Goal: Information Seeking & Learning: Check status

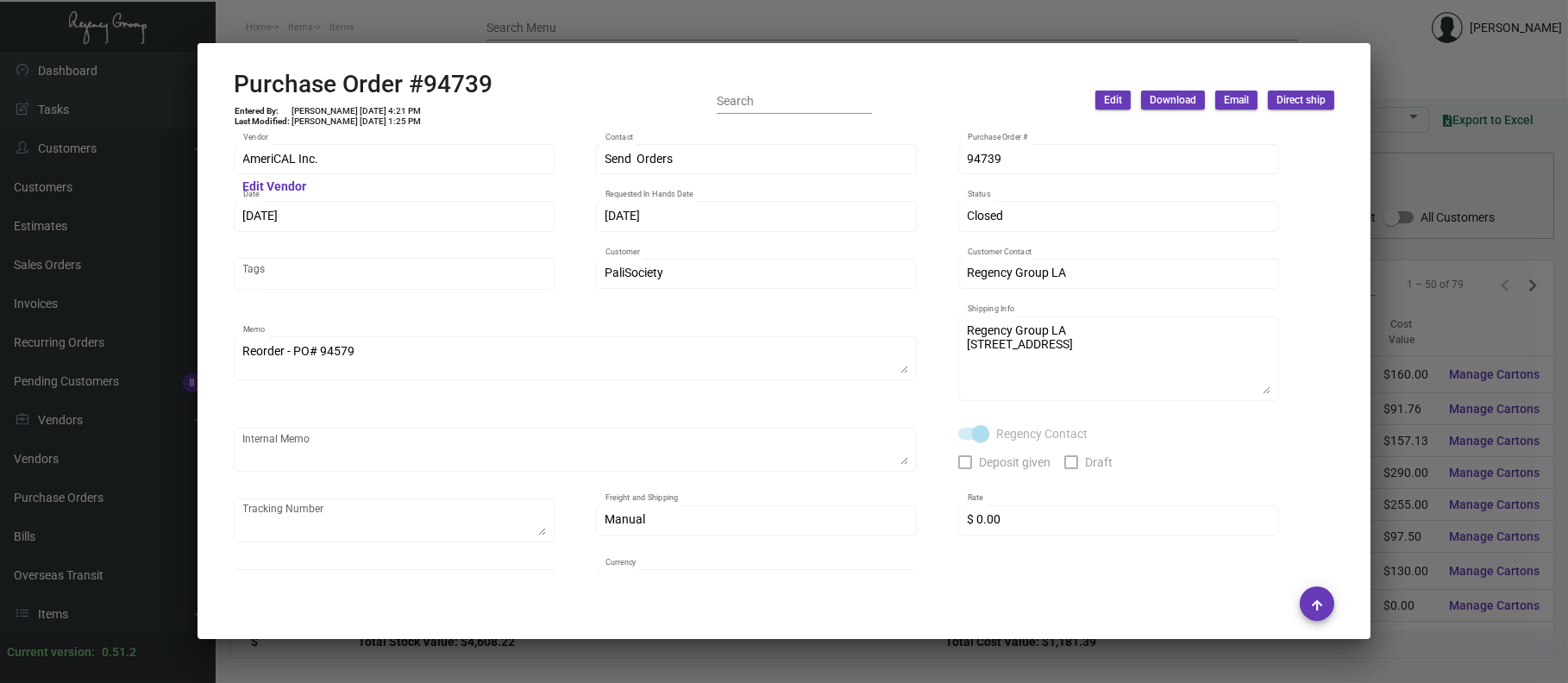
scroll to position [259, 0]
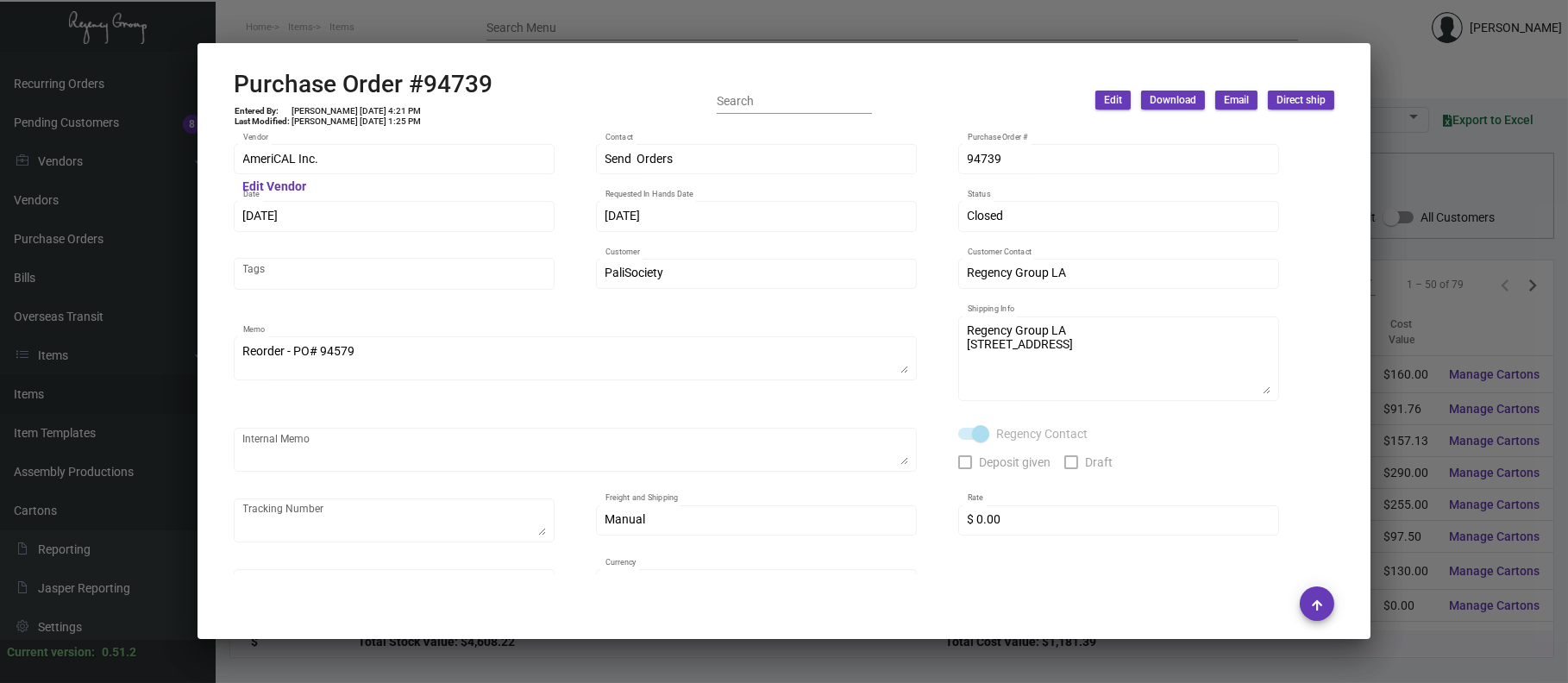
click at [510, 29] on div at bounding box center [784, 341] width 1568 height 683
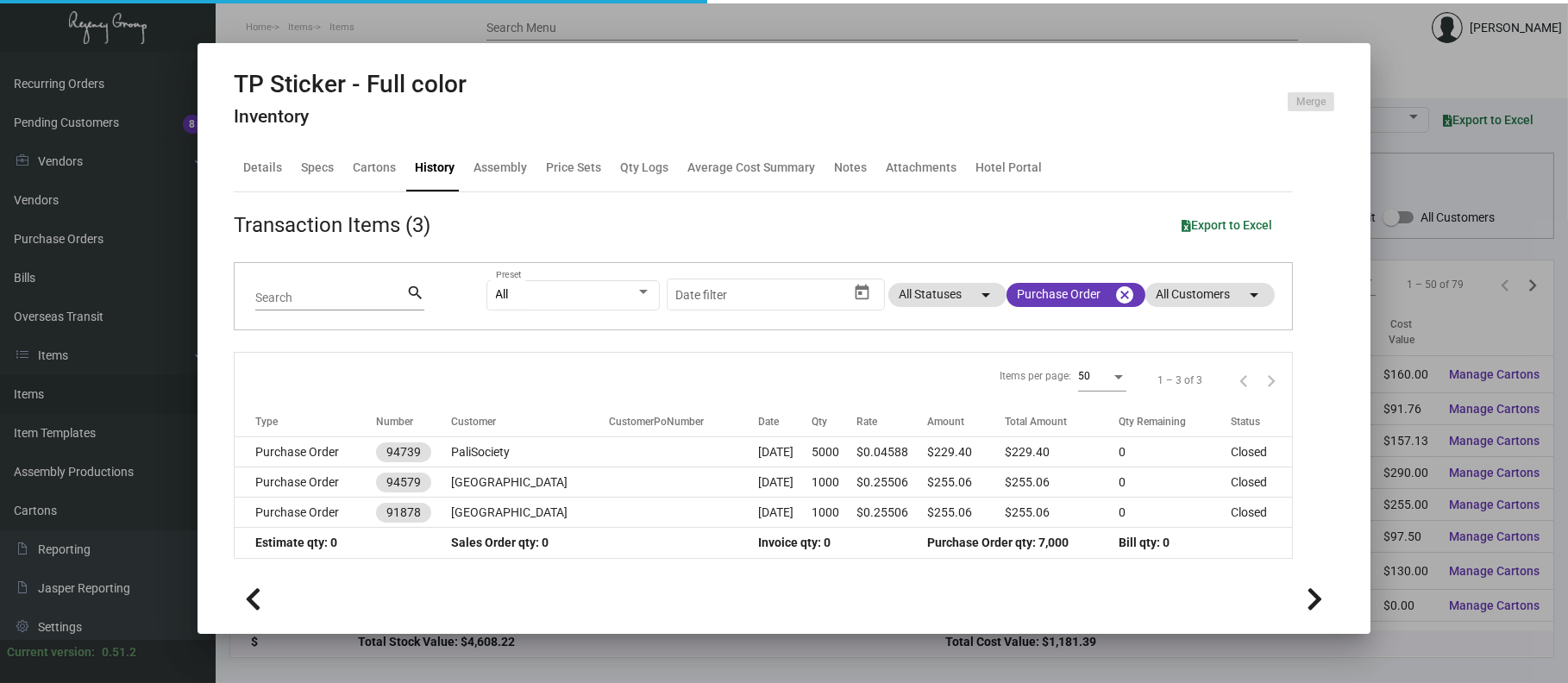
click at [450, 23] on div at bounding box center [784, 341] width 1568 height 683
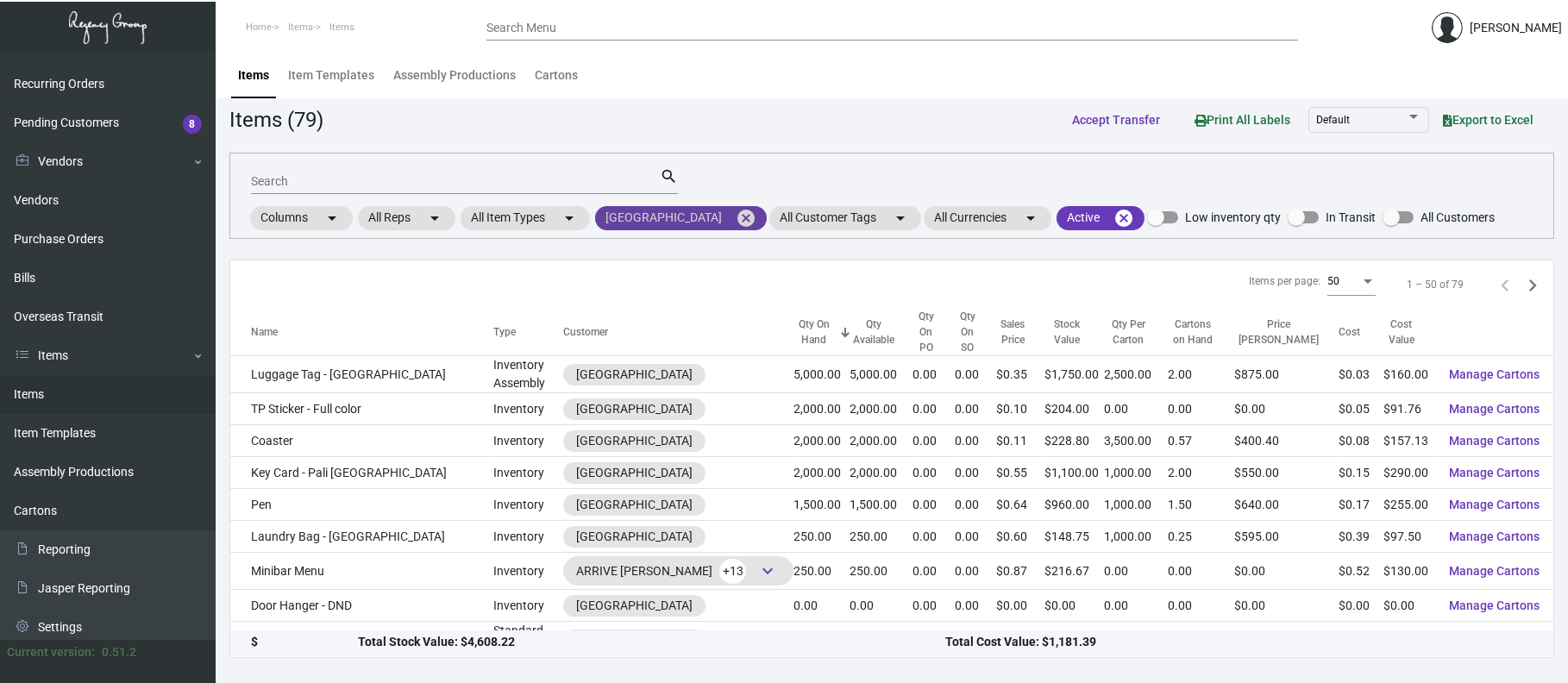
click at [736, 219] on mat-icon "cancel" at bounding box center [746, 218] width 21 height 20
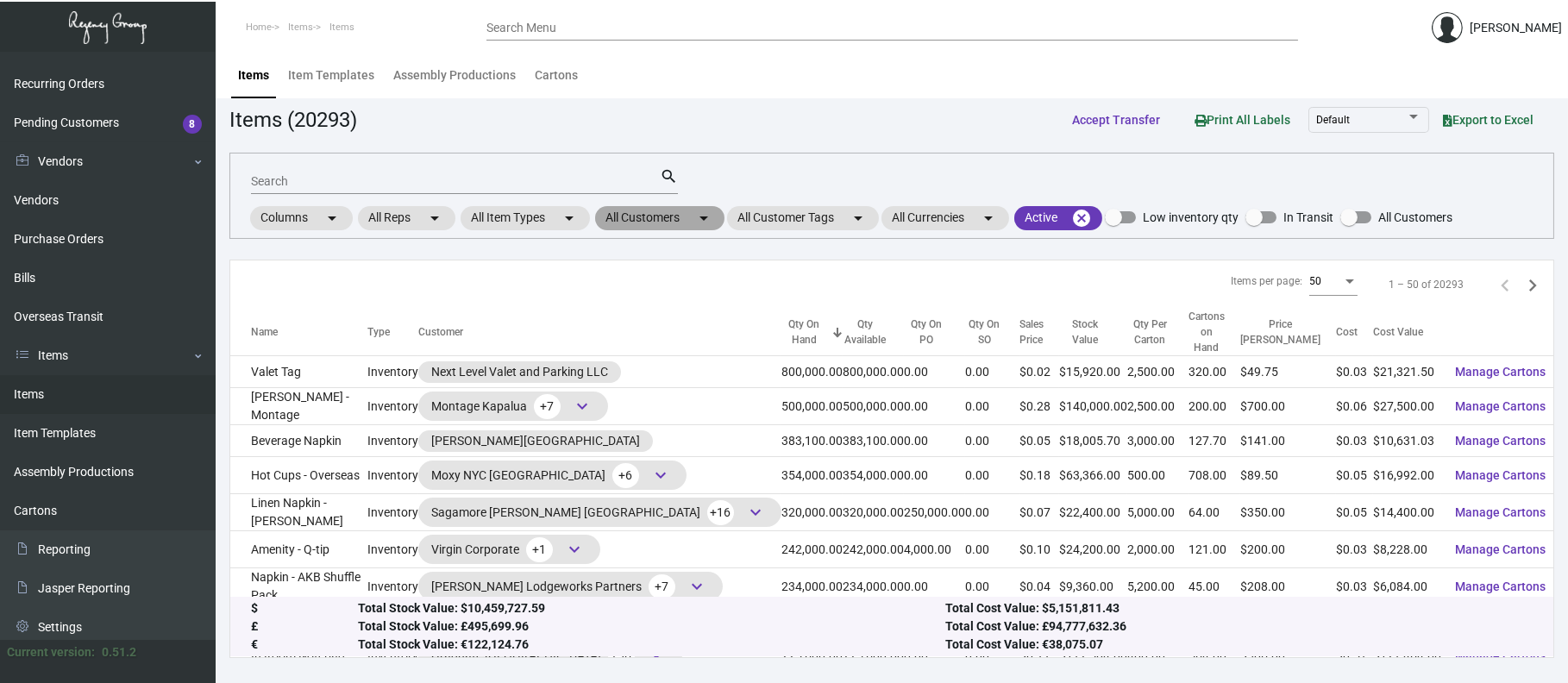
click at [677, 212] on mat-chip "All Customers arrow_drop_down" at bounding box center [659, 218] width 130 height 24
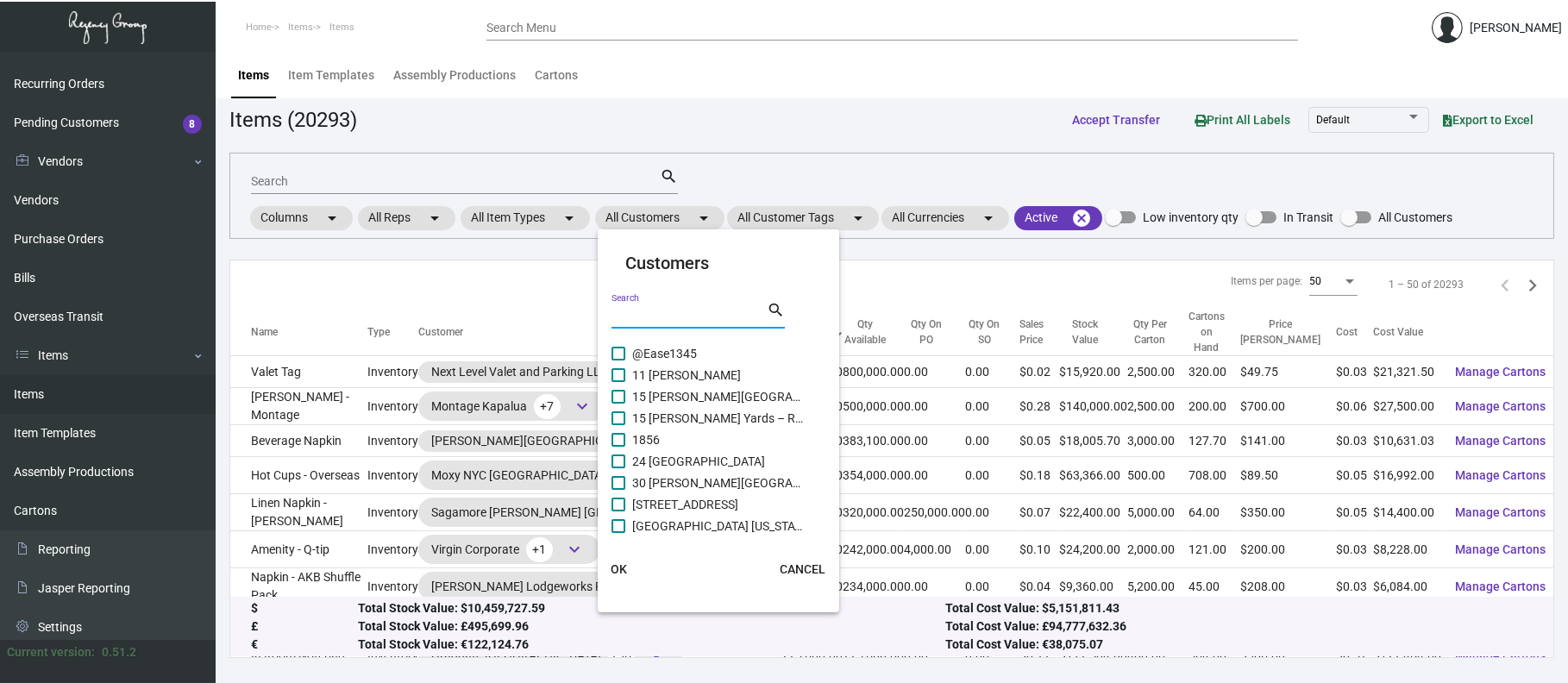
click at [656, 308] on input "Search" at bounding box center [689, 315] width 156 height 14
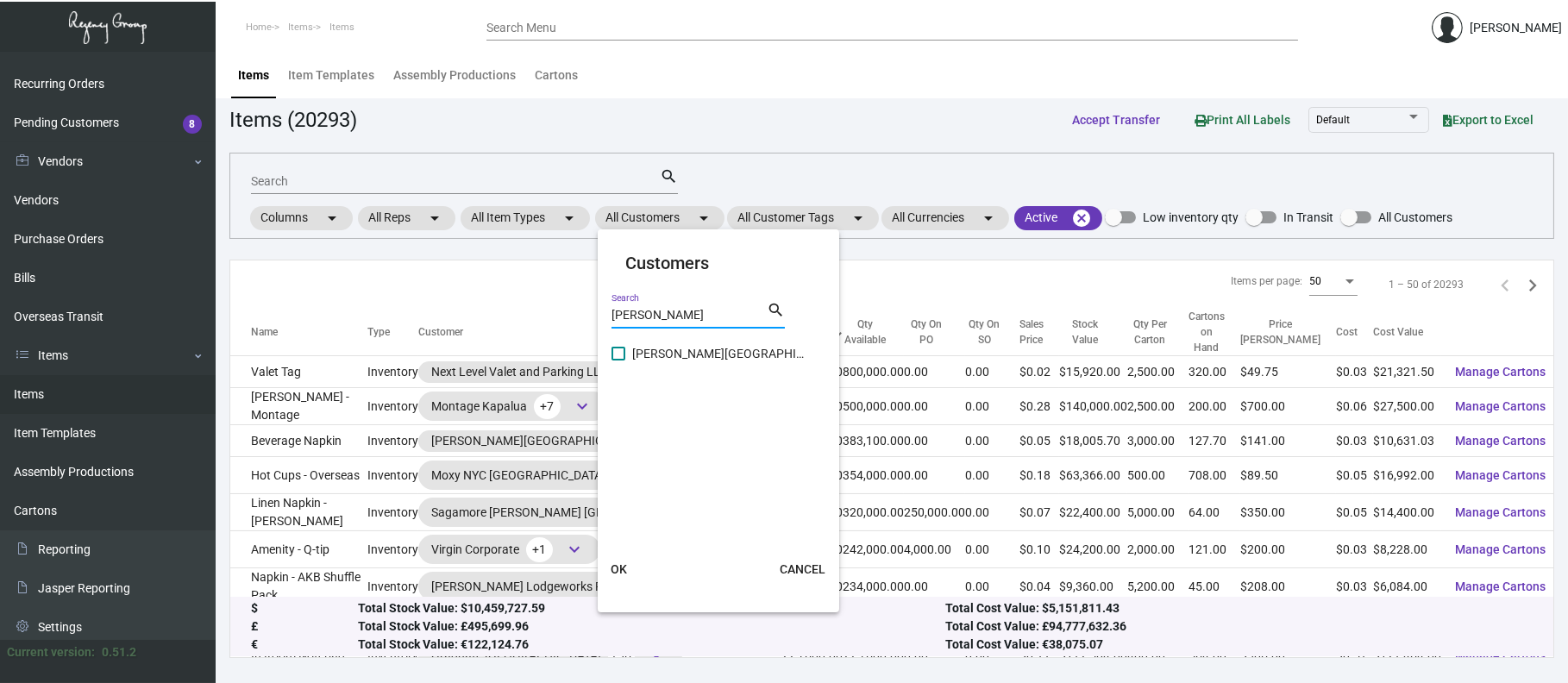
type input "[PERSON_NAME]"
click at [674, 347] on span "[PERSON_NAME][GEOGRAPHIC_DATA]" at bounding box center [718, 353] width 172 height 20
click at [618, 361] on input "[PERSON_NAME][GEOGRAPHIC_DATA]" at bounding box center [617, 361] width 1 height 1
checkbox input "true"
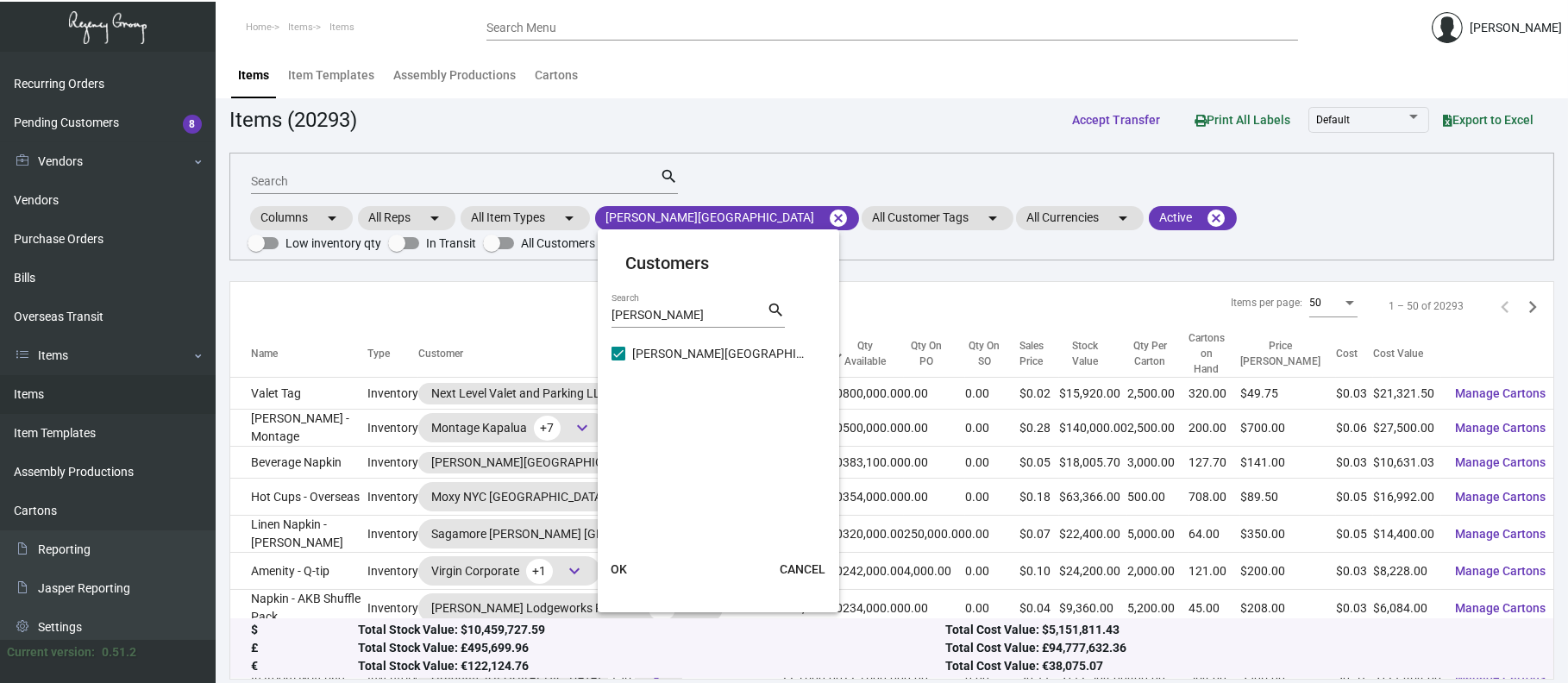
click at [619, 565] on span "OK" at bounding box center [619, 568] width 17 height 14
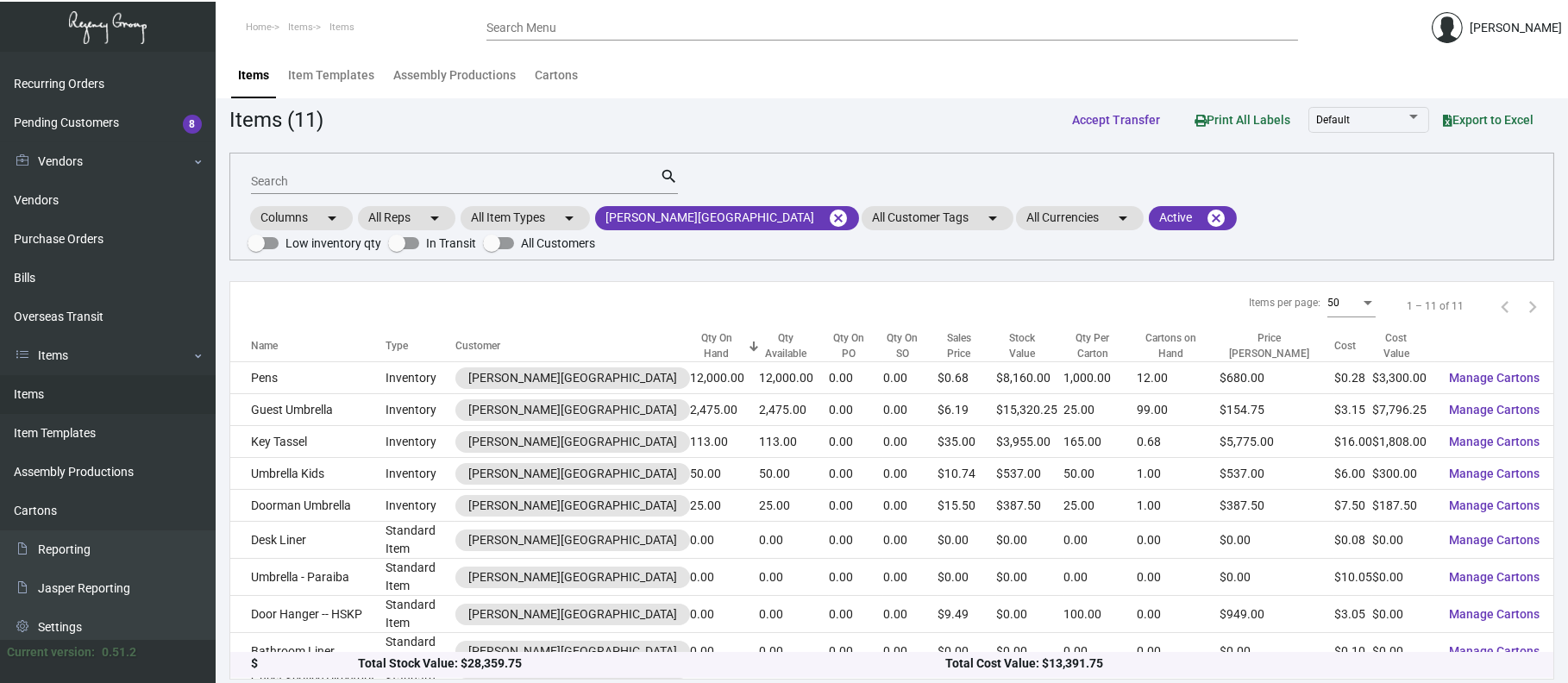
click at [690, 330] on th "Qty On Hand" at bounding box center [724, 346] width 69 height 32
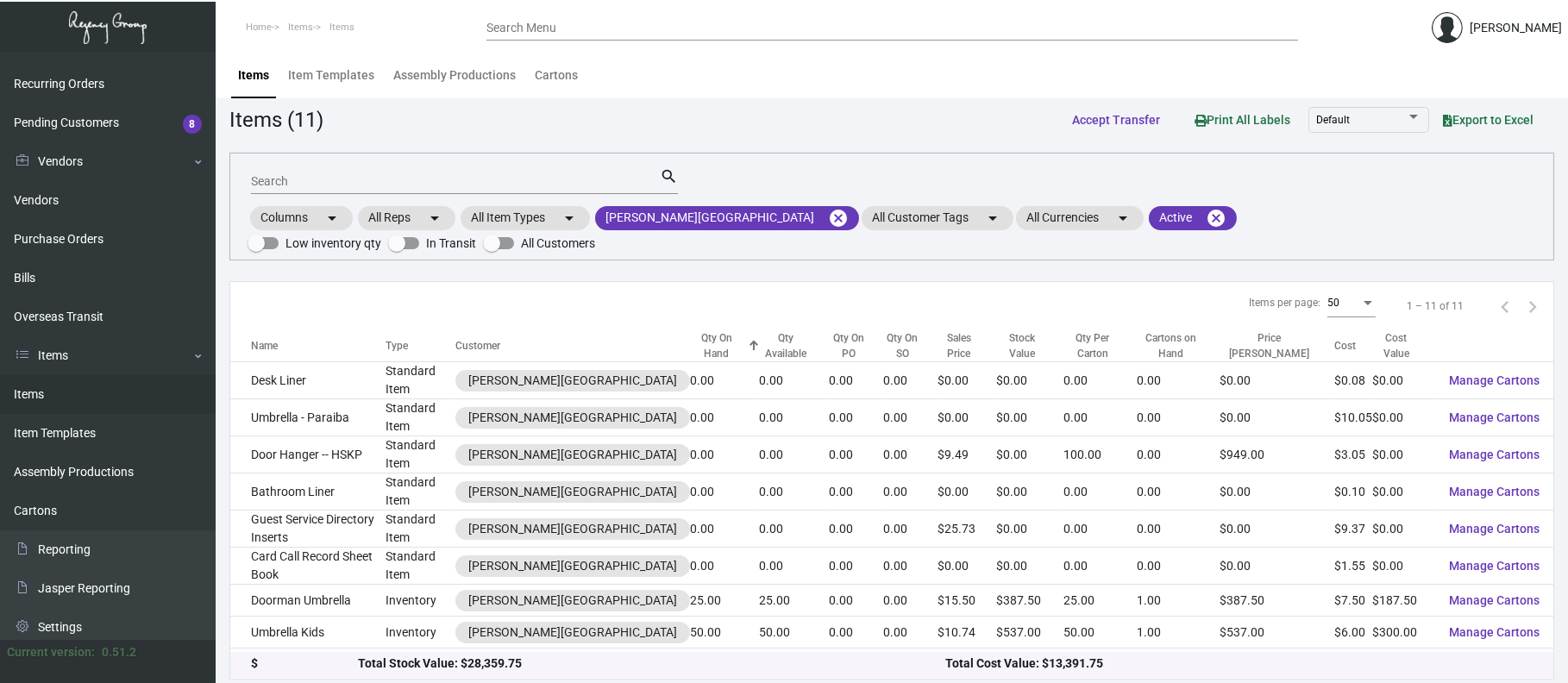
click at [690, 330] on div "Qty On Hand" at bounding box center [716, 345] width 53 height 31
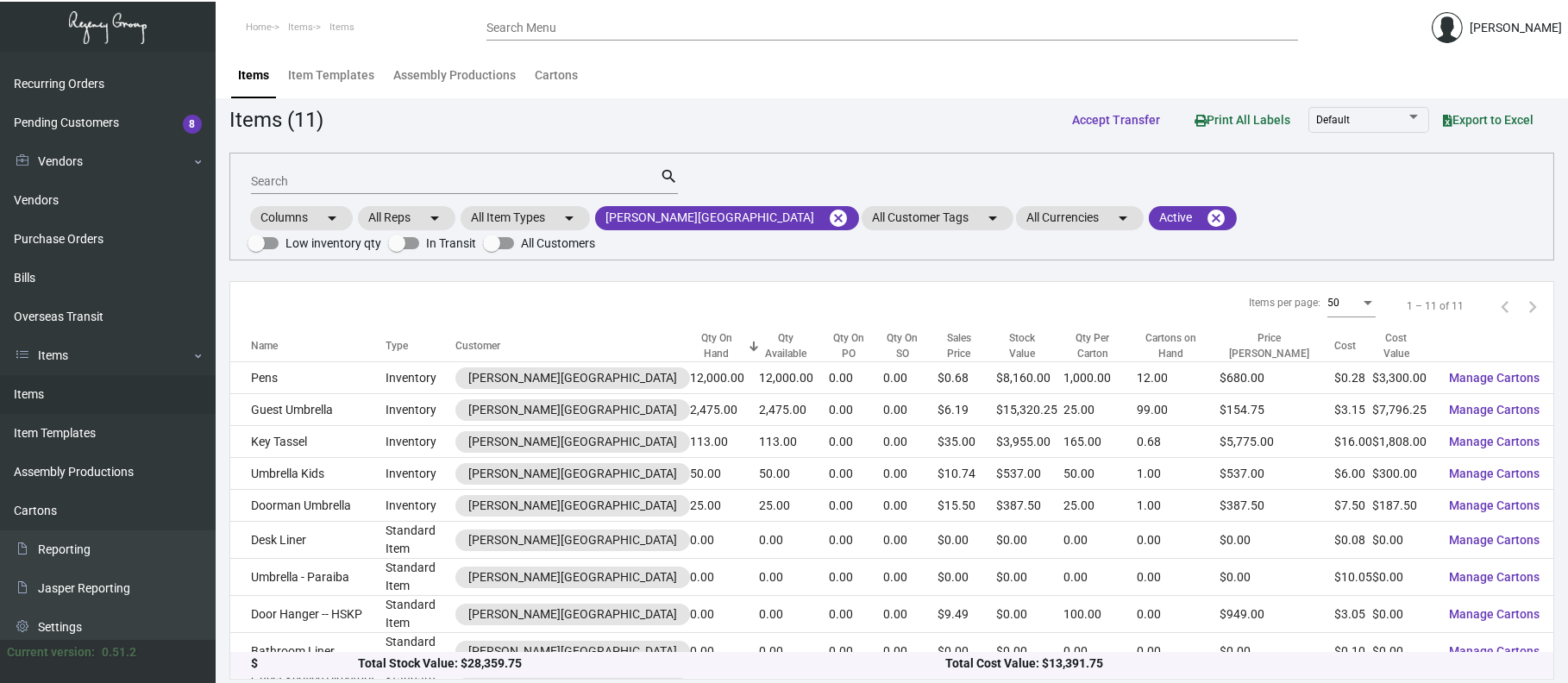
click at [1493, 119] on span "Export to Excel" at bounding box center [1488, 119] width 90 height 14
click at [789, 117] on div "Items (11) Accept Transfer Print All Labels Default Export to Excel" at bounding box center [891, 119] width 1325 height 32
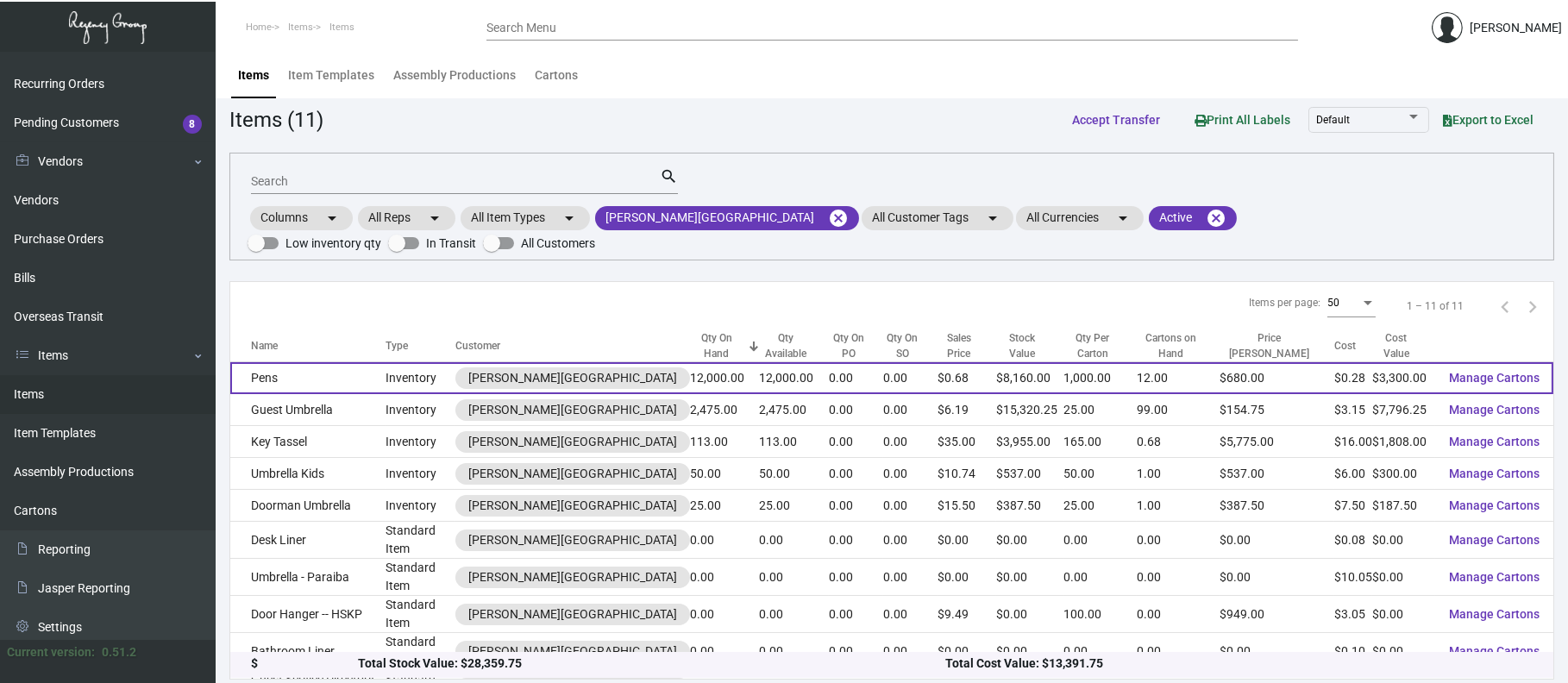
click at [315, 362] on td "Pens" at bounding box center [308, 378] width 156 height 32
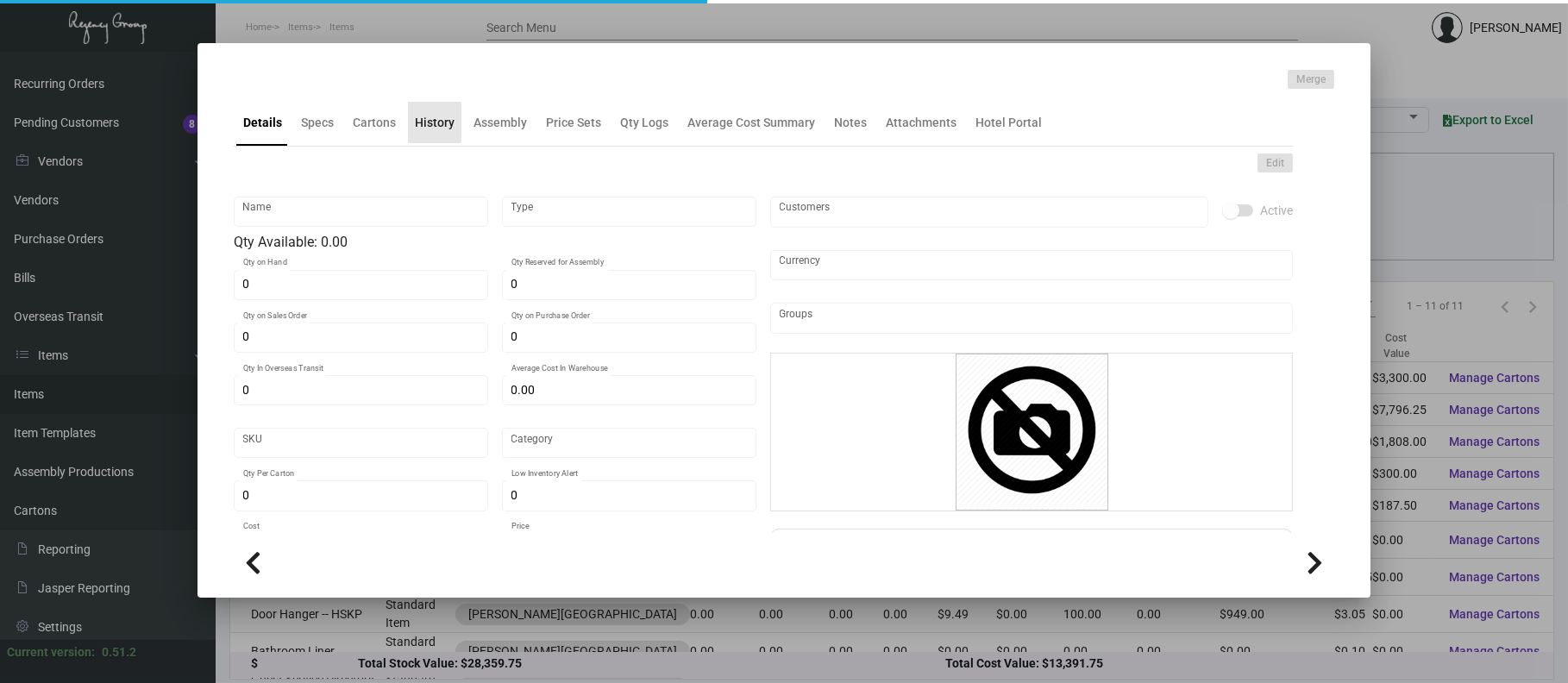
click at [427, 122] on div "History" at bounding box center [434, 122] width 40 height 18
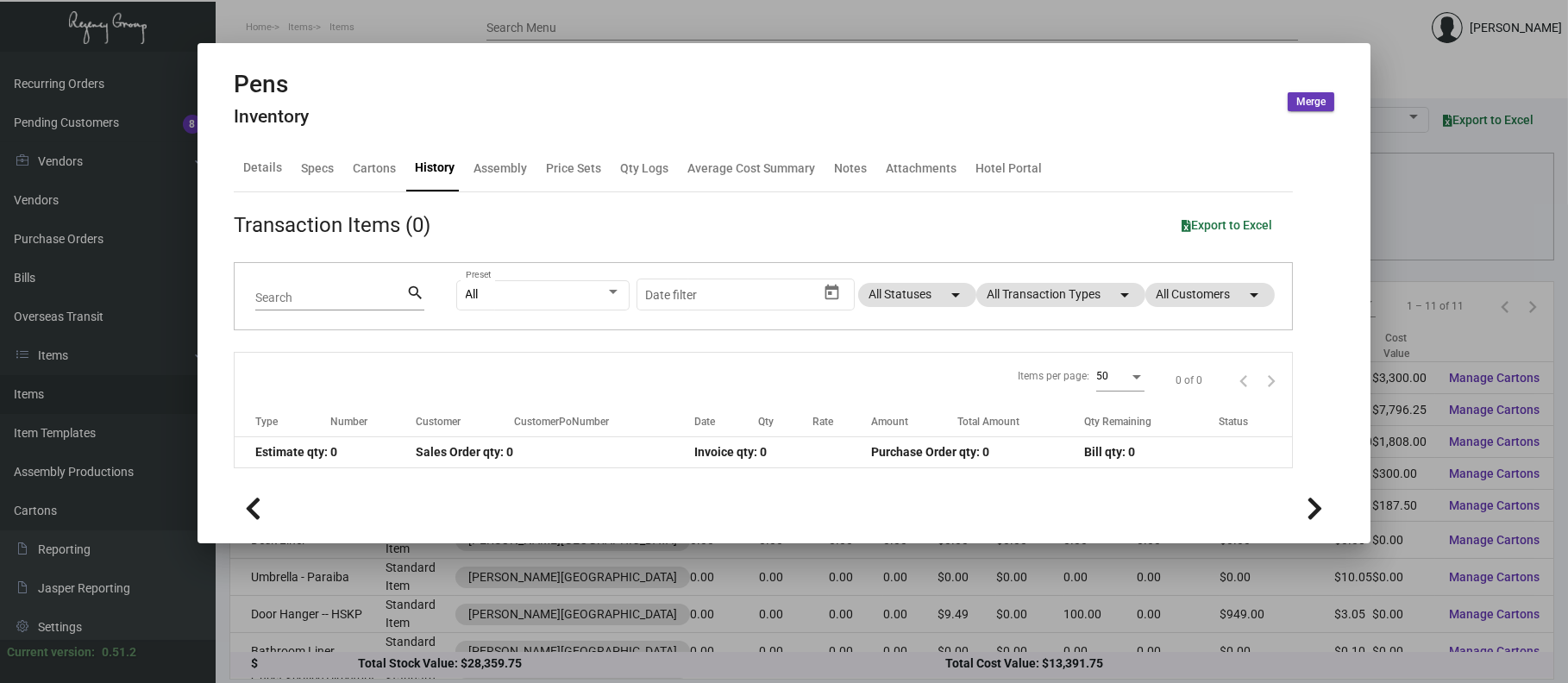
click at [996, 255] on app-item-usage-history "Transaction Items (0) Export to Excel Search search All Preset Start date – Dat…" at bounding box center [763, 339] width 1059 height 259
click at [1003, 299] on mat-chip "All Transaction Types arrow_drop_down" at bounding box center [1060, 294] width 169 height 24
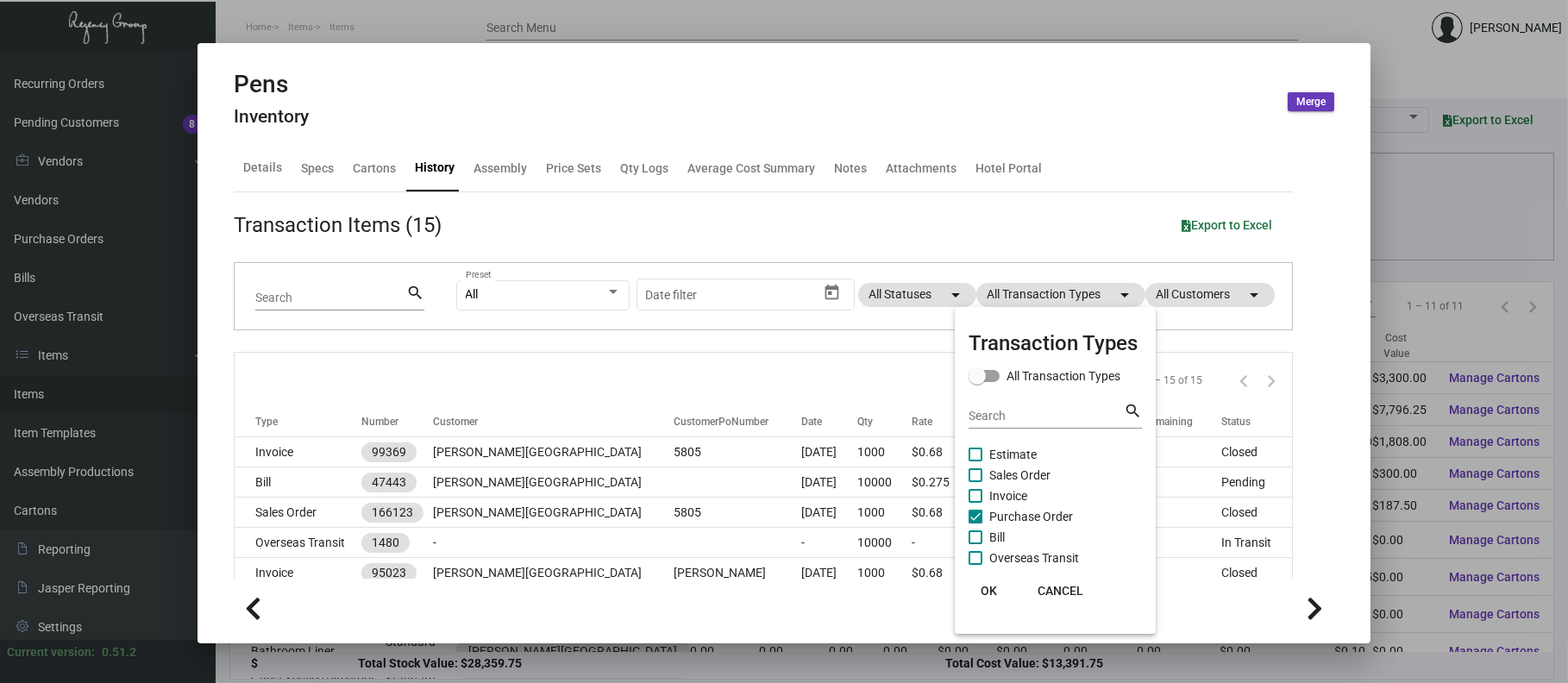
click at [1040, 526] on mat-checkbox "Bill" at bounding box center [1055, 537] width 173 height 20
click at [1041, 520] on span "Purchase Order" at bounding box center [1031, 516] width 84 height 20
click at [975, 524] on input "Purchase Order" at bounding box center [974, 524] width 1 height 1
click at [1047, 519] on span "Purchase Order" at bounding box center [1031, 516] width 84 height 20
click at [975, 524] on input "Purchase Order" at bounding box center [974, 524] width 1 height 1
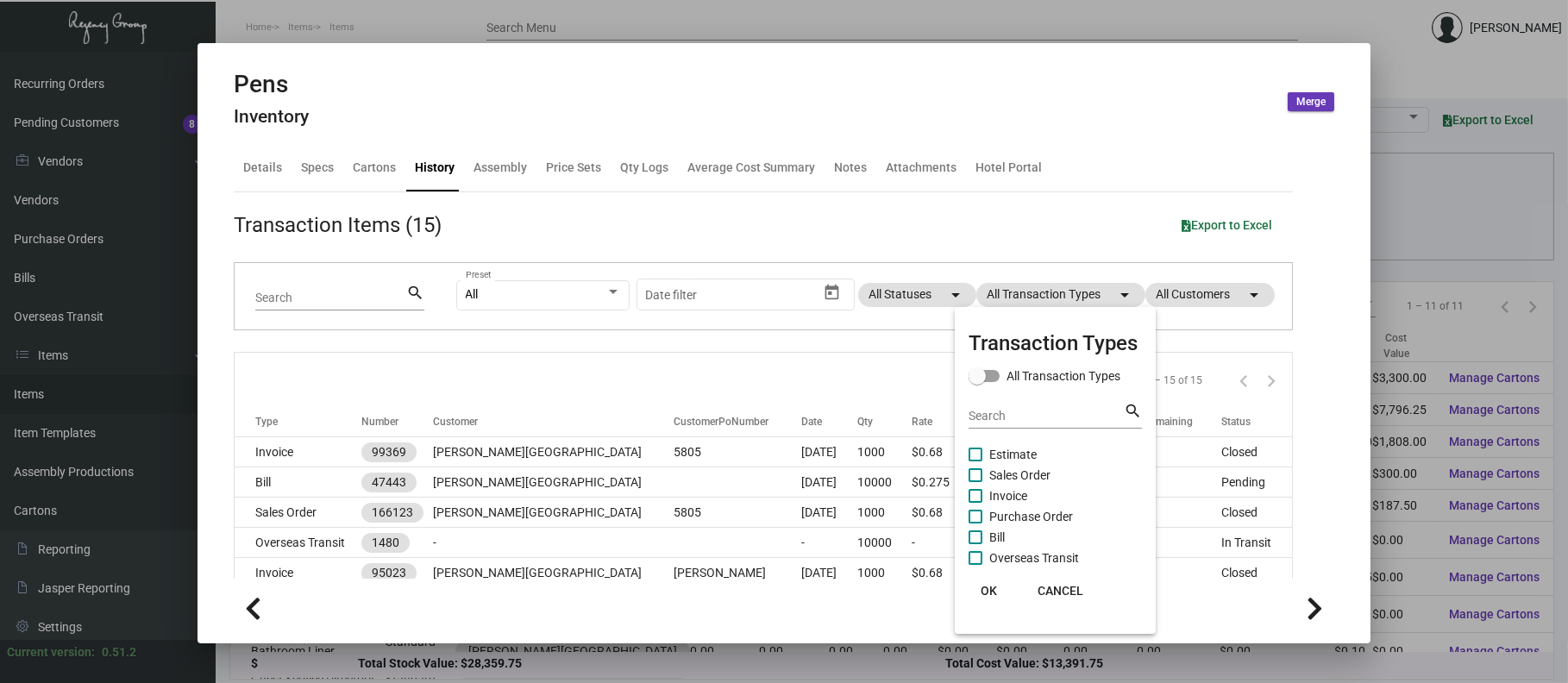
checkbox input "true"
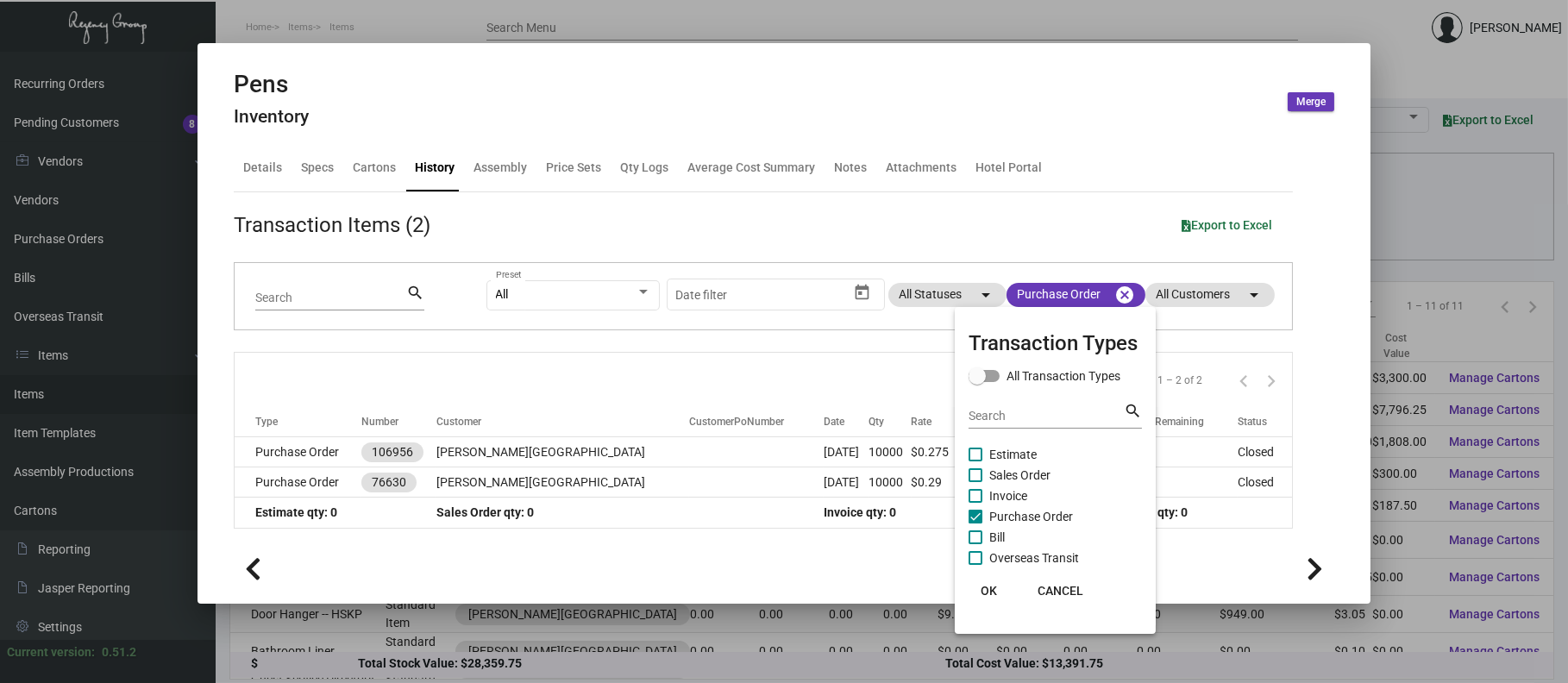
click at [480, 455] on div at bounding box center [784, 341] width 1568 height 683
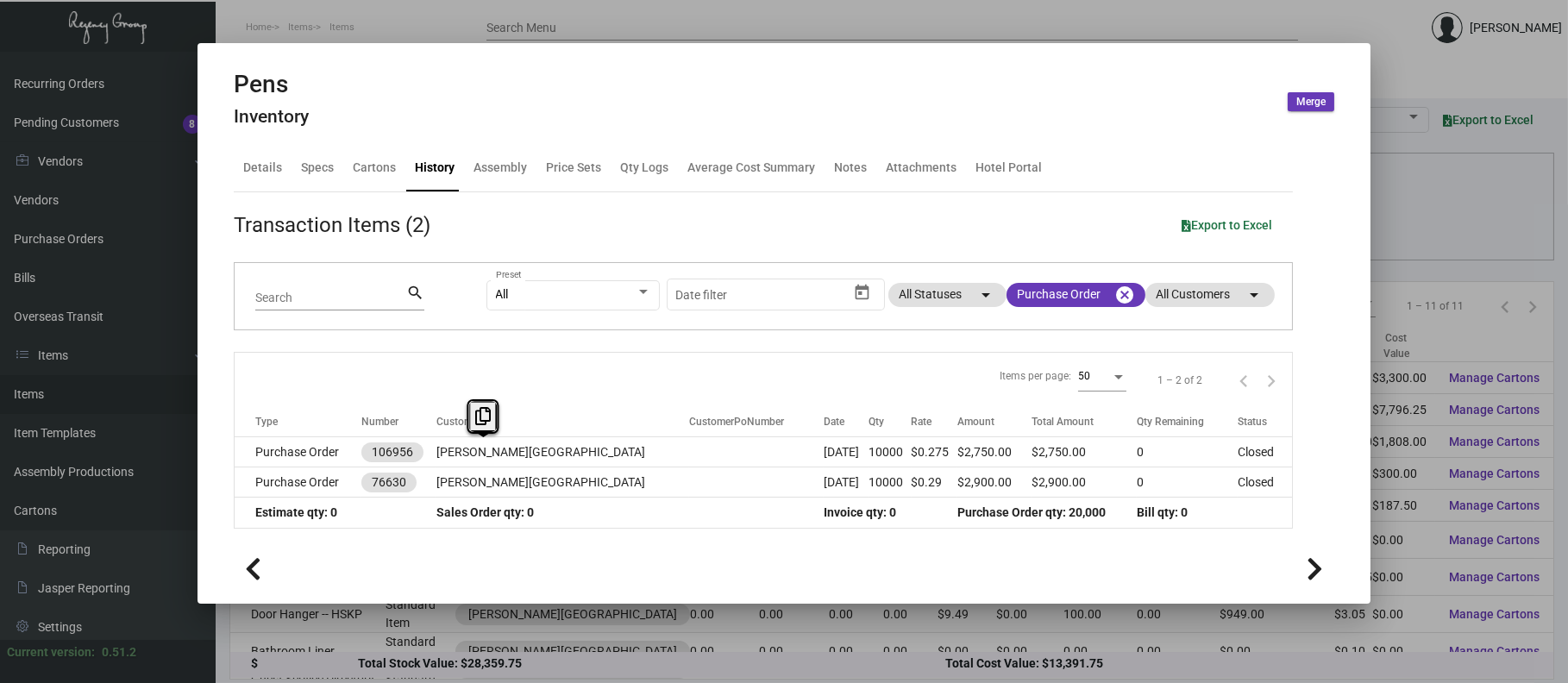
click at [480, 455] on td "[PERSON_NAME][GEOGRAPHIC_DATA]" at bounding box center [562, 452] width 253 height 30
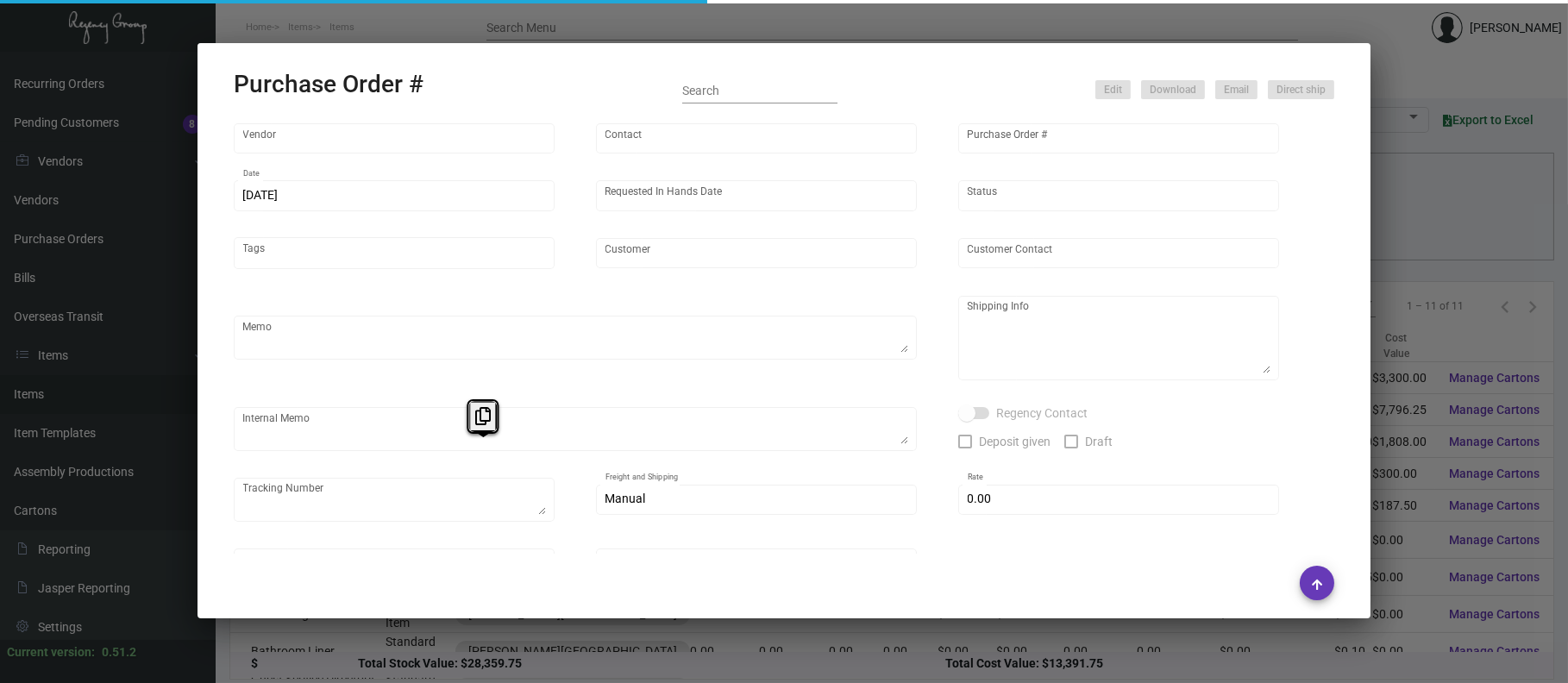
type input "TLPen - Ningbo Tuoli Stationery"
type input "[PERSON_NAME]"
type input "106956"
type input "[DATE]"
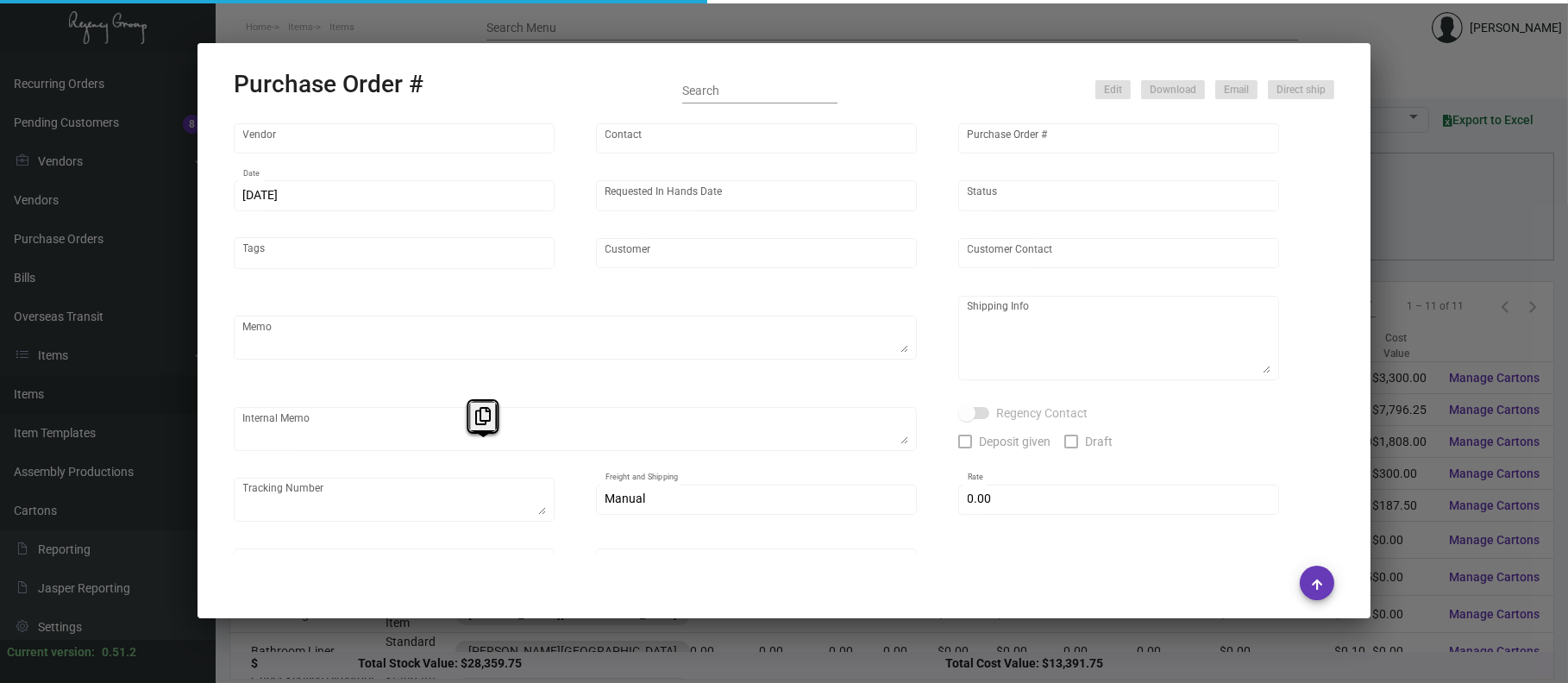
type input "[PERSON_NAME][GEOGRAPHIC_DATA]"
type textarea "Via boat"
type textarea "Regency Group NJ - [PERSON_NAME] [STREET_ADDRESS]"
checkbox input "true"
type input "$ 0.00"
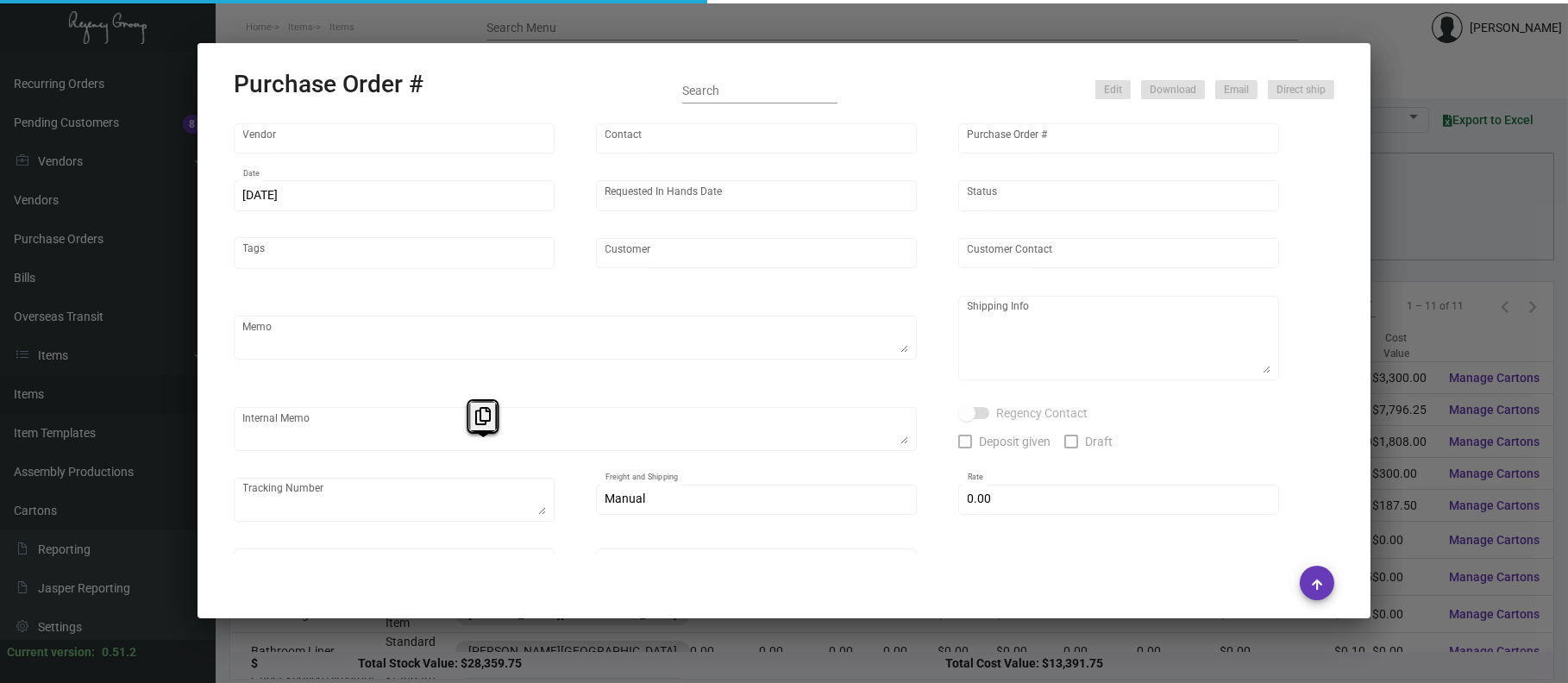
type input "United States Dollar $"
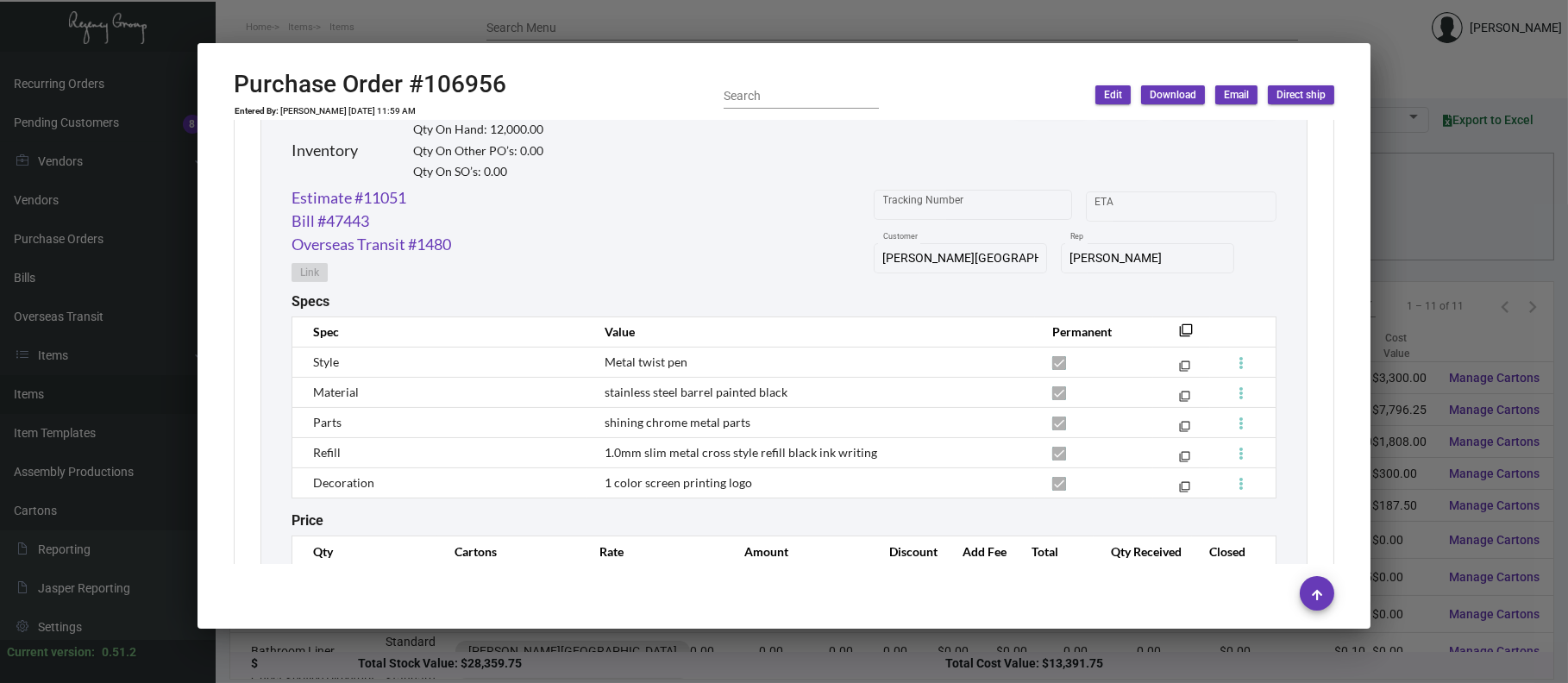
scroll to position [943, 0]
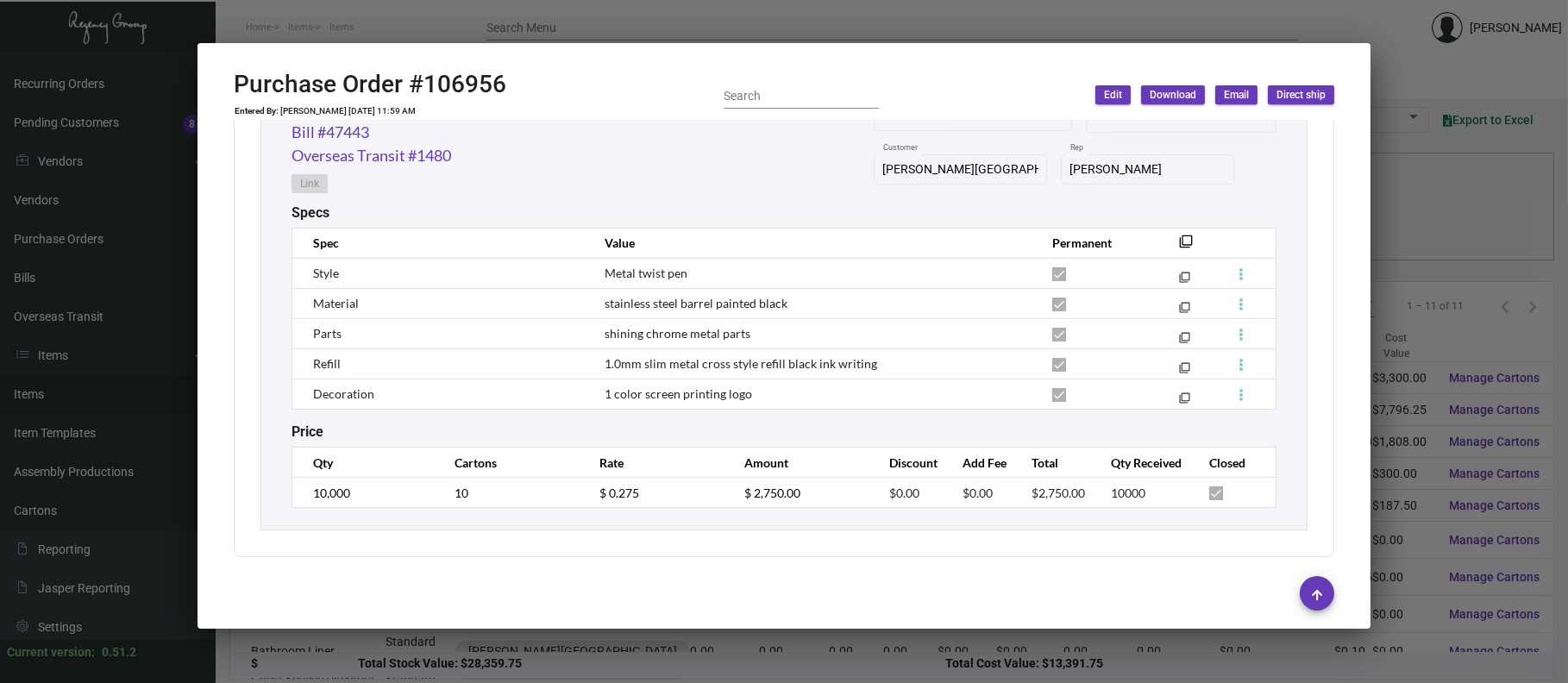
click at [637, 19] on div at bounding box center [784, 341] width 1568 height 683
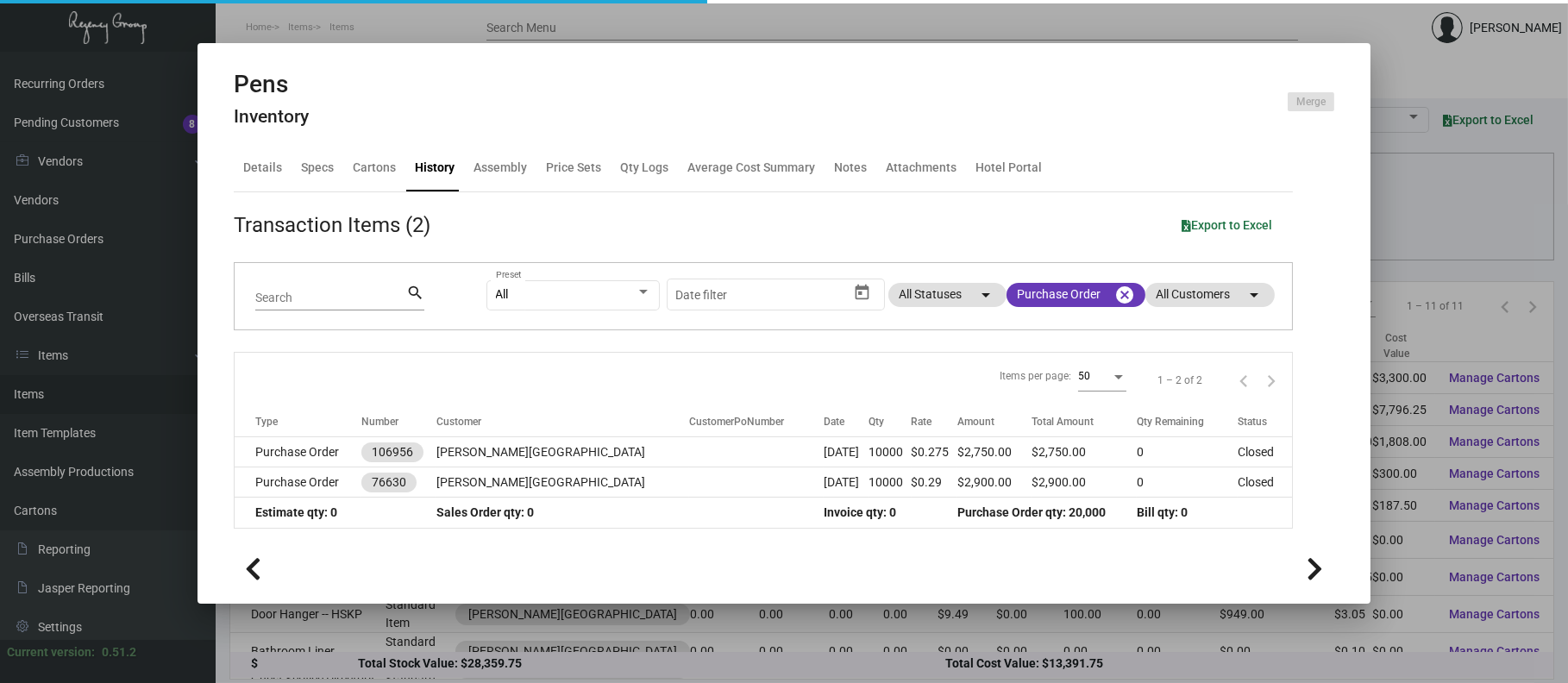
click at [646, 30] on div at bounding box center [784, 341] width 1568 height 683
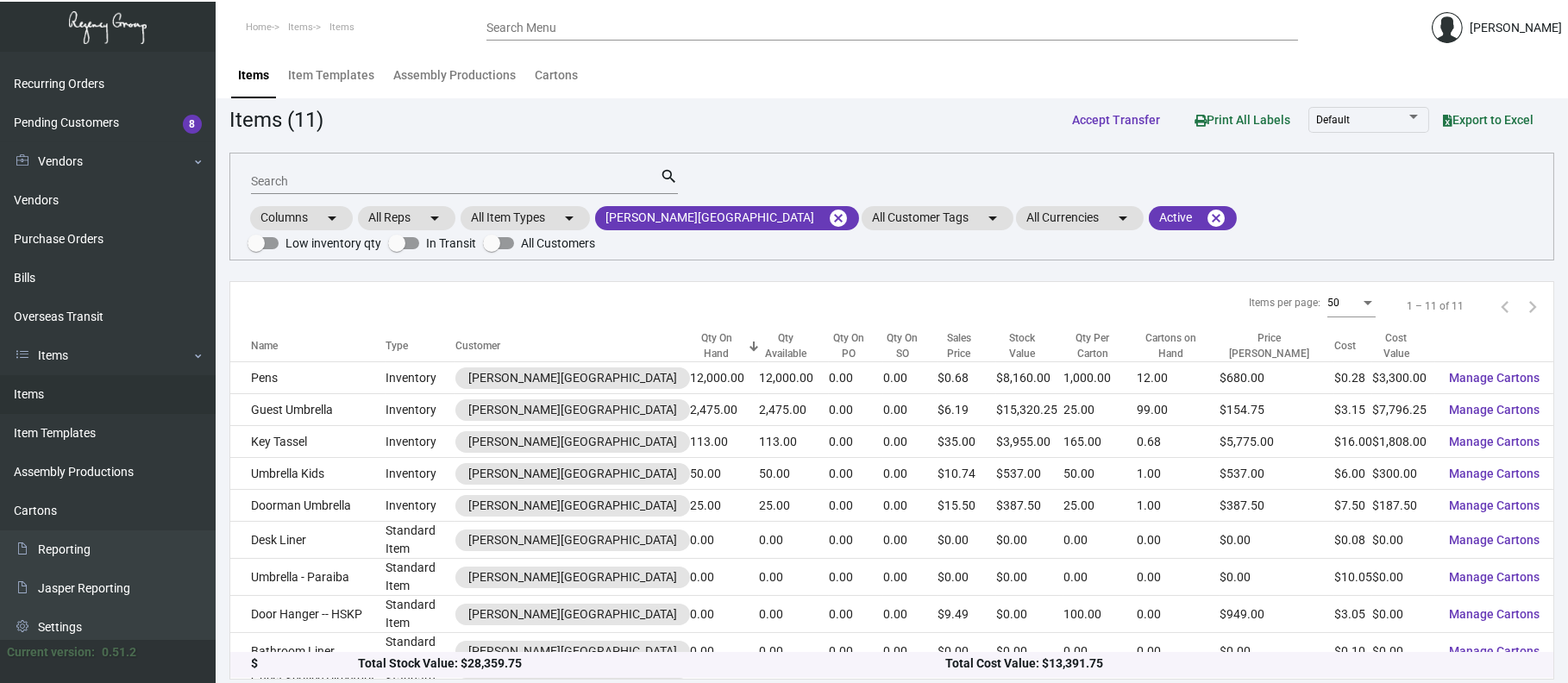
click at [346, 394] on td "Guest Umbrella" at bounding box center [308, 410] width 156 height 32
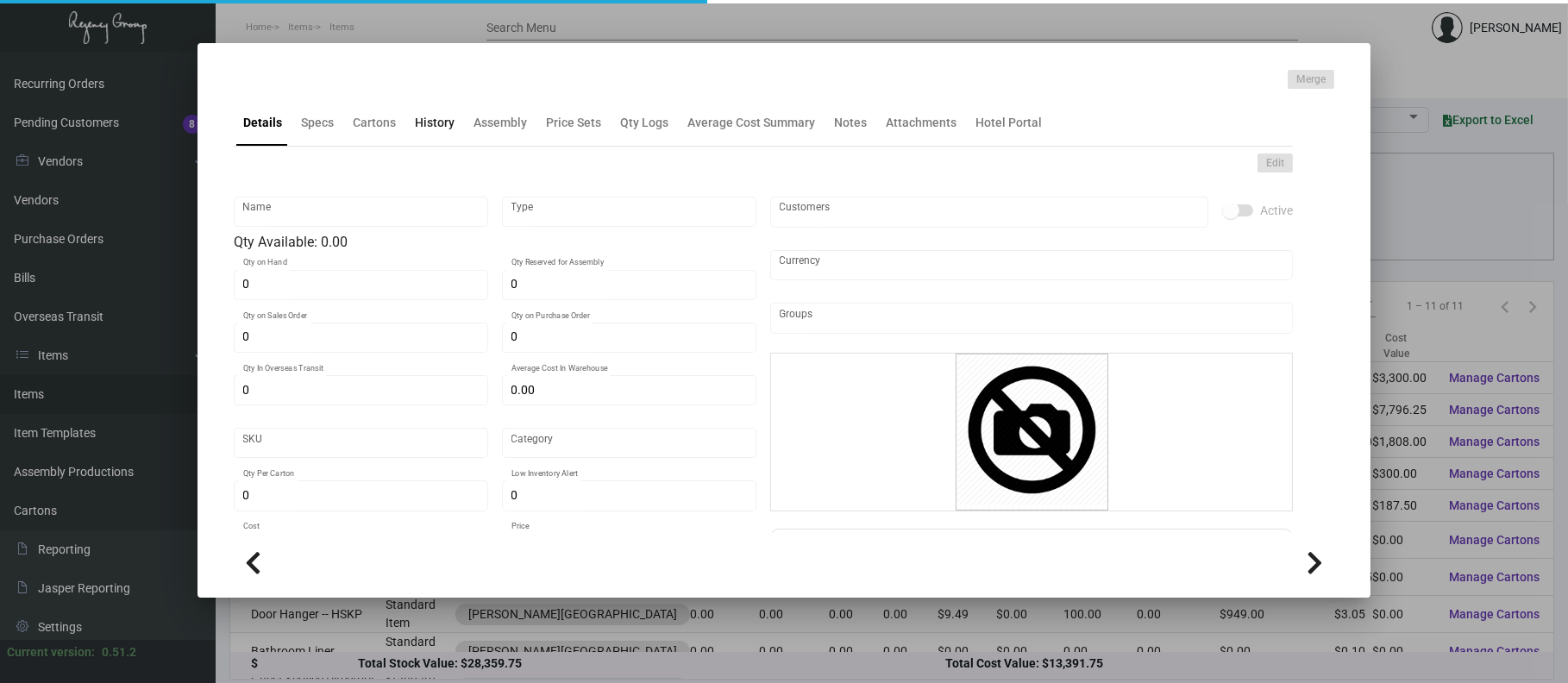
click at [452, 128] on div "History" at bounding box center [434, 122] width 53 height 41
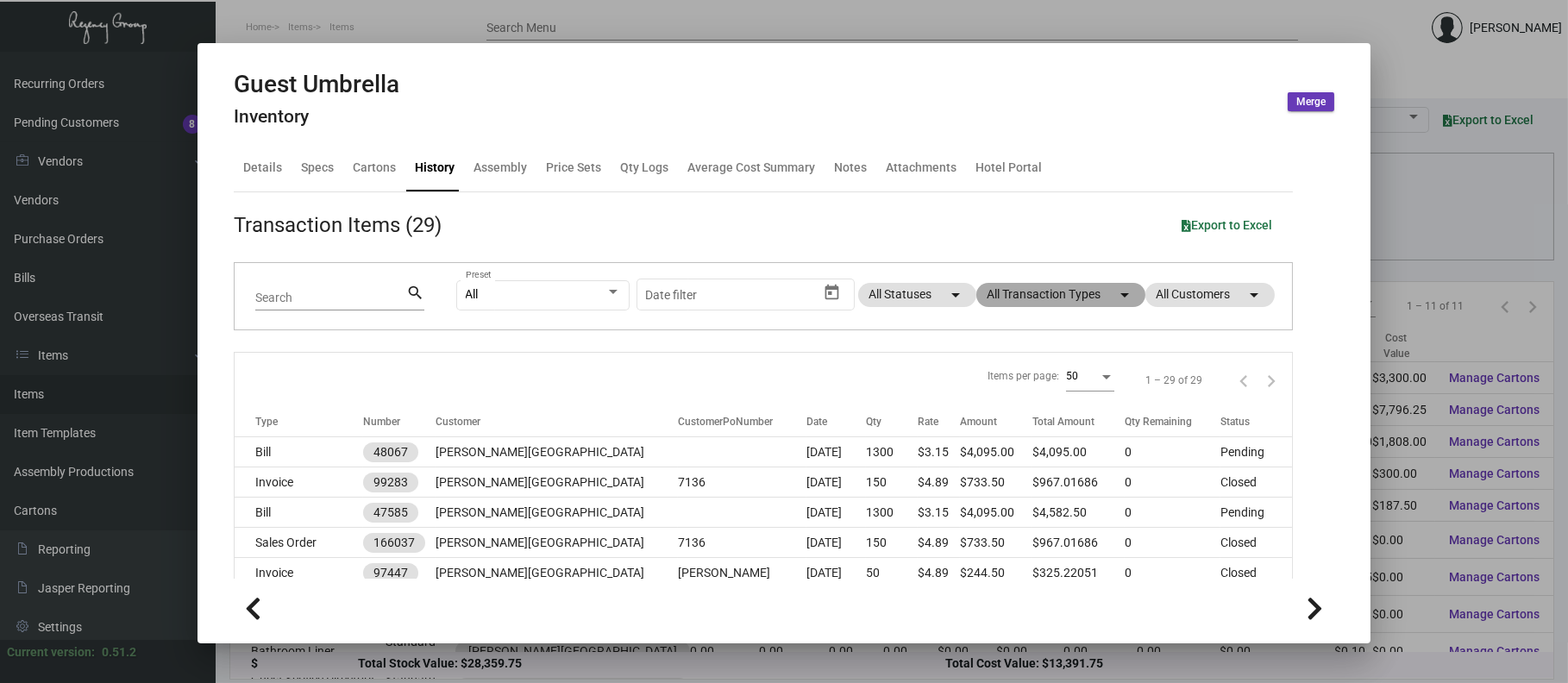
click at [1025, 295] on mat-chip "All Transaction Types arrow_drop_down" at bounding box center [1060, 294] width 169 height 24
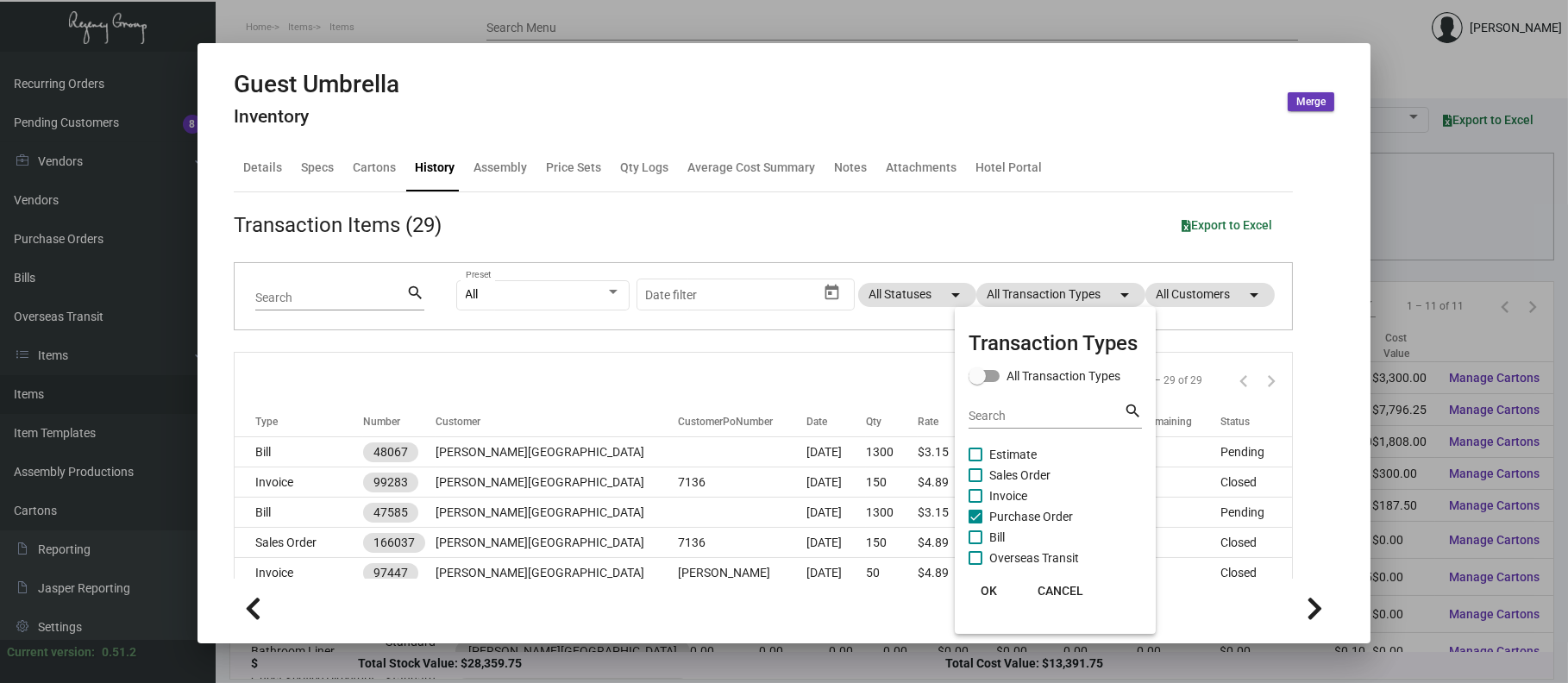
click at [1032, 520] on span "Purchase Order" at bounding box center [1031, 516] width 84 height 20
click at [975, 524] on input "Purchase Order" at bounding box center [974, 524] width 1 height 1
click at [1034, 517] on span "Purchase Order" at bounding box center [1031, 516] width 84 height 20
click at [975, 524] on input "Purchase Order" at bounding box center [974, 524] width 1 height 1
checkbox input "true"
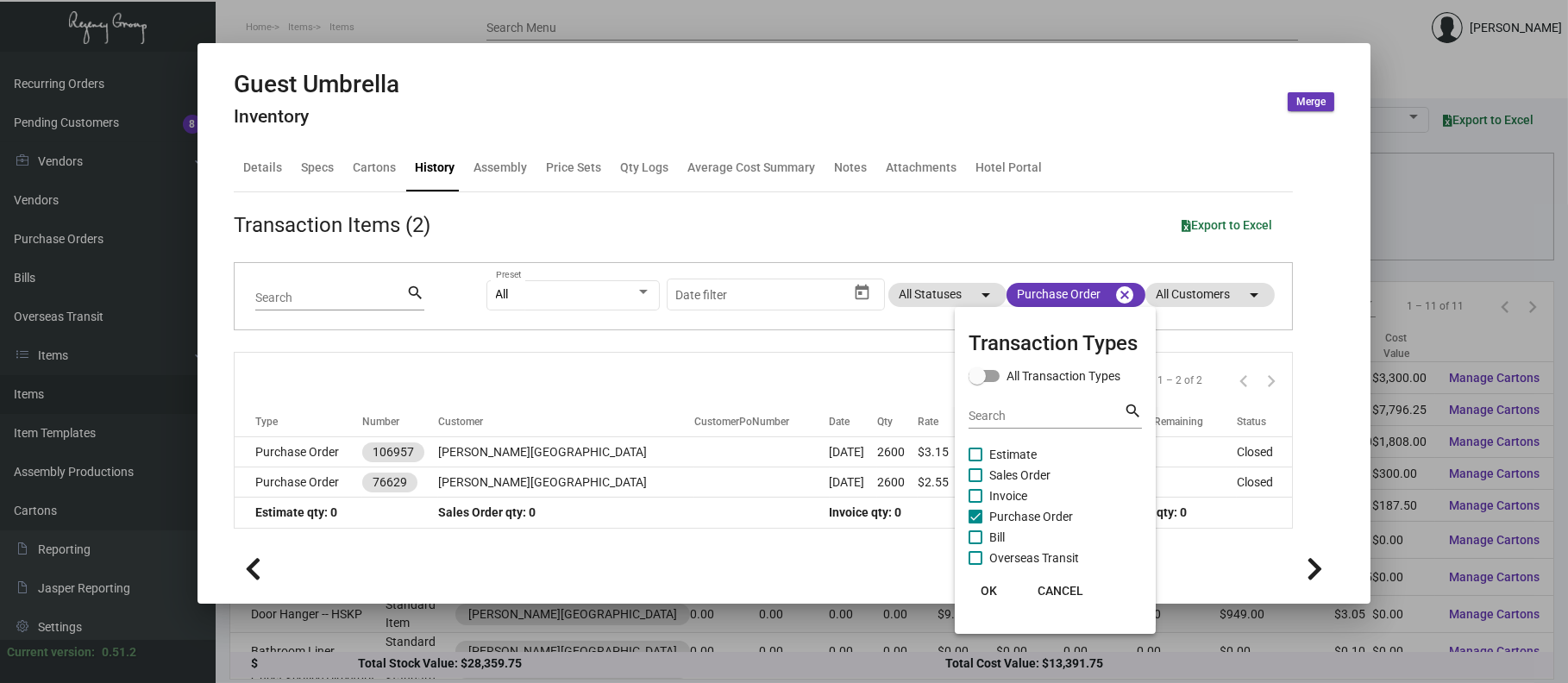
click at [454, 447] on div at bounding box center [784, 341] width 1568 height 683
click at [438, 447] on td "106957" at bounding box center [400, 452] width 76 height 30
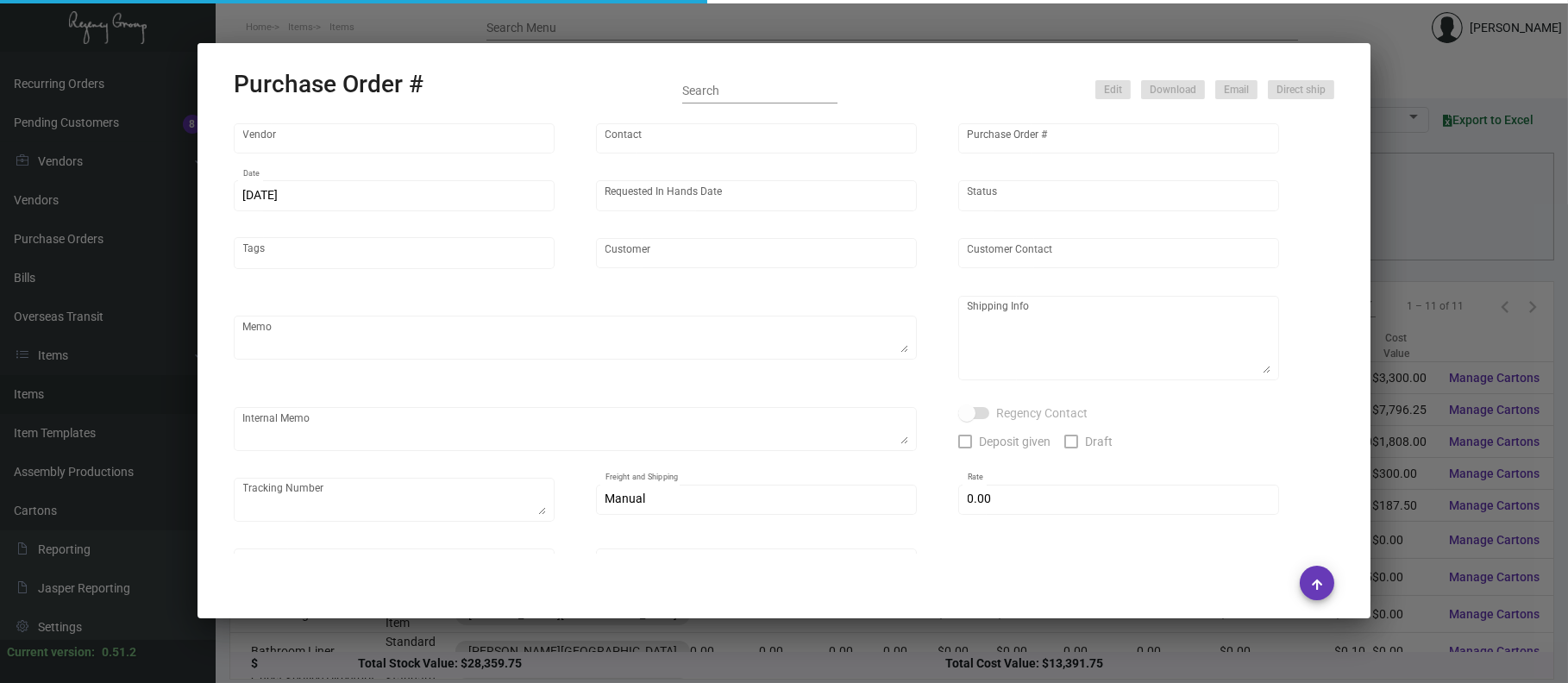
type input "Shanghai East Industrial Co., Ltd,"
type input "[PERSON_NAME]"
type input "106957"
type input "[DATE]"
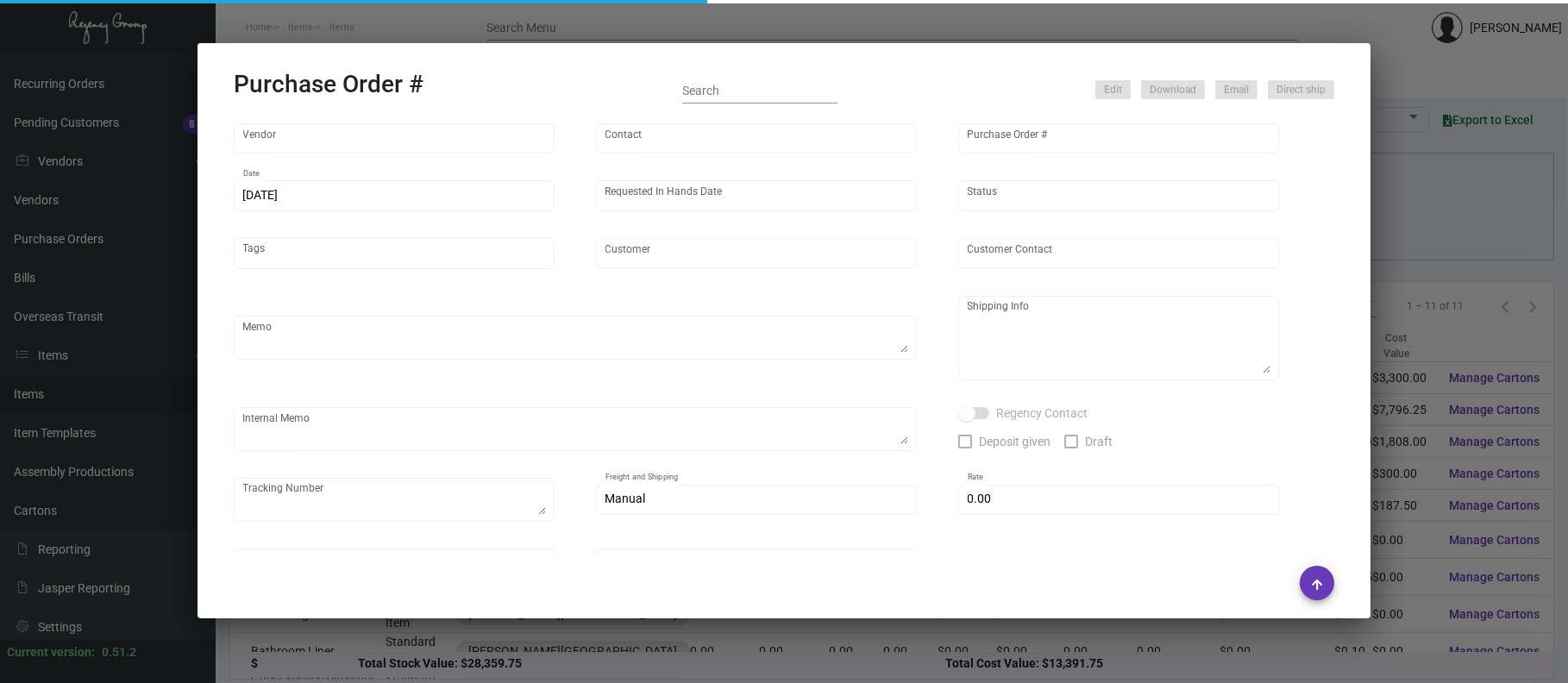
type input "[PERSON_NAME][GEOGRAPHIC_DATA]"
type textarea "[DATE] - All the 3 sizes are approved to run mass production as the samples sub…"
type input "$ 0.00"
type input "United States Dollar $"
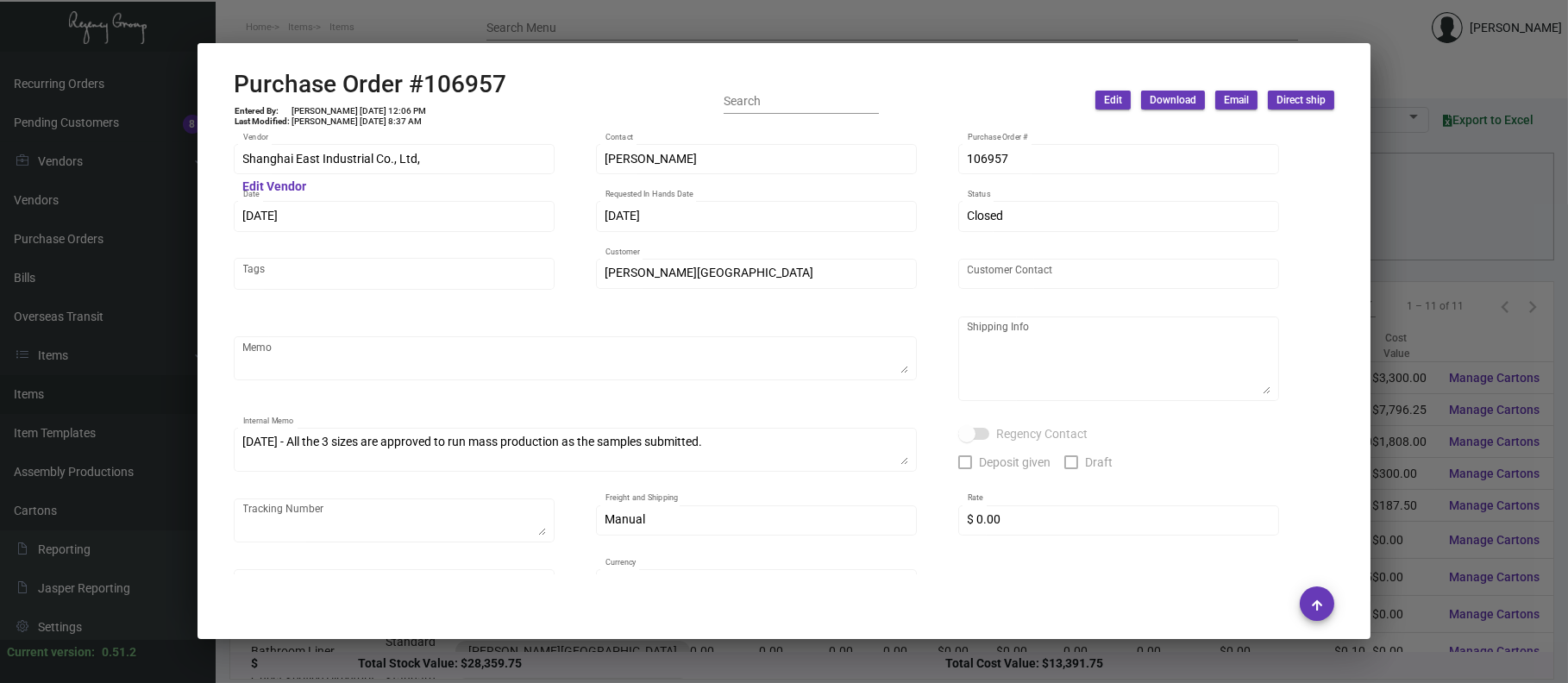
click at [339, 32] on div at bounding box center [784, 341] width 1568 height 683
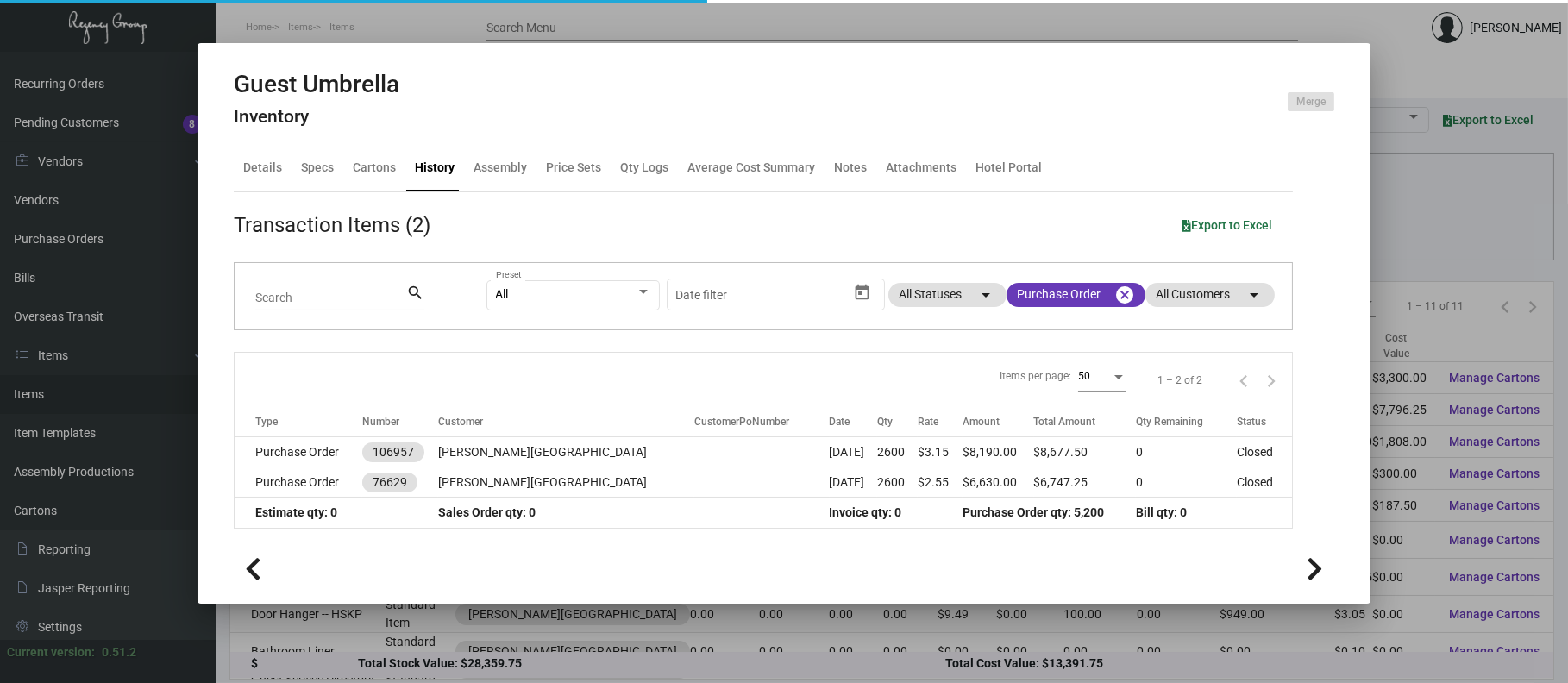
click at [338, 35] on div at bounding box center [784, 341] width 1568 height 683
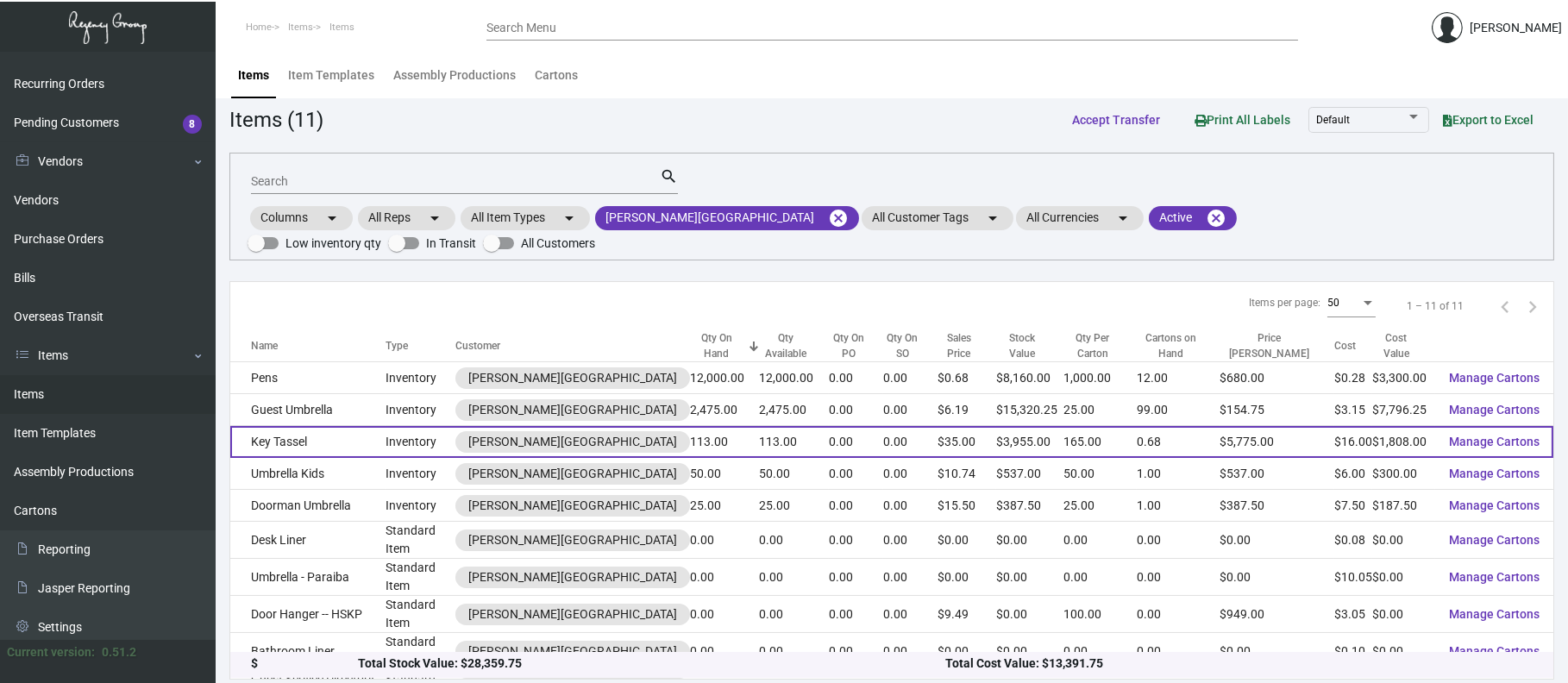
click at [338, 426] on td "Key Tassel" at bounding box center [308, 442] width 156 height 32
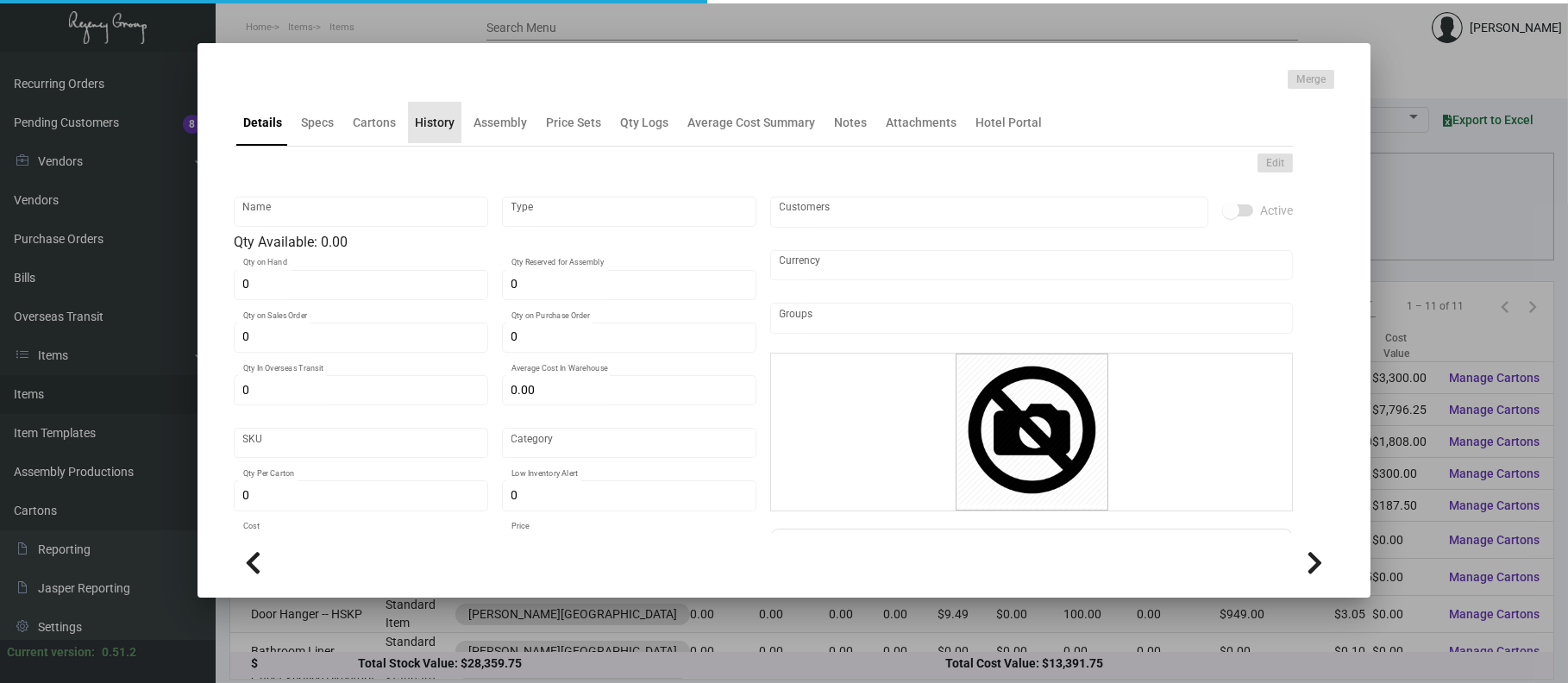
click at [421, 136] on div "History" at bounding box center [434, 122] width 53 height 41
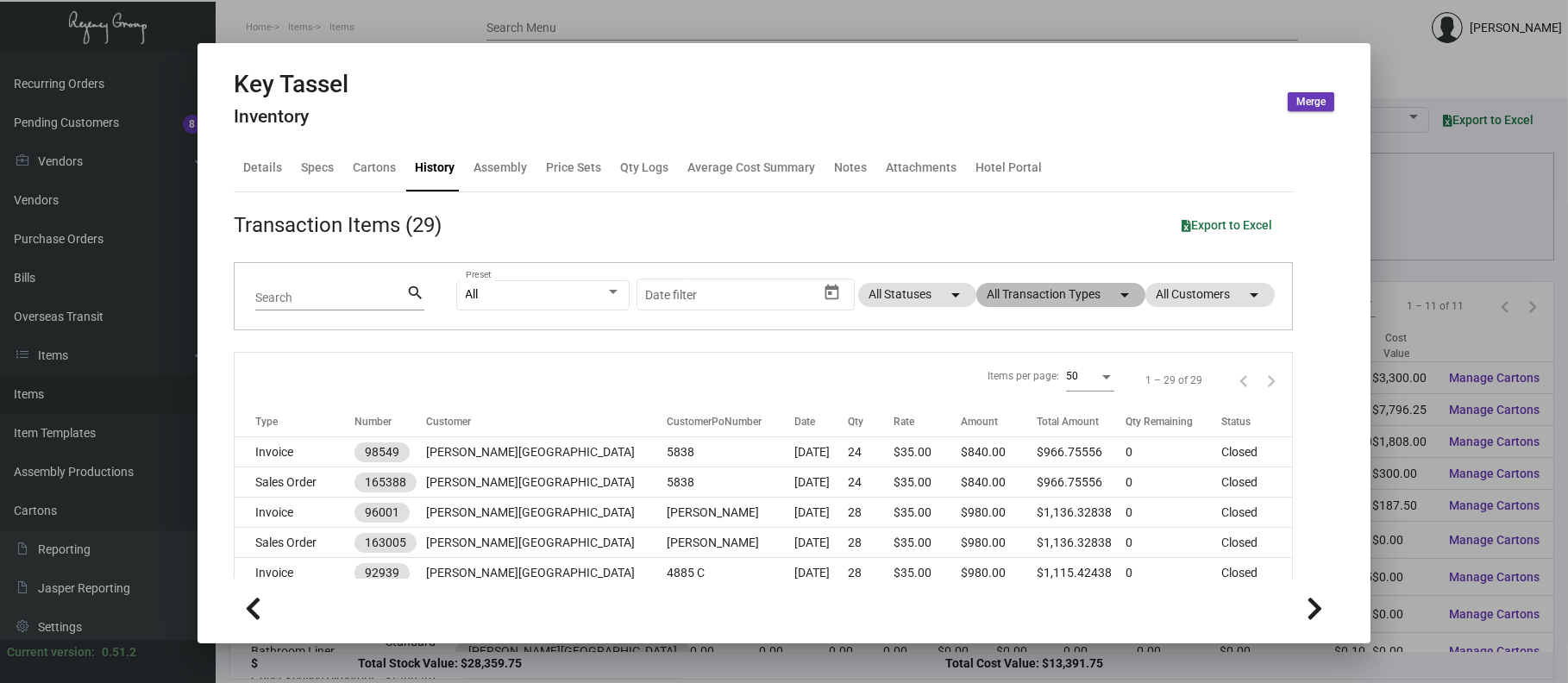
click at [1033, 296] on mat-chip "All Transaction Types arrow_drop_down" at bounding box center [1060, 294] width 169 height 24
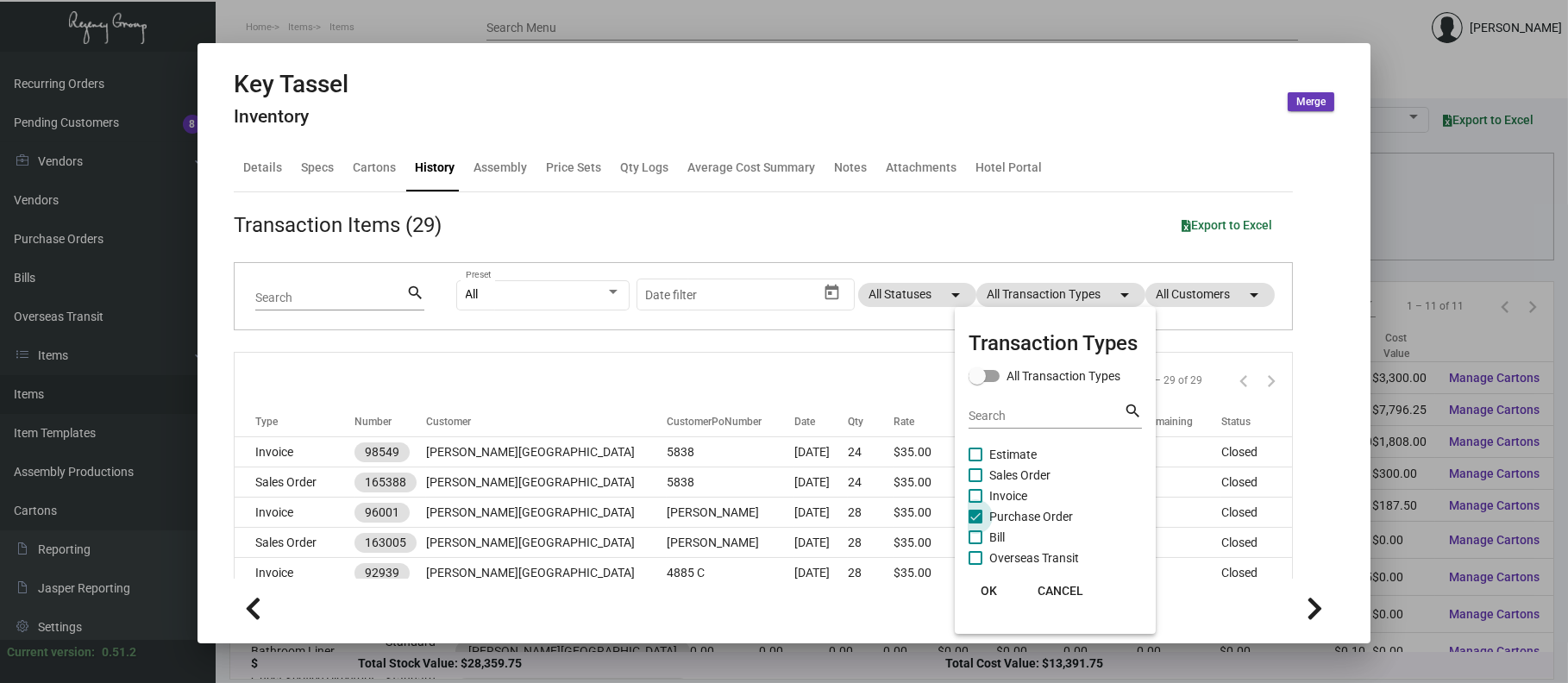
click at [1025, 512] on span "Purchase Order" at bounding box center [1031, 516] width 84 height 20
click at [975, 524] on input "Purchase Order" at bounding box center [974, 524] width 1 height 1
click at [1025, 512] on span "Purchase Order" at bounding box center [1031, 516] width 84 height 20
click at [975, 524] on input "Purchase Order" at bounding box center [974, 524] width 1 height 1
checkbox input "true"
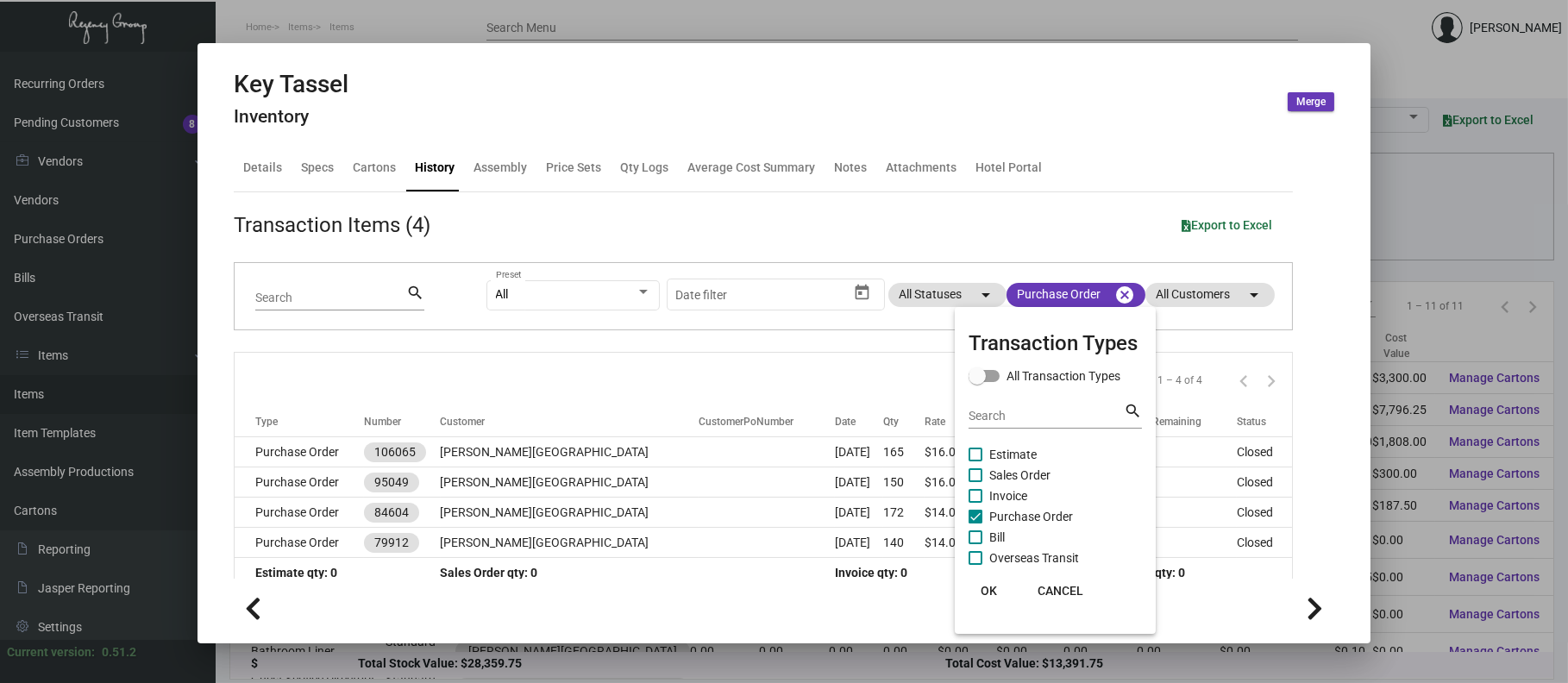
click at [557, 436] on div at bounding box center [784, 341] width 1568 height 683
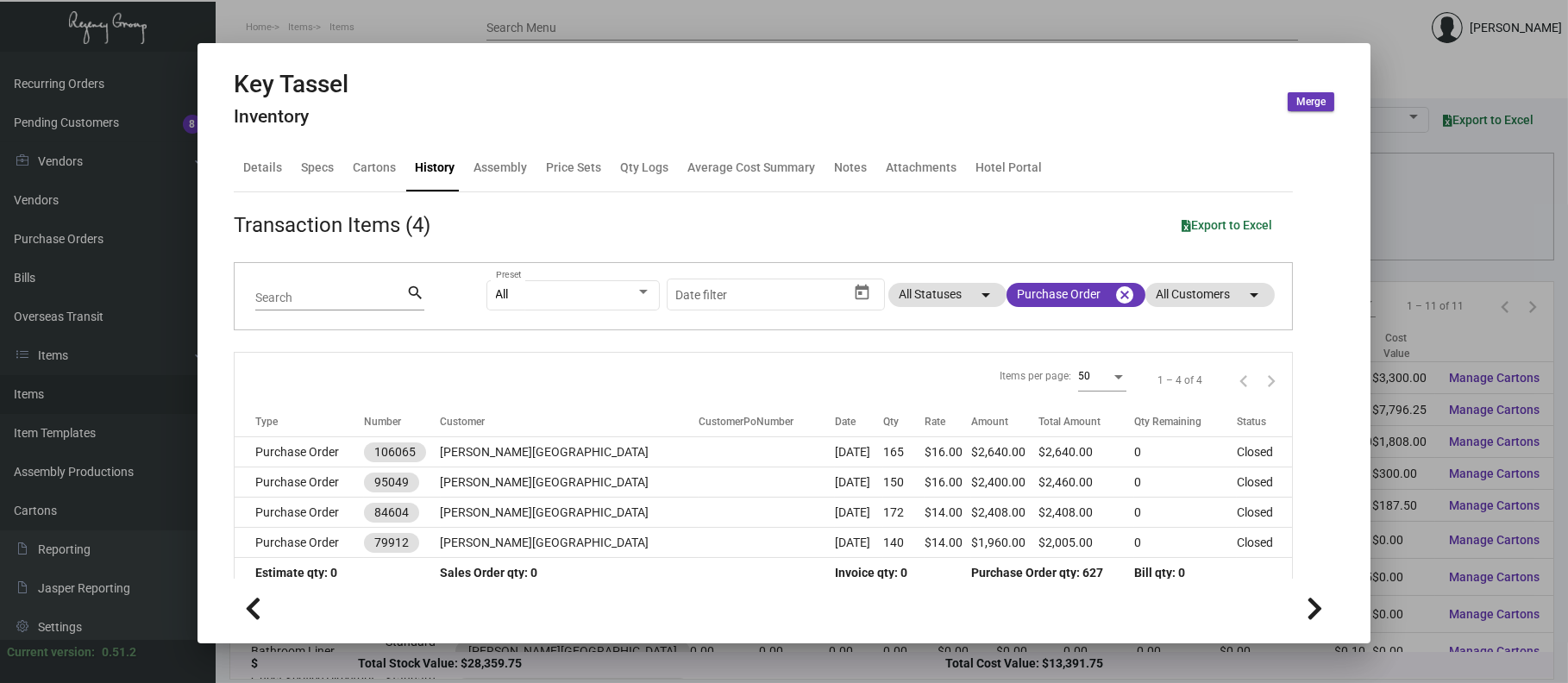
click at [557, 437] on td "[PERSON_NAME][GEOGRAPHIC_DATA]" at bounding box center [570, 452] width 258 height 30
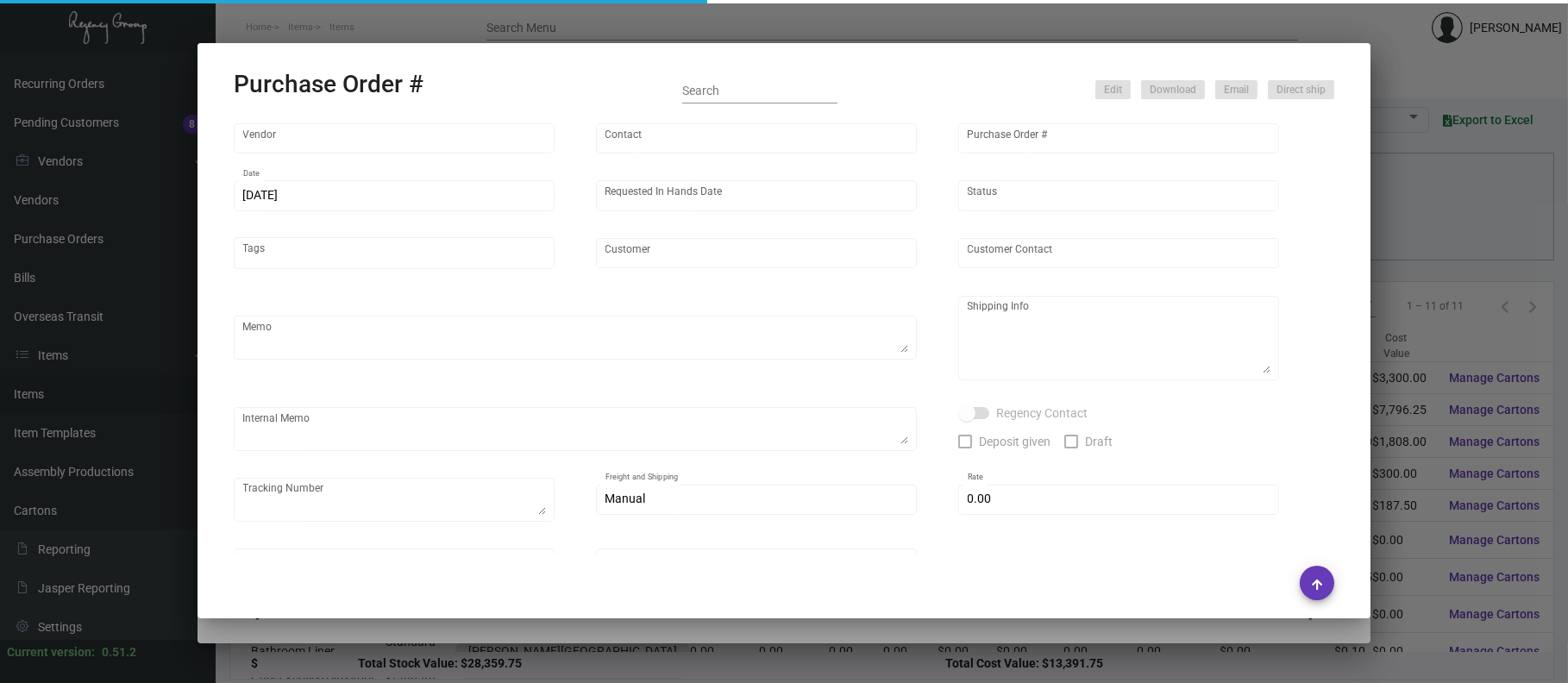
type input "A&S IMPORTS"
type input "[PERSON_NAME]"
type input "106065"
type input "[DATE]"
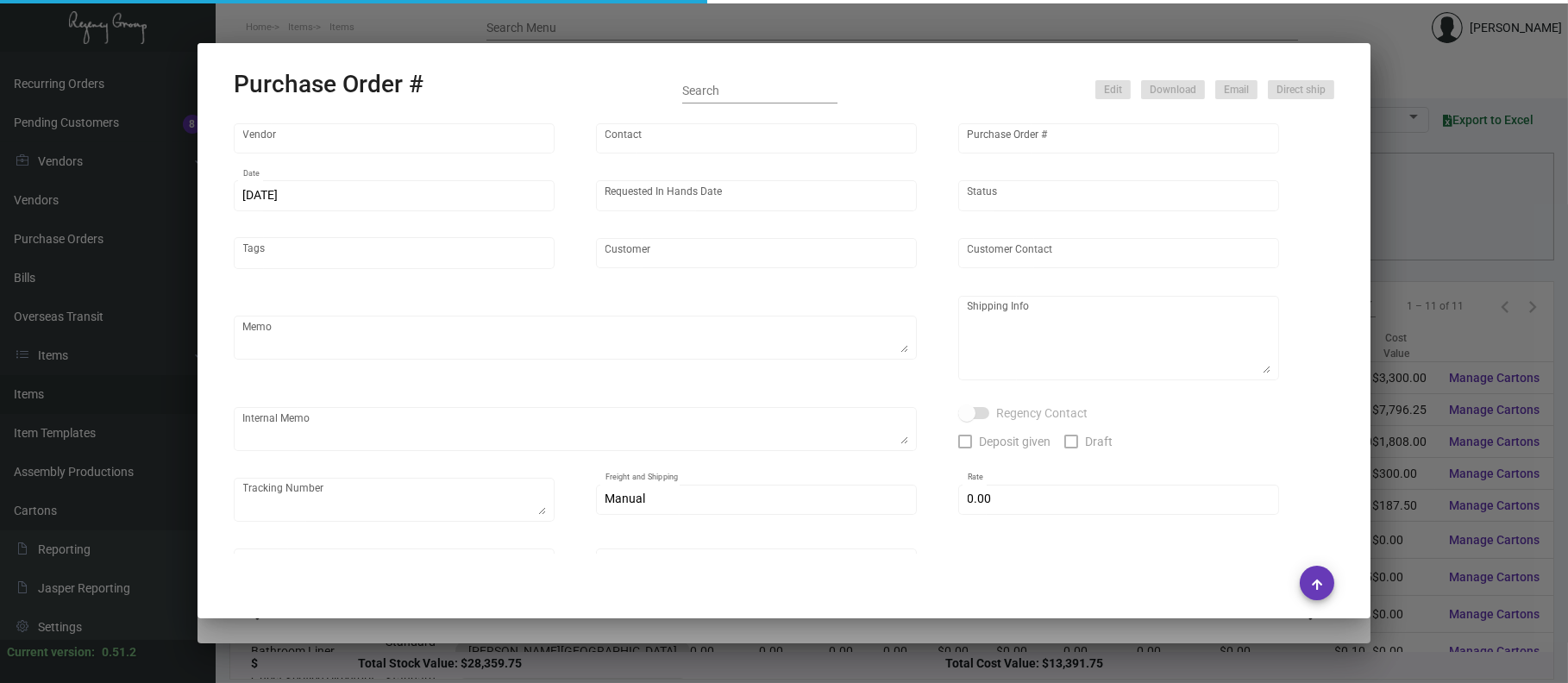
type input "[PERSON_NAME][GEOGRAPHIC_DATA]"
type textarea "Repeat Previous PO 95049."
type textarea "Regency Group NJ - [PERSON_NAME] [STREET_ADDRESS]"
type textarea "NJ Warehouse. CC paid [DATE] 6205 TSW Paid balance of $305.00 [DATE] 1246"
checkbox input "true"
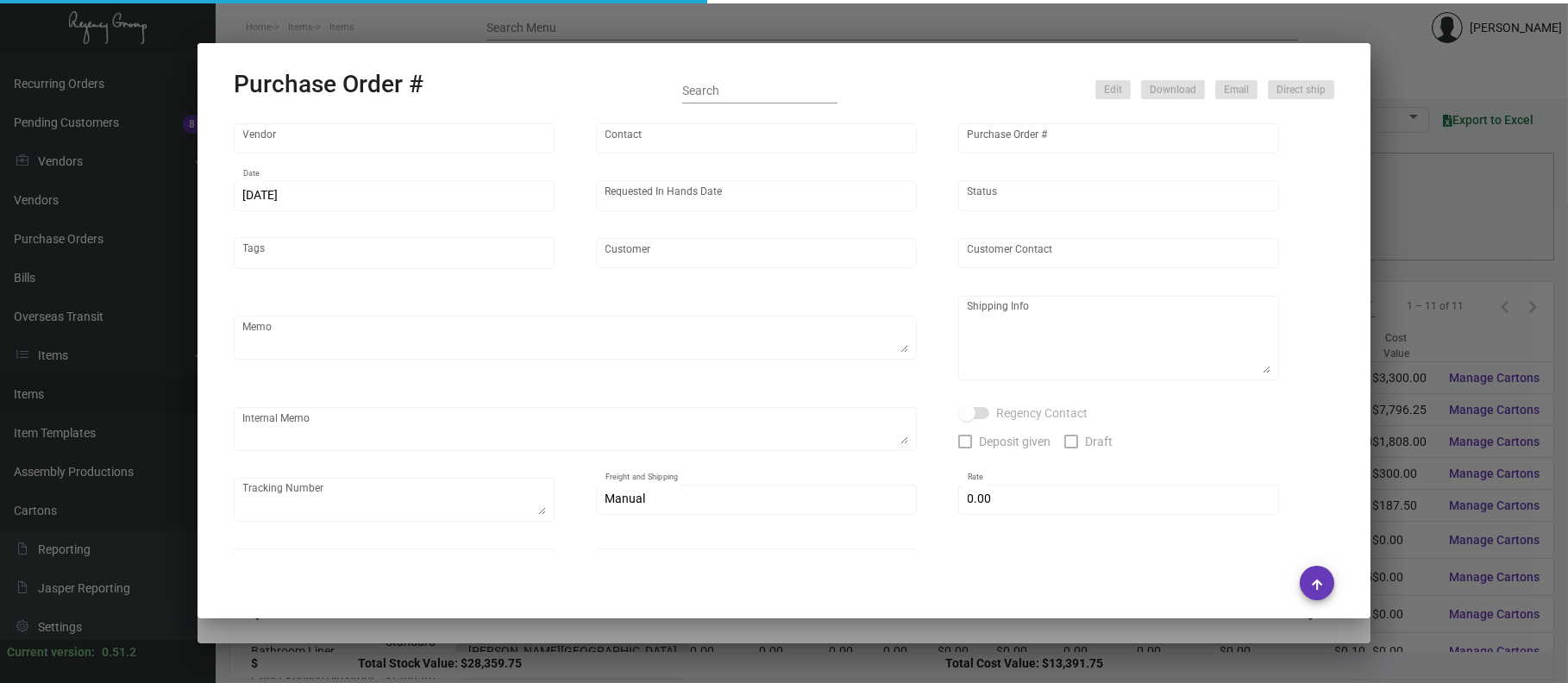
checkbox input "true"
type input "$ 0.00"
type input "United States Dollar $"
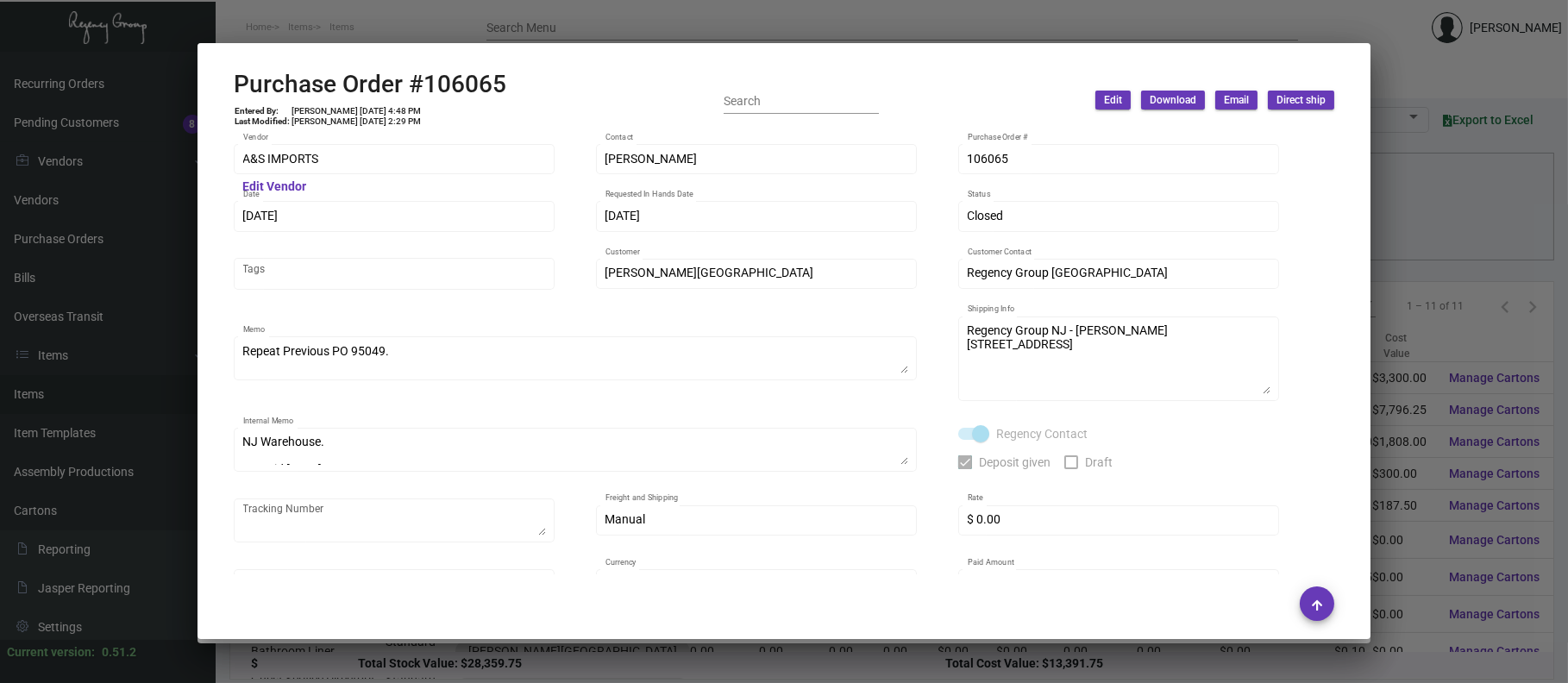
click at [429, 17] on div at bounding box center [784, 341] width 1568 height 683
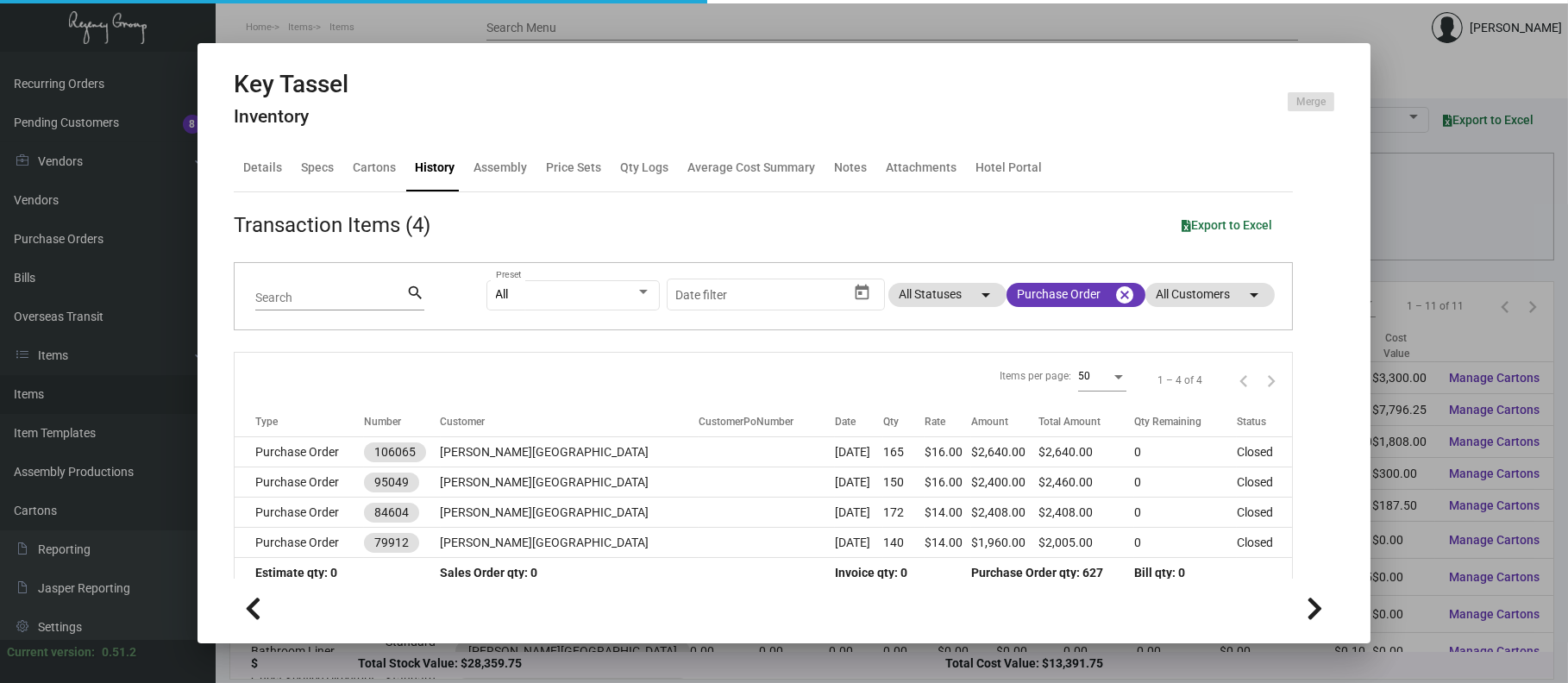
click at [432, 20] on div at bounding box center [784, 341] width 1568 height 683
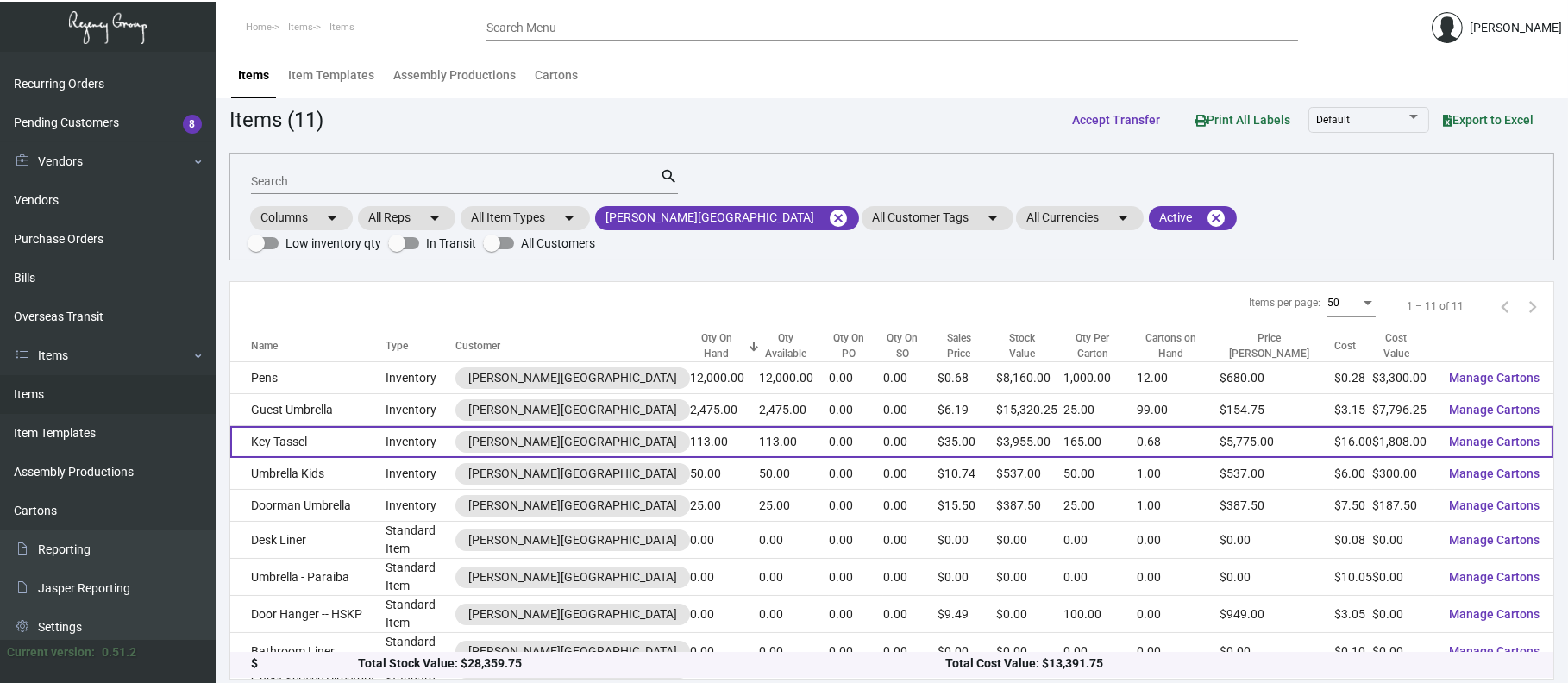
click at [355, 426] on td "Key Tassel" at bounding box center [308, 442] width 156 height 32
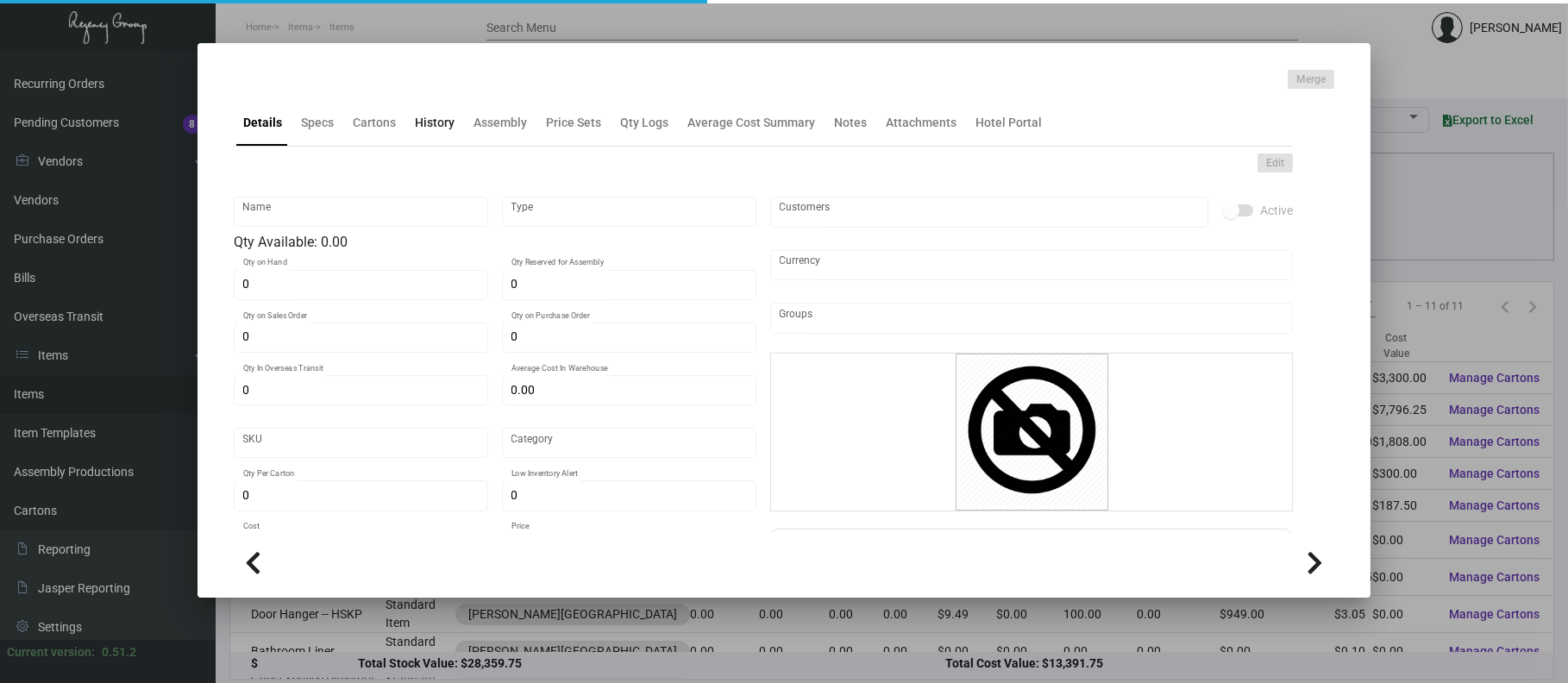
click at [442, 120] on div "History" at bounding box center [434, 122] width 40 height 18
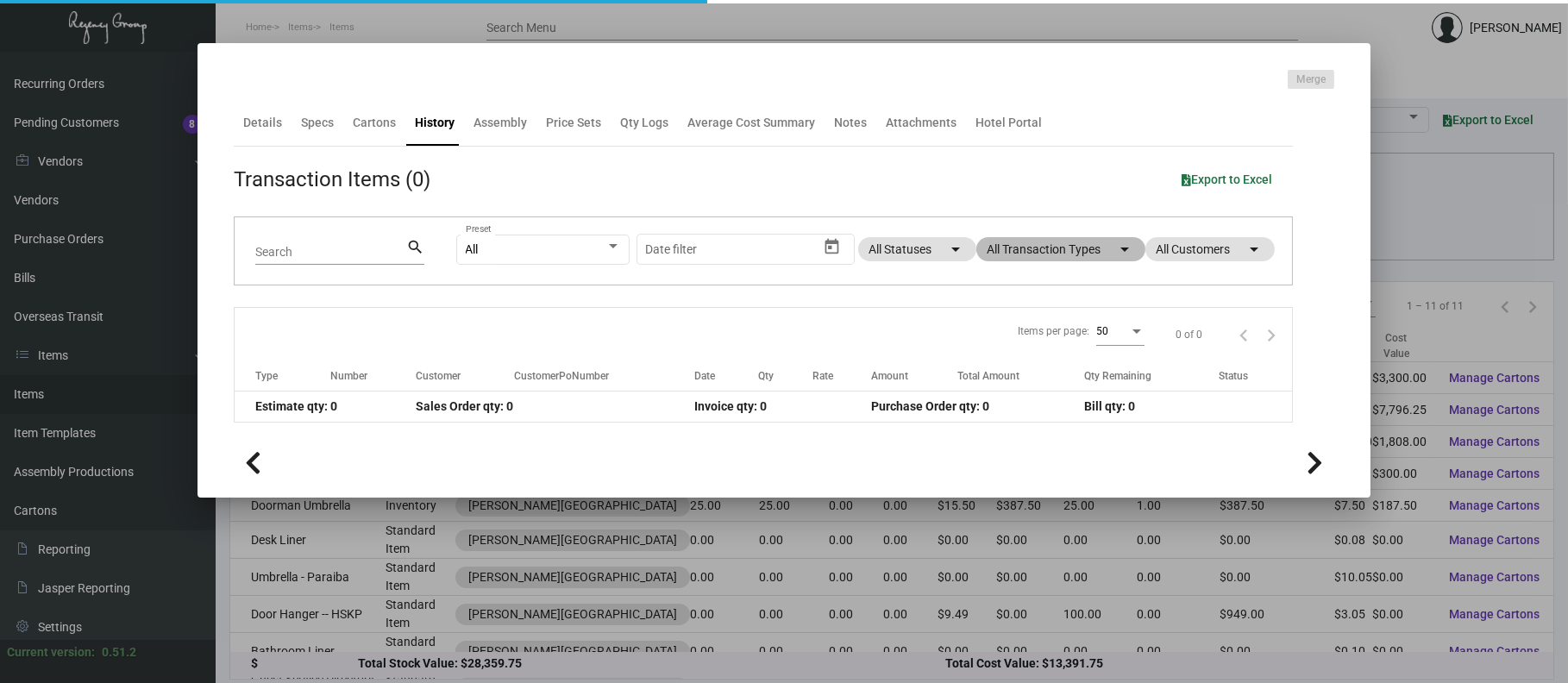
click at [1060, 257] on mat-chip "All Transaction Types arrow_drop_down" at bounding box center [1060, 249] width 169 height 24
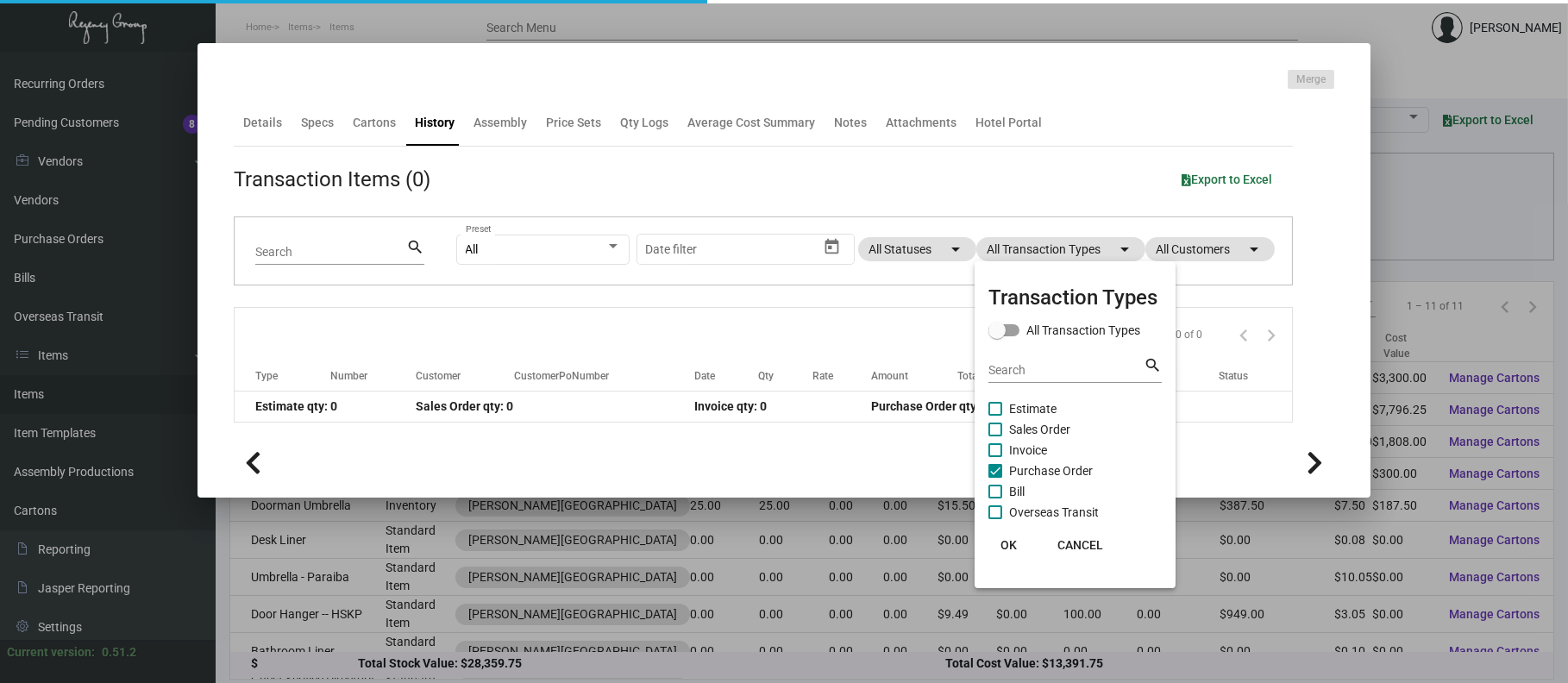
click at [1046, 476] on span "Purchase Order" at bounding box center [1051, 471] width 84 height 20
click at [996, 477] on input "Purchase Order" at bounding box center [995, 477] width 1 height 1
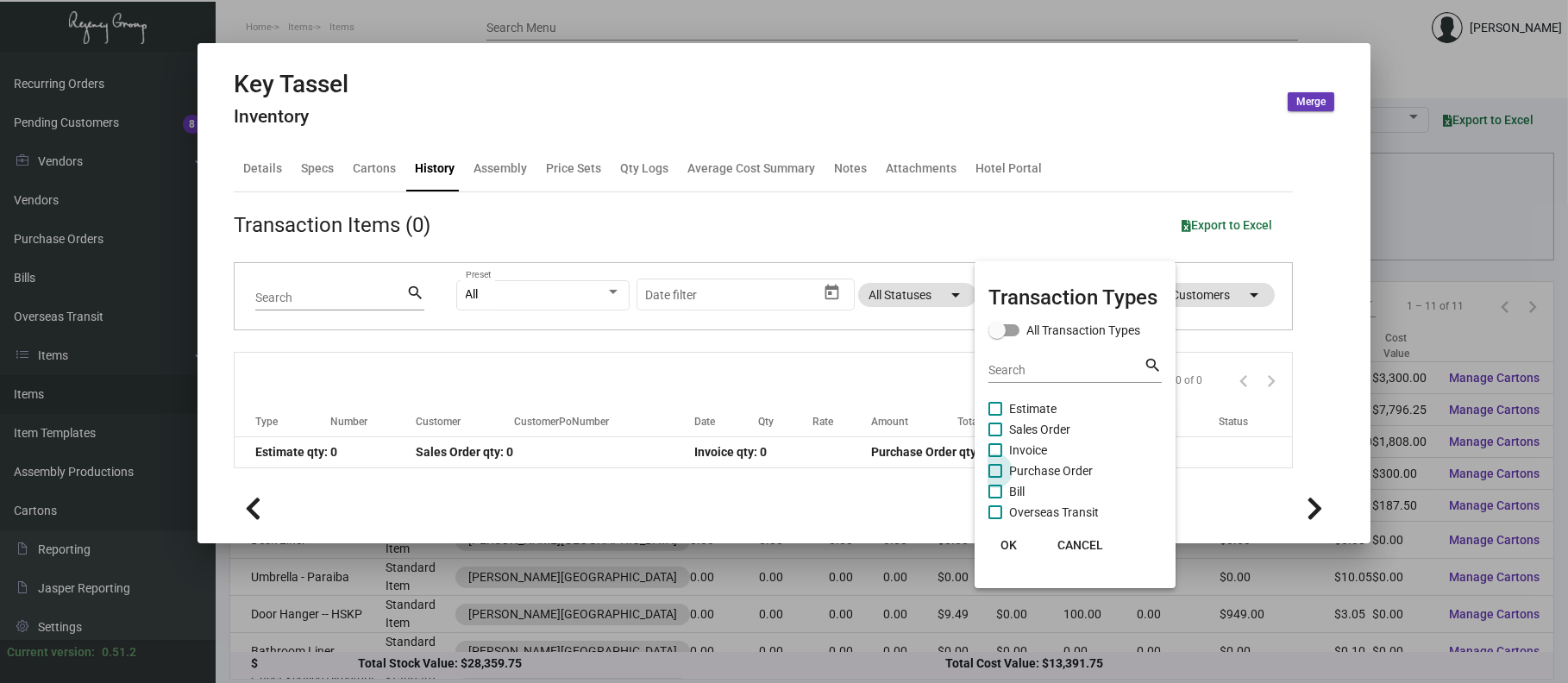
click at [1042, 470] on span "Purchase Order" at bounding box center [1051, 471] width 84 height 20
click at [996, 477] on input "Purchase Order" at bounding box center [995, 477] width 1 height 1
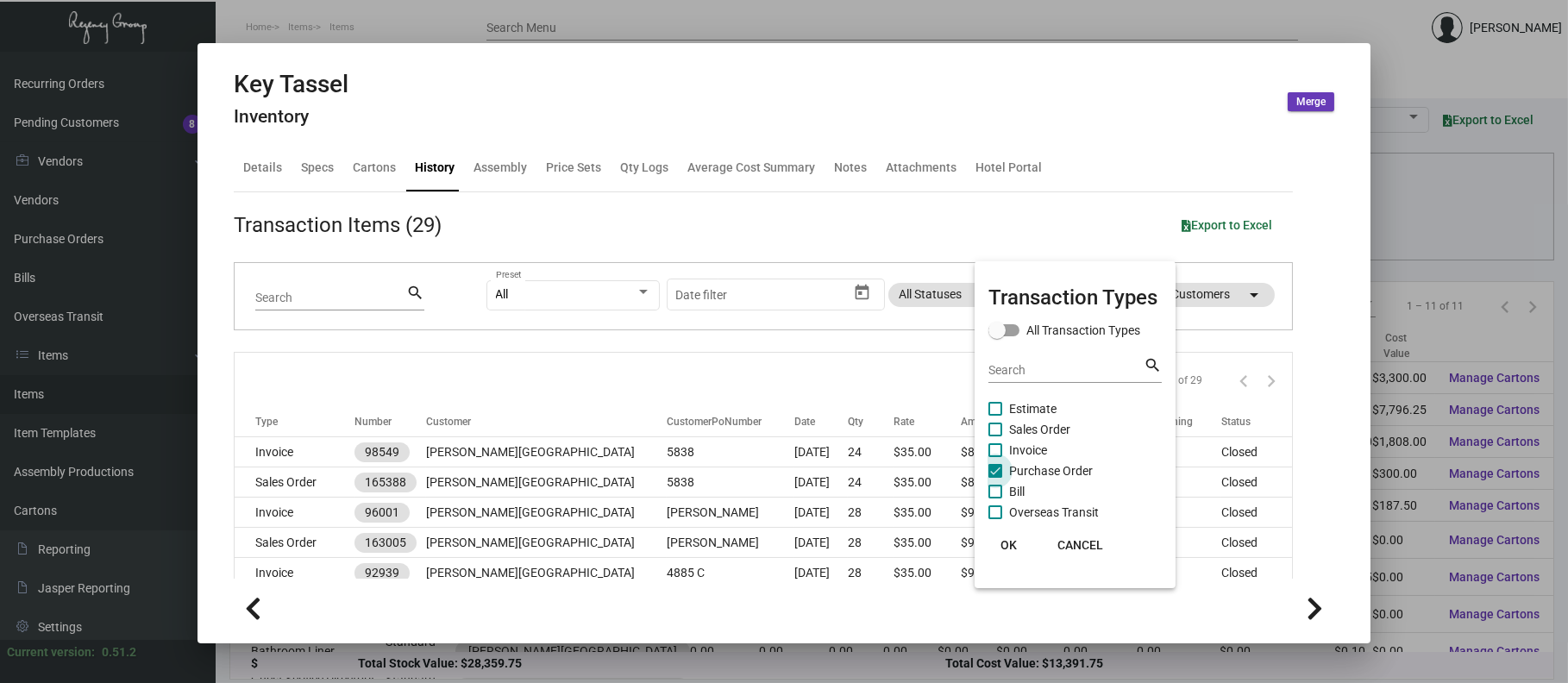
click at [993, 471] on span at bounding box center [995, 471] width 14 height 14
click at [995, 477] on input "Purchase Order" at bounding box center [995, 477] width 1 height 1
click at [993, 475] on span at bounding box center [995, 471] width 14 height 14
click at [995, 477] on input "Purchase Order" at bounding box center [995, 477] width 1 height 1
checkbox input "true"
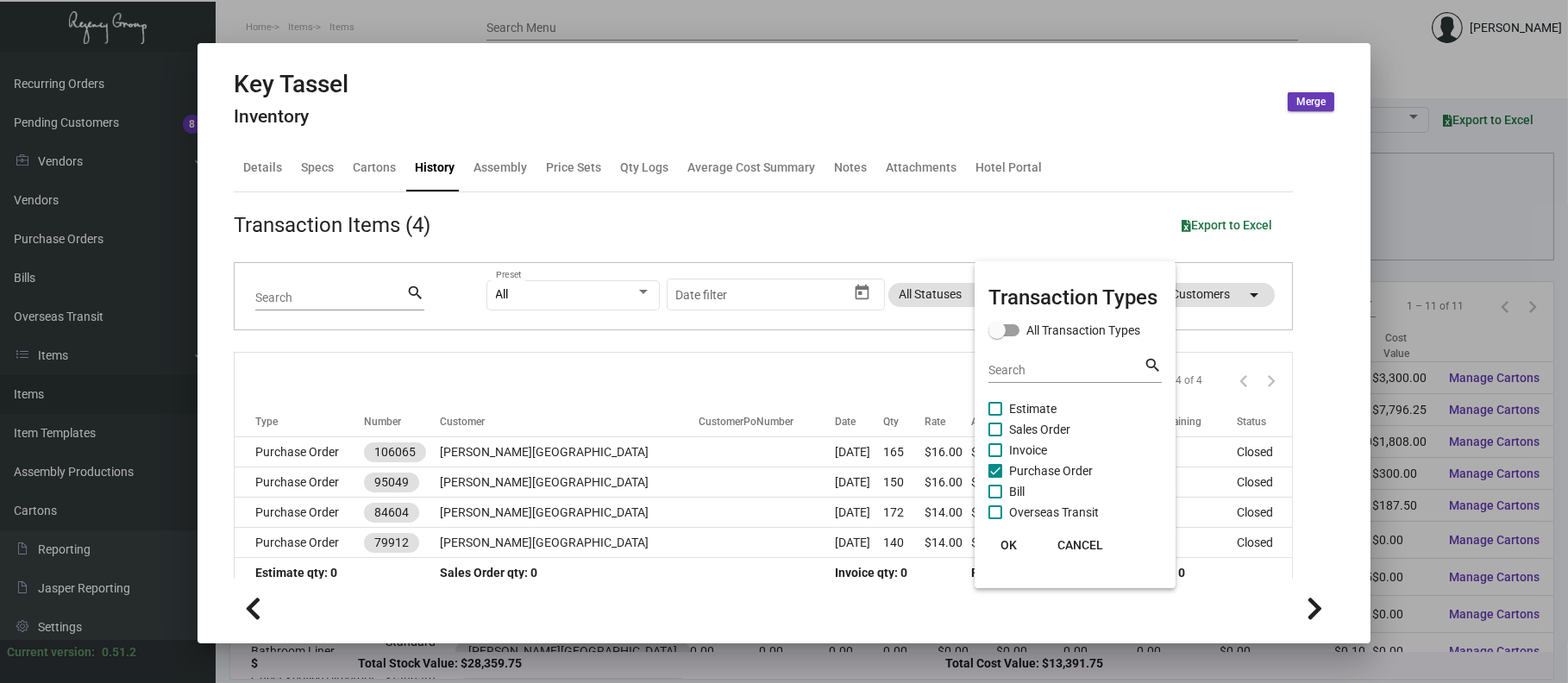
click at [541, 438] on div at bounding box center [784, 341] width 1568 height 683
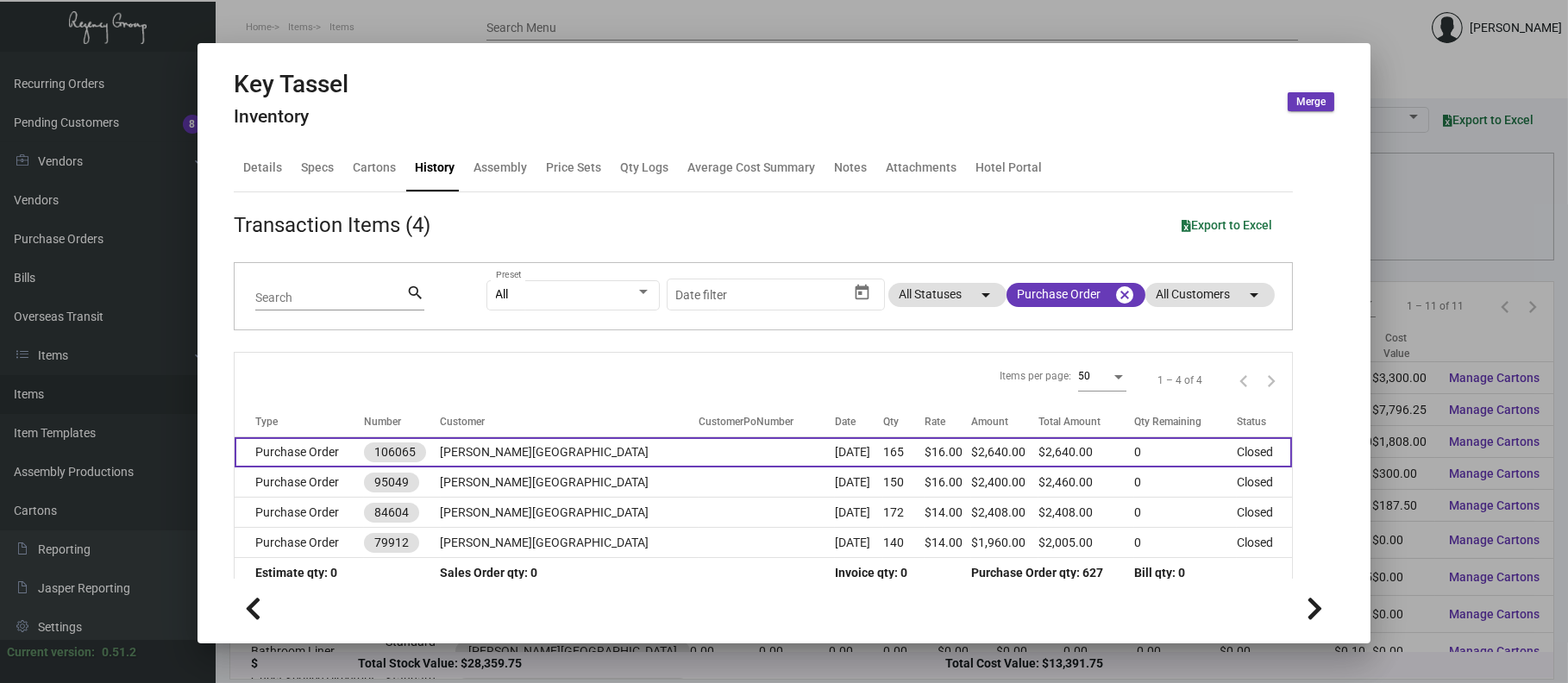
click at [543, 439] on td "[PERSON_NAME][GEOGRAPHIC_DATA]" at bounding box center [570, 452] width 258 height 30
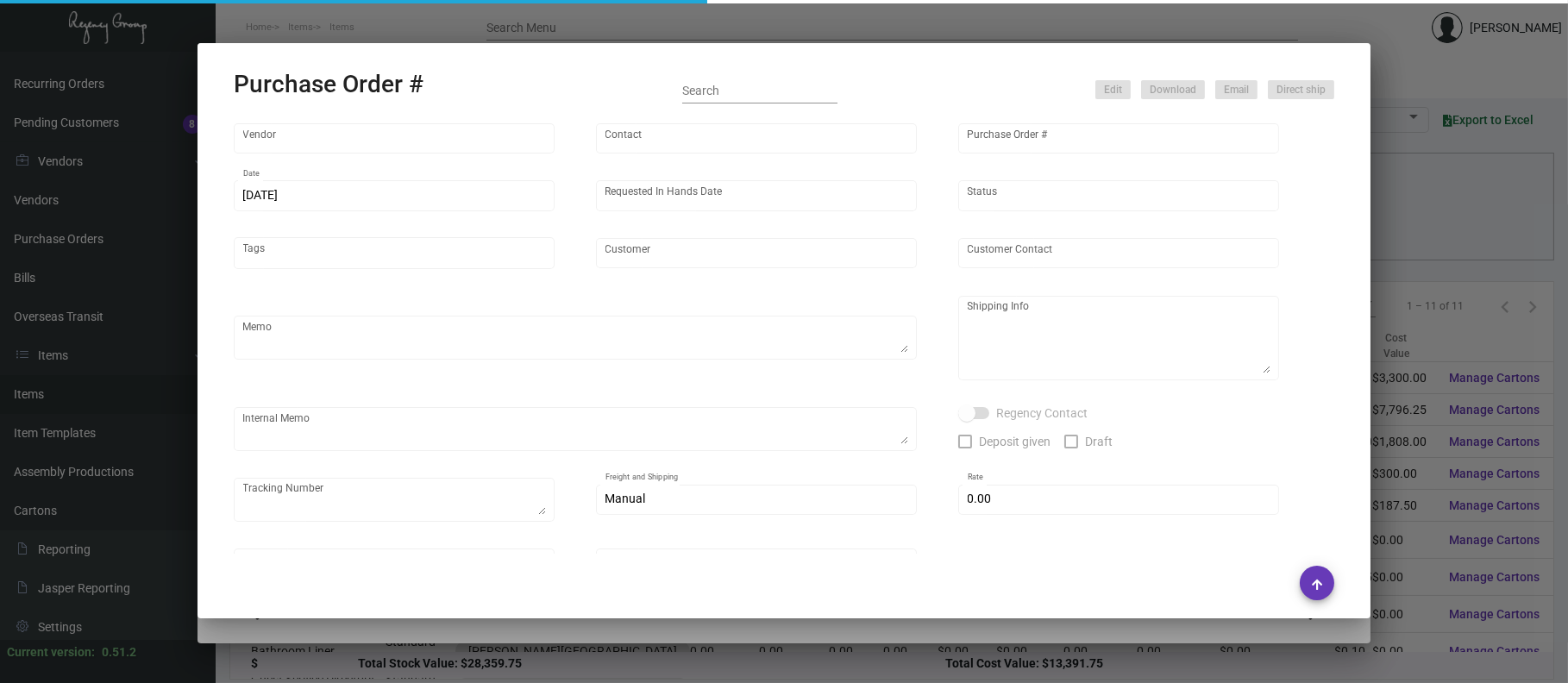
type input "A&S IMPORTS"
type input "[PERSON_NAME]"
type input "106065"
type input "[DATE]"
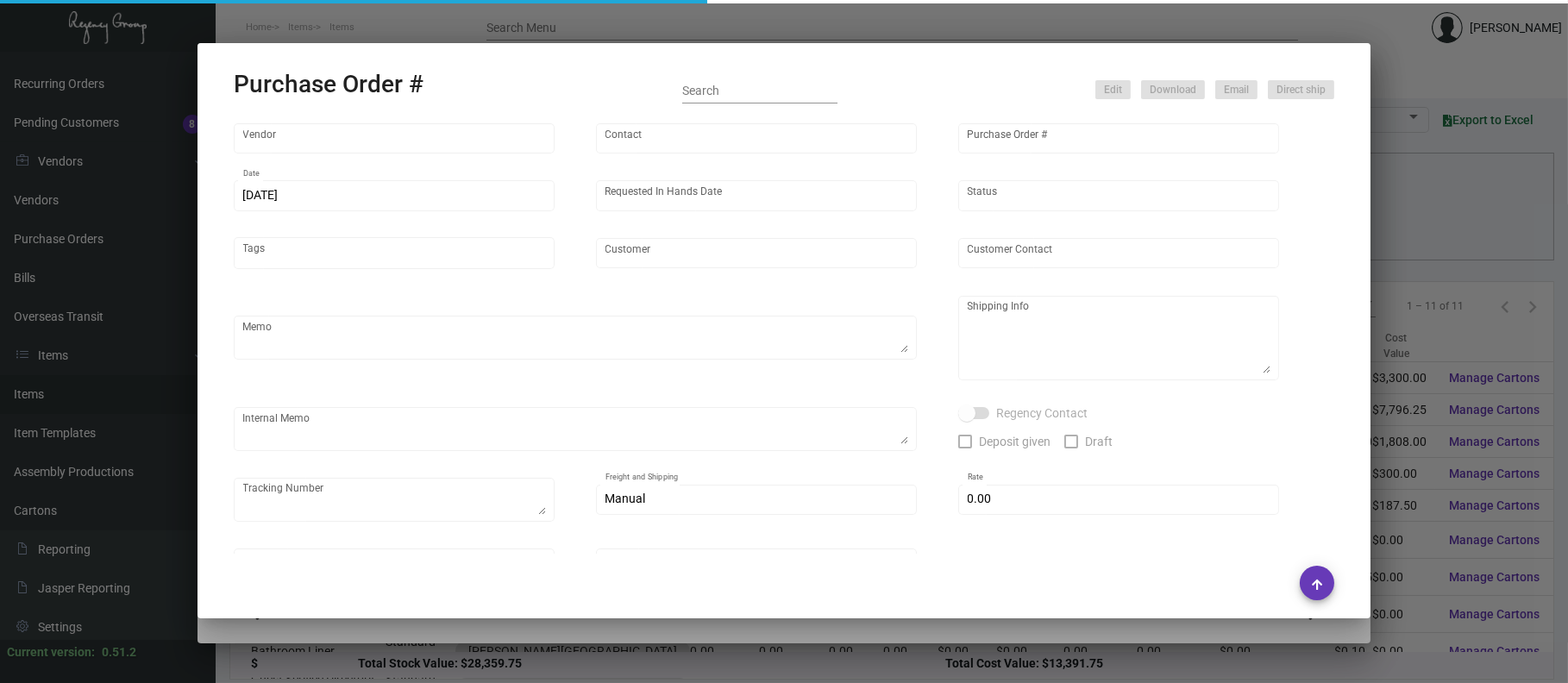
type input "[PERSON_NAME][GEOGRAPHIC_DATA]"
type textarea "Repeat Previous PO 95049."
type textarea "Regency Group NJ - [PERSON_NAME] [STREET_ADDRESS]"
type textarea "NJ Warehouse. CC paid [DATE] 6205 TSW Paid balance of $305.00 [DATE] 1246"
checkbox input "true"
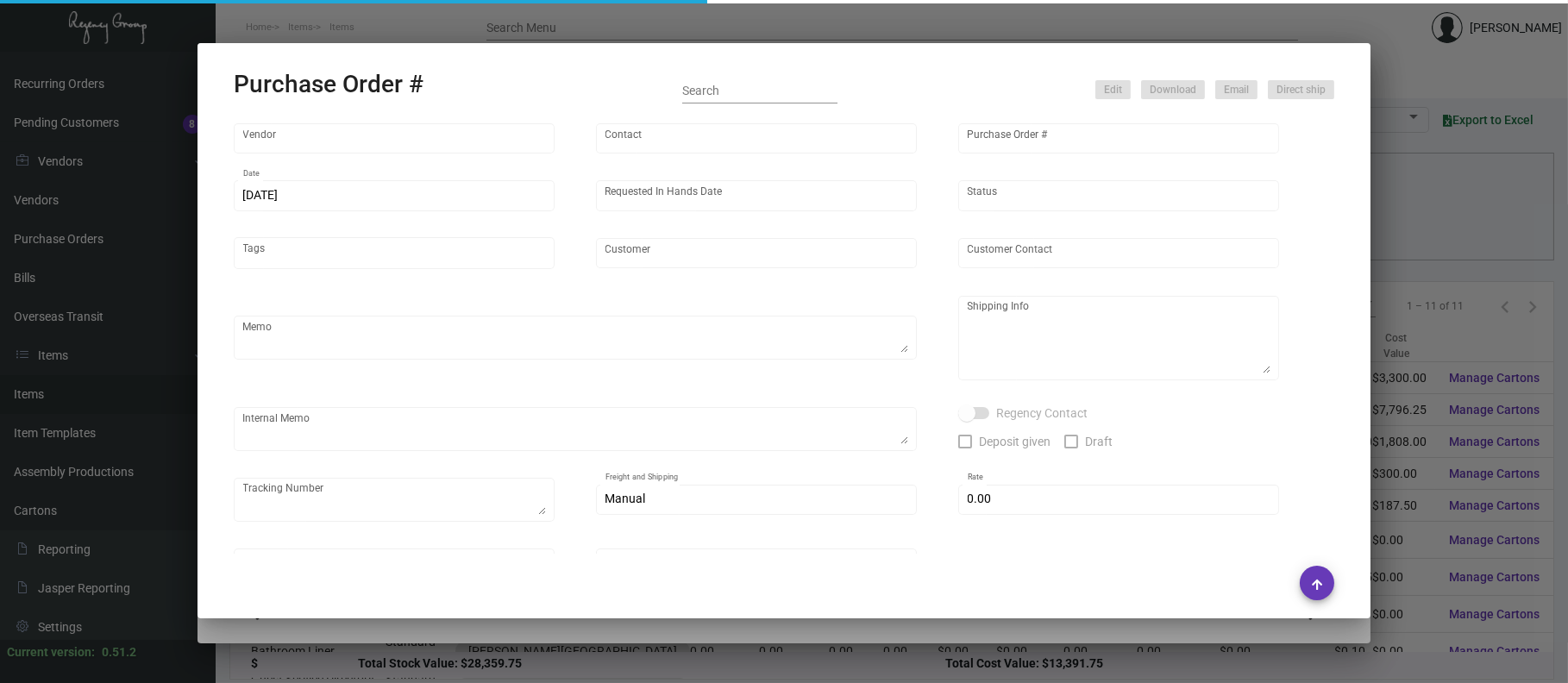
checkbox input "true"
type input "$ 0.00"
type input "United States Dollar $"
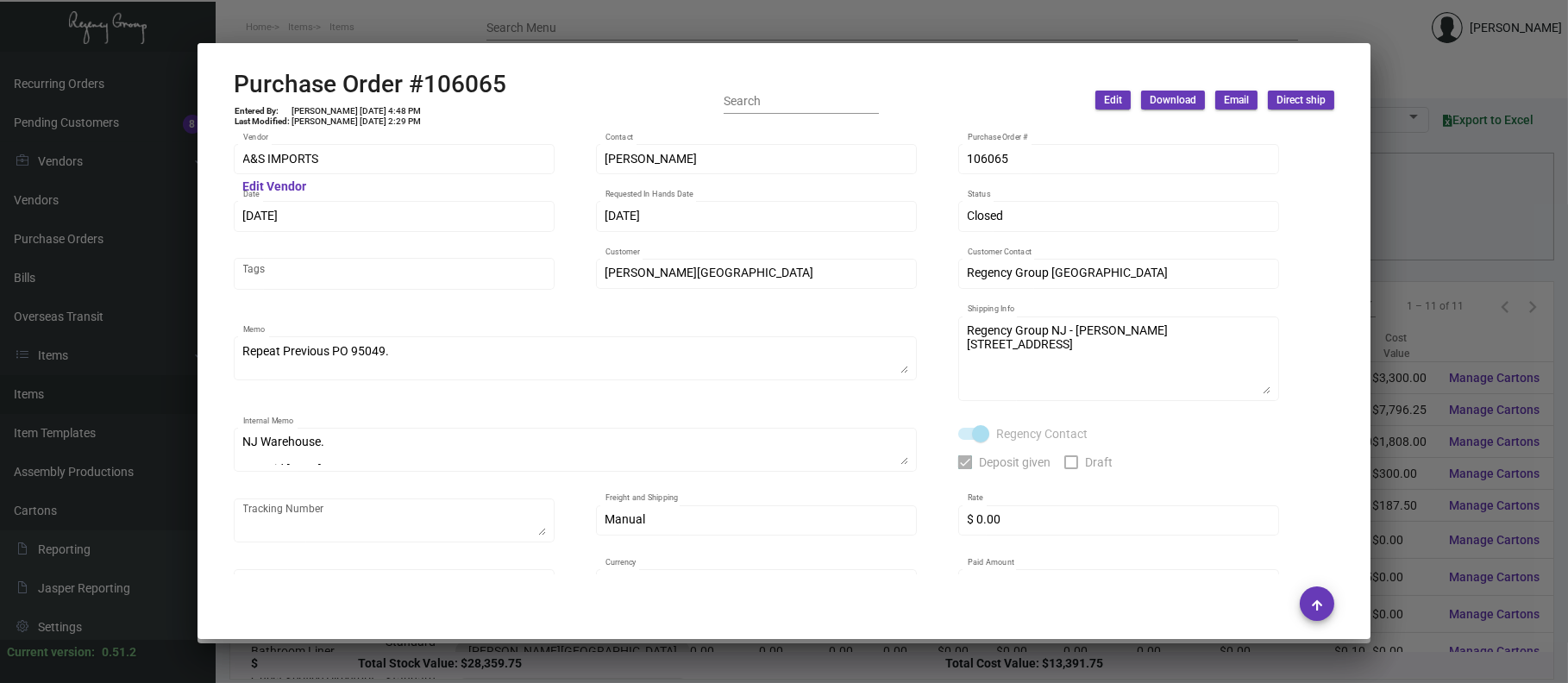
click at [564, 3] on div at bounding box center [784, 341] width 1568 height 683
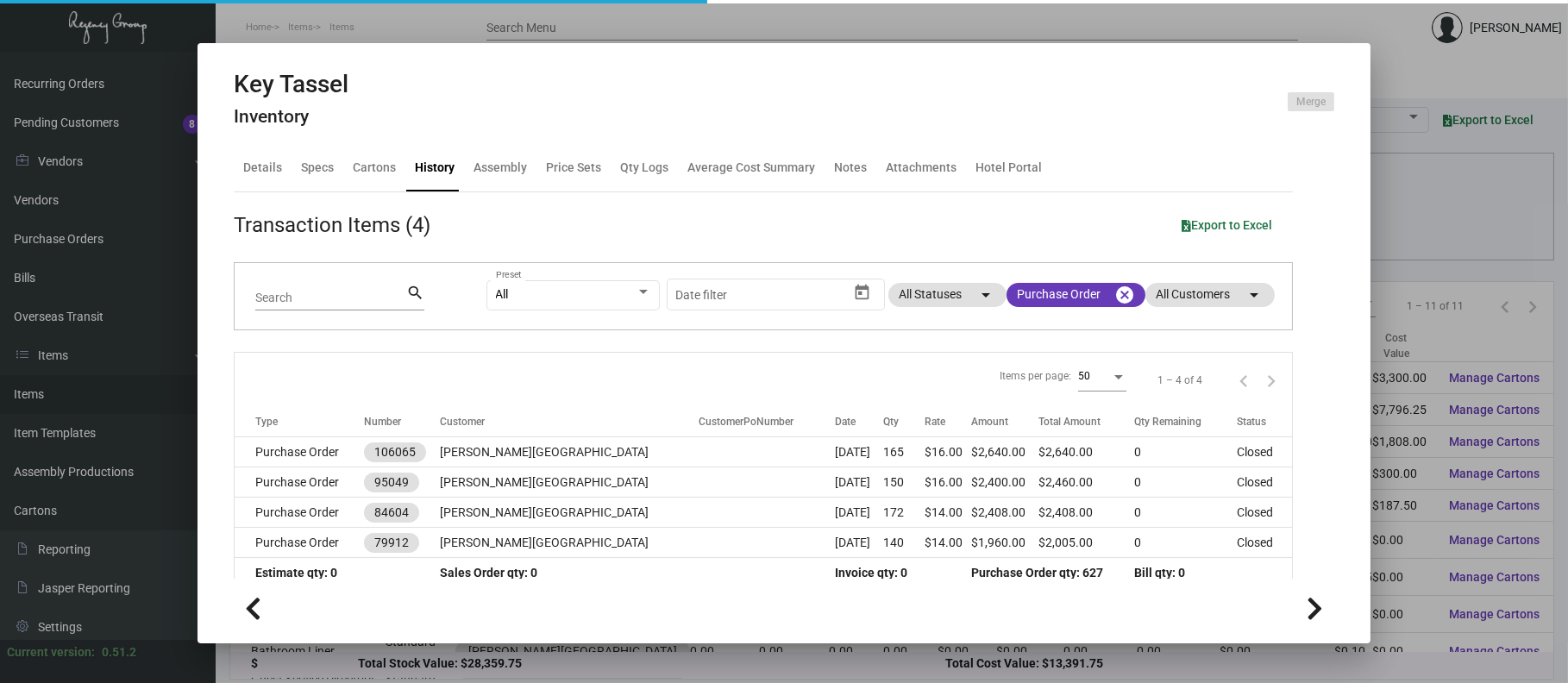
click at [569, 8] on div at bounding box center [784, 341] width 1568 height 683
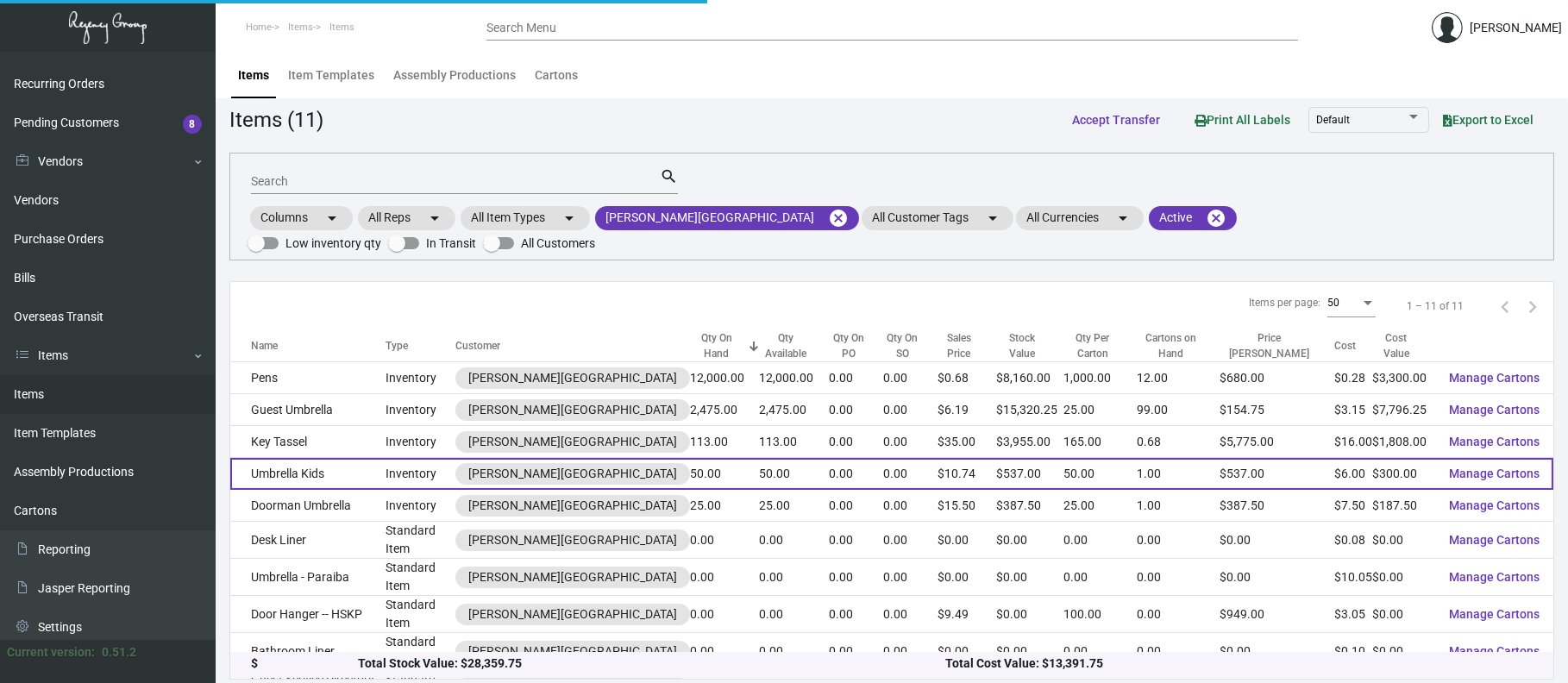
click at [323, 458] on td "Umbrella Kids" at bounding box center [308, 473] width 156 height 32
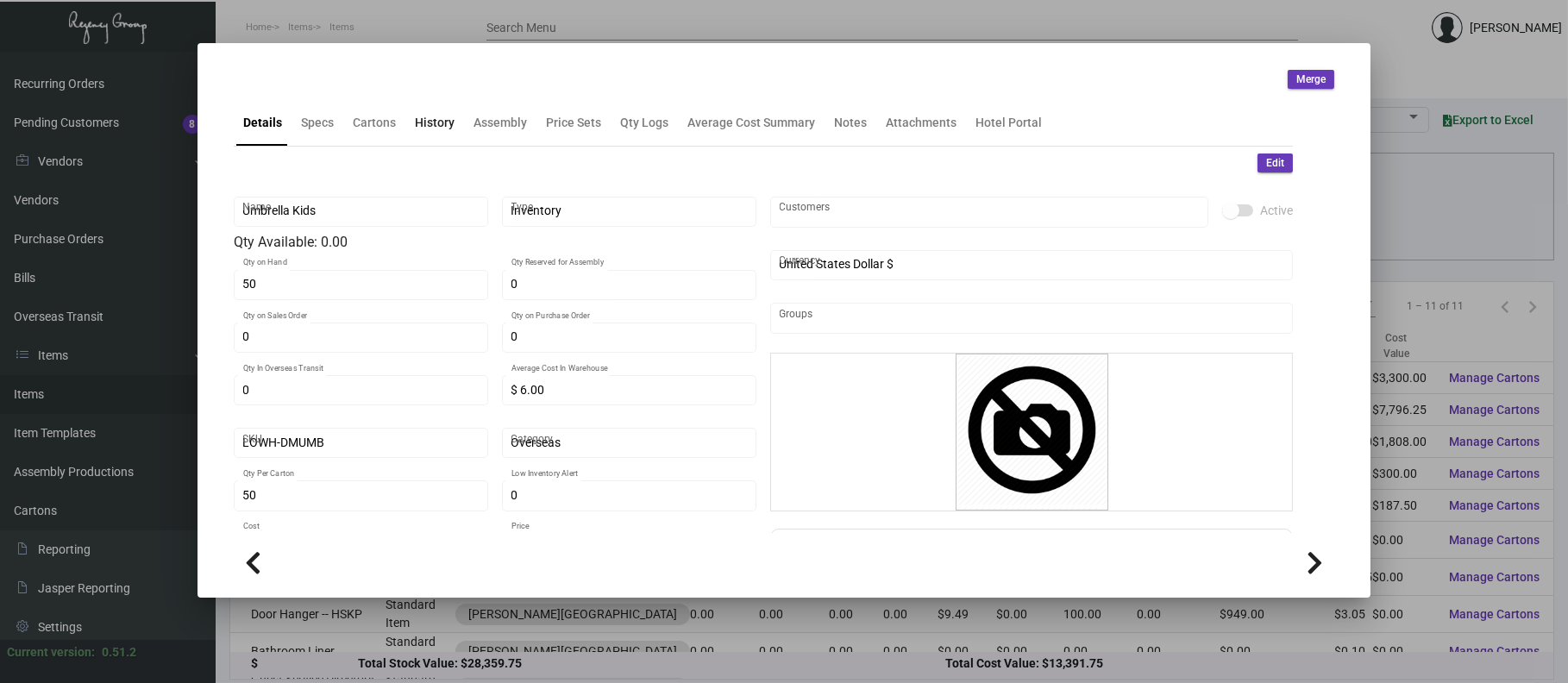
click at [419, 124] on div "History" at bounding box center [434, 122] width 40 height 18
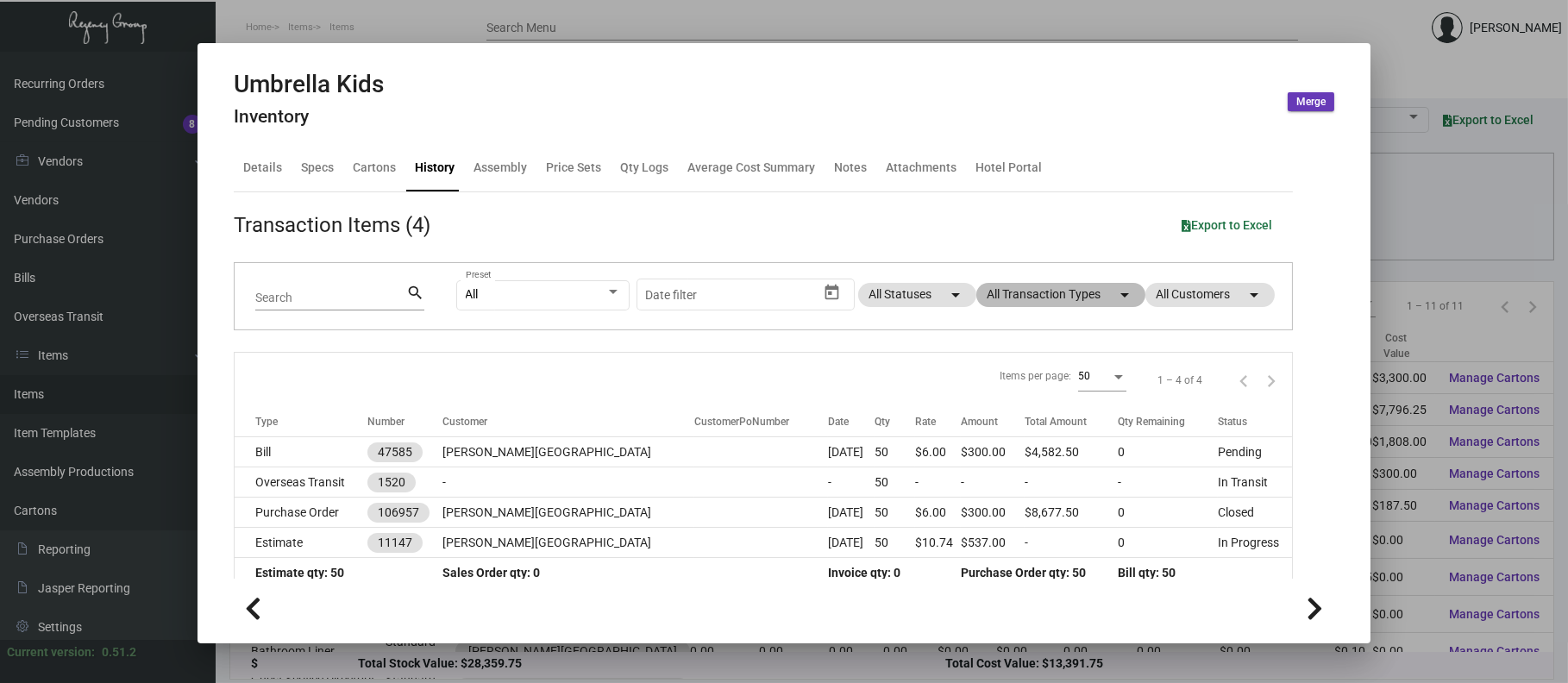
click at [1010, 294] on mat-chip "All Transaction Types arrow_drop_down" at bounding box center [1060, 294] width 169 height 24
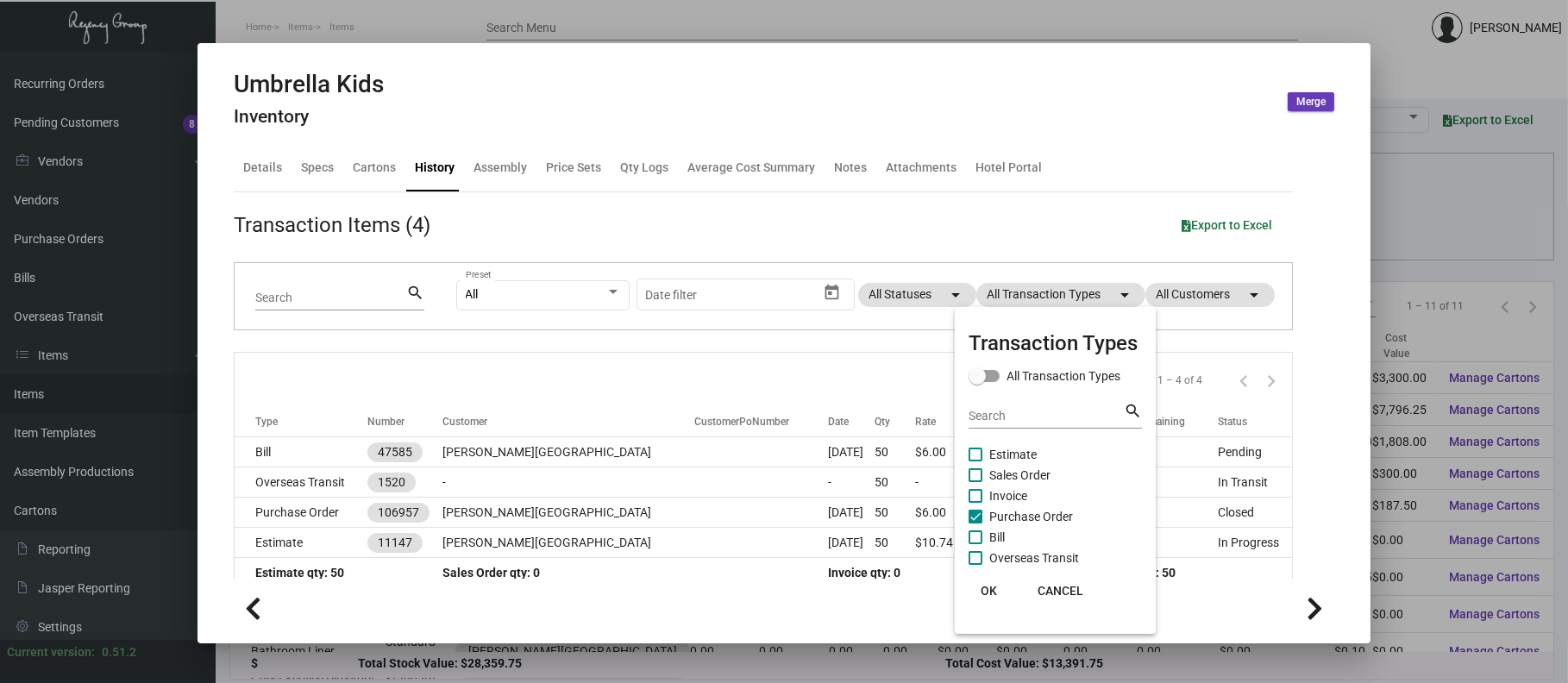
click at [1047, 522] on span "Purchase Order" at bounding box center [1031, 516] width 84 height 20
click at [975, 524] on input "Purchase Order" at bounding box center [974, 524] width 1 height 1
click at [1048, 521] on span "Purchase Order" at bounding box center [1031, 516] width 84 height 20
click at [975, 524] on input "Purchase Order" at bounding box center [974, 524] width 1 height 1
checkbox input "true"
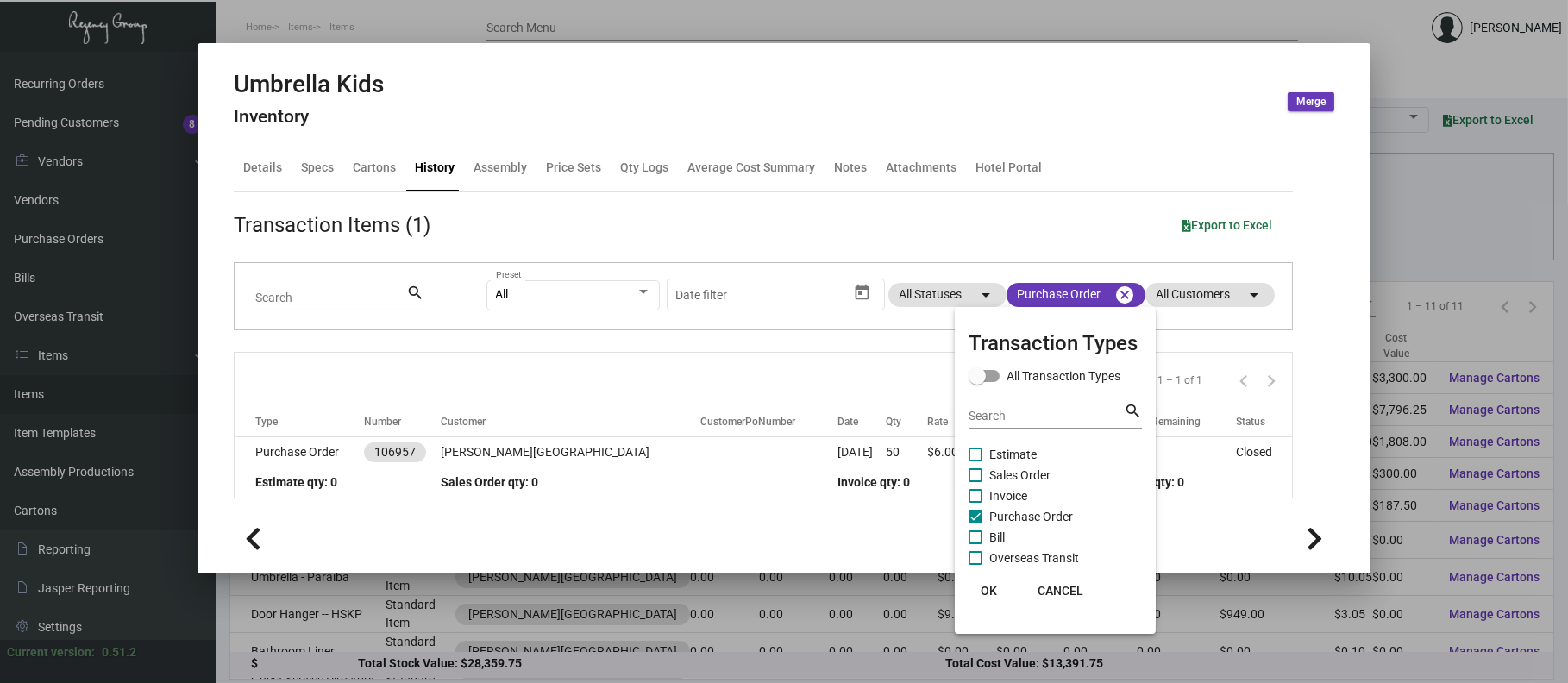
click at [518, 452] on div at bounding box center [784, 341] width 1568 height 683
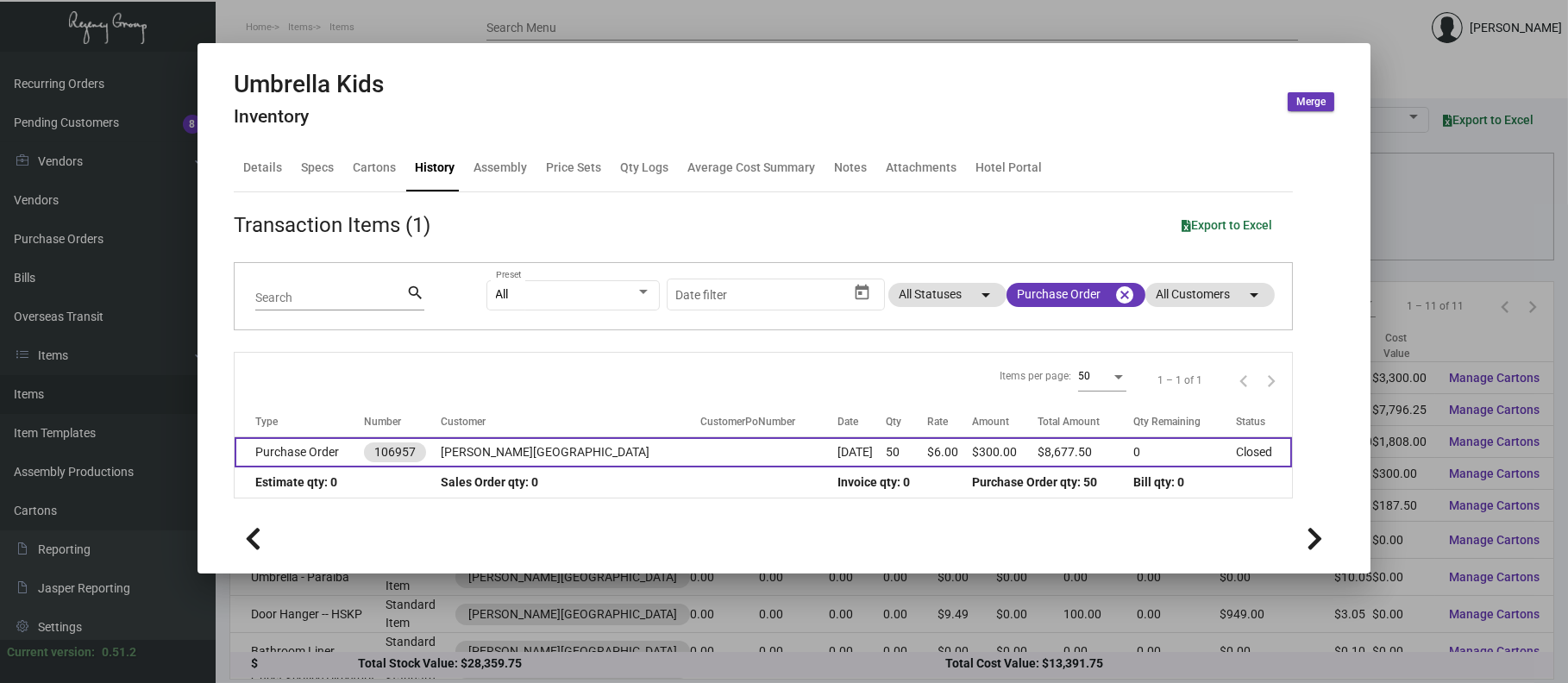
click at [518, 453] on td "[PERSON_NAME][GEOGRAPHIC_DATA]" at bounding box center [571, 452] width 259 height 30
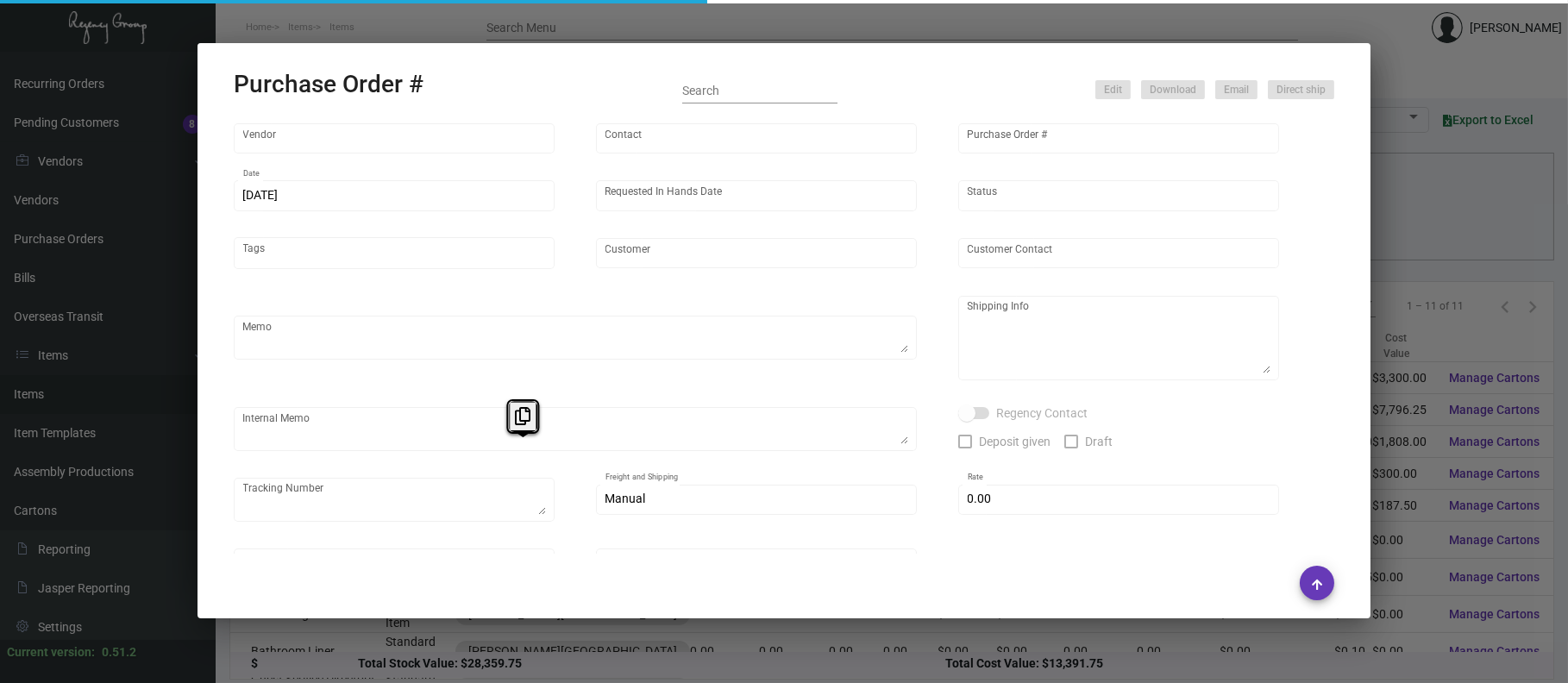
type input "Shanghai East Industrial Co., Ltd,"
type input "[PERSON_NAME]"
type input "106957"
type input "[DATE]"
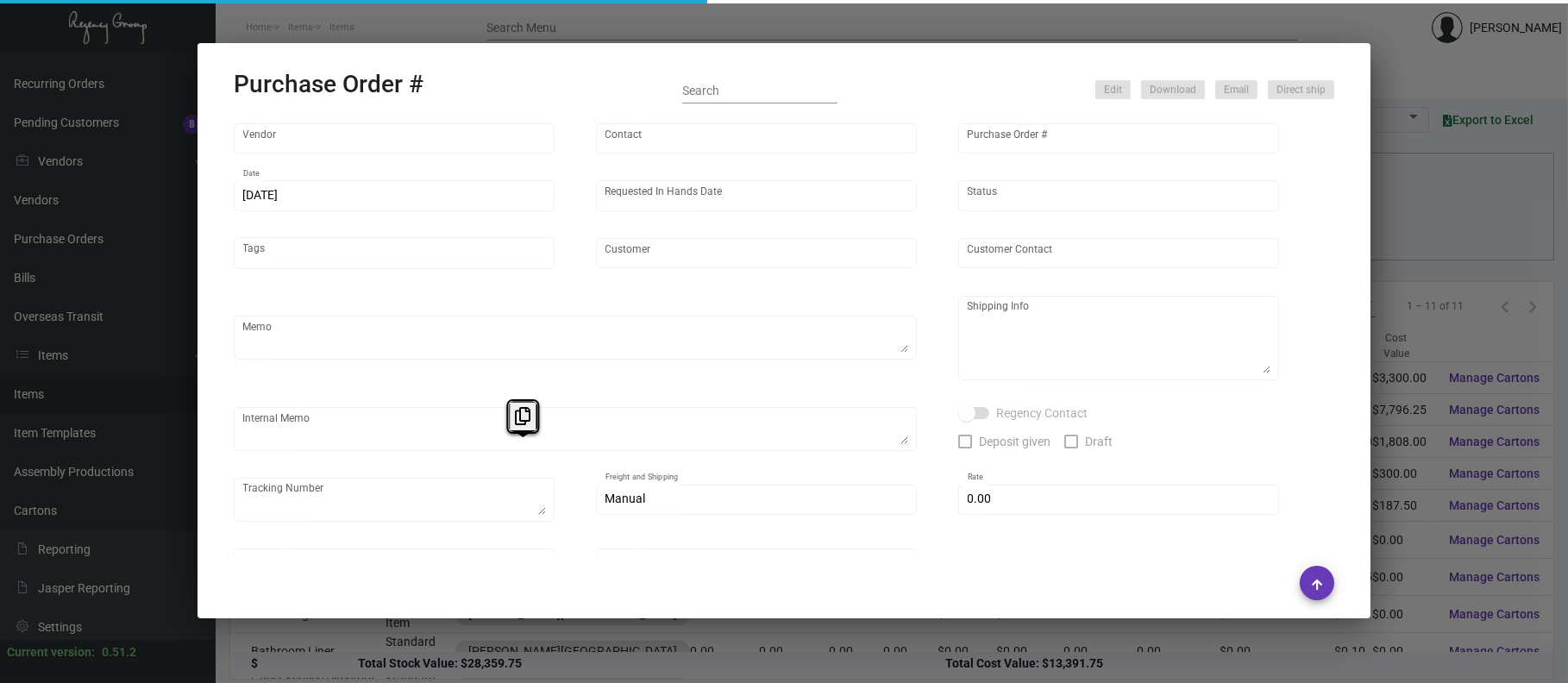
type input "[PERSON_NAME][GEOGRAPHIC_DATA]"
type textarea "[DATE] - All the 3 sizes are approved to run mass production as the samples sub…"
type input "$ 0.00"
type input "United States Dollar $"
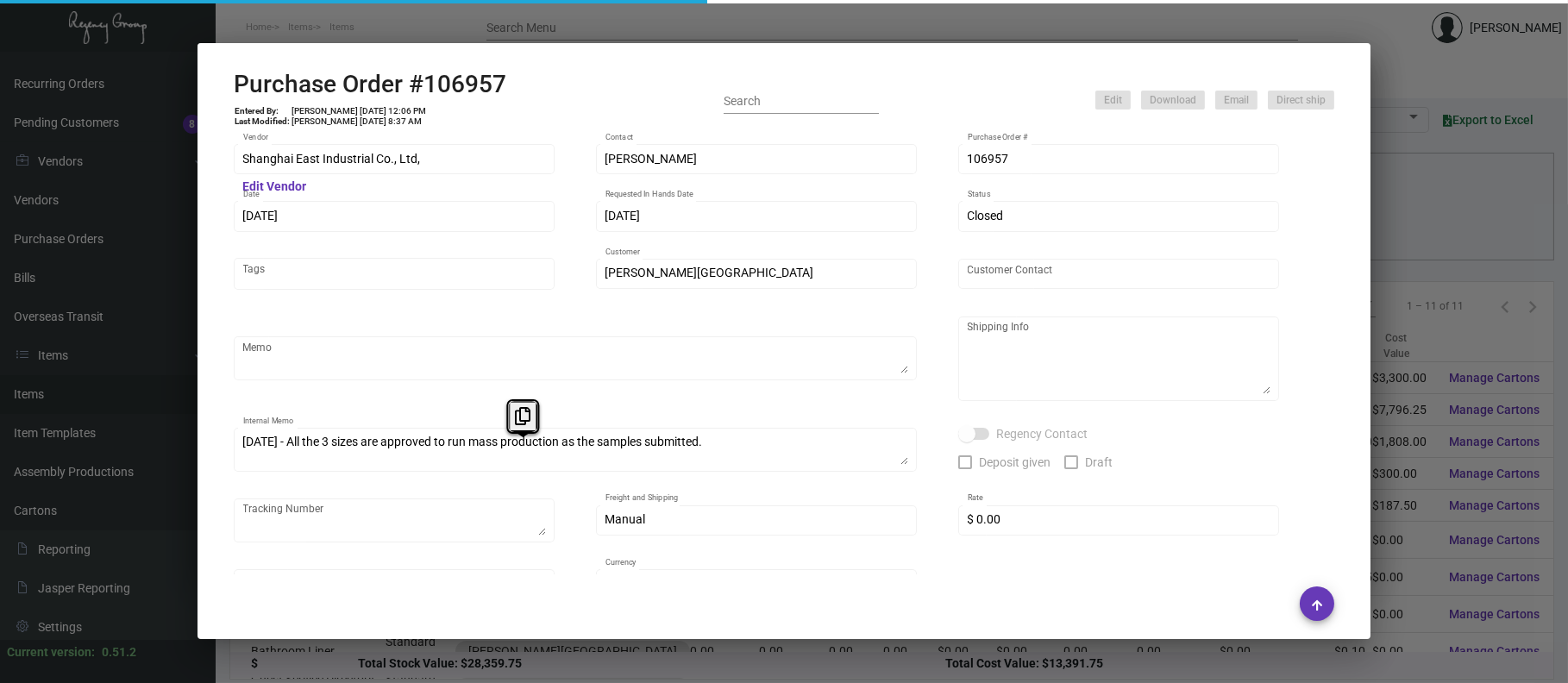
drag, startPoint x: 518, startPoint y: 453, endPoint x: 400, endPoint y: 408, distance: 126.3
click at [400, 408] on div "Shanghai East Industrial Co., Ltd, Vendor Edit Vendor [PERSON_NAME] Contact 106…" at bounding box center [784, 380] width 1100 height 478
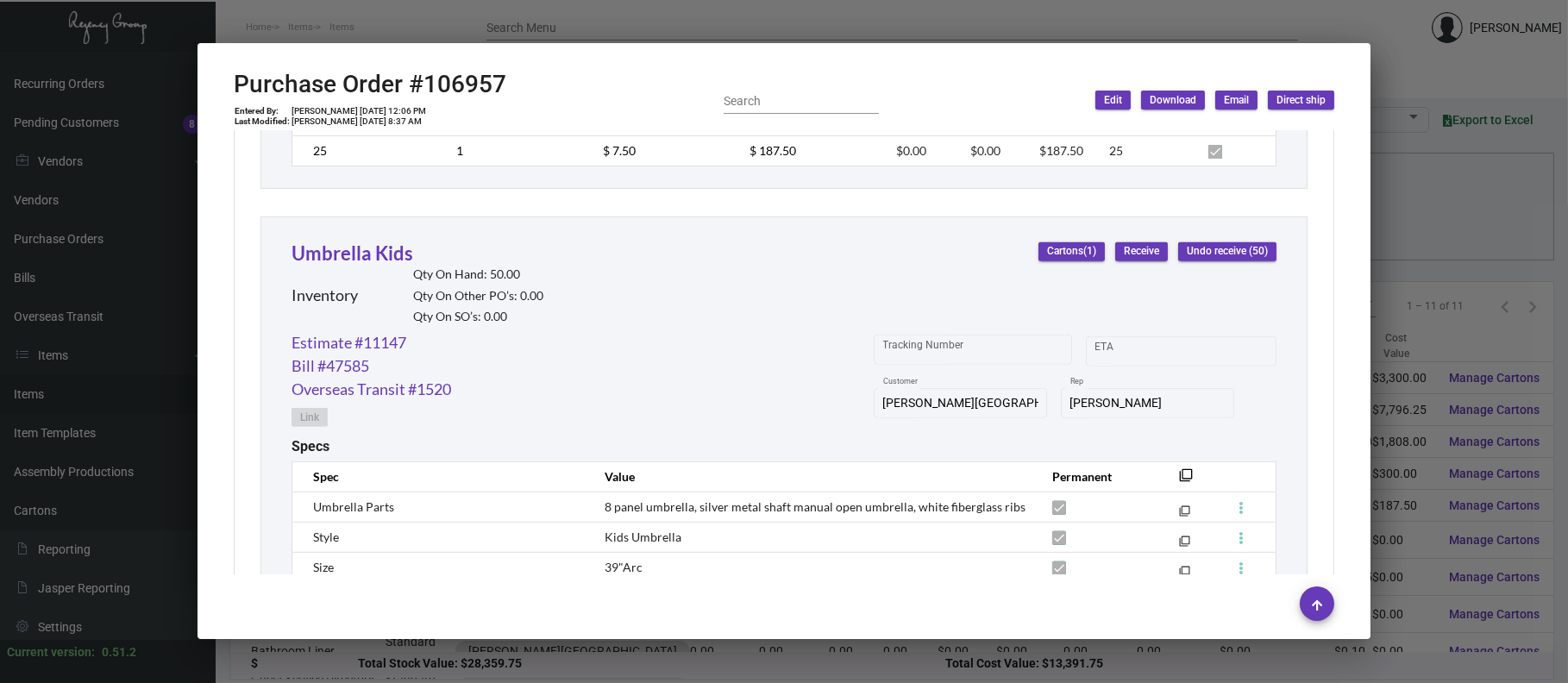
scroll to position [1992, 0]
click at [597, 9] on div at bounding box center [784, 341] width 1568 height 683
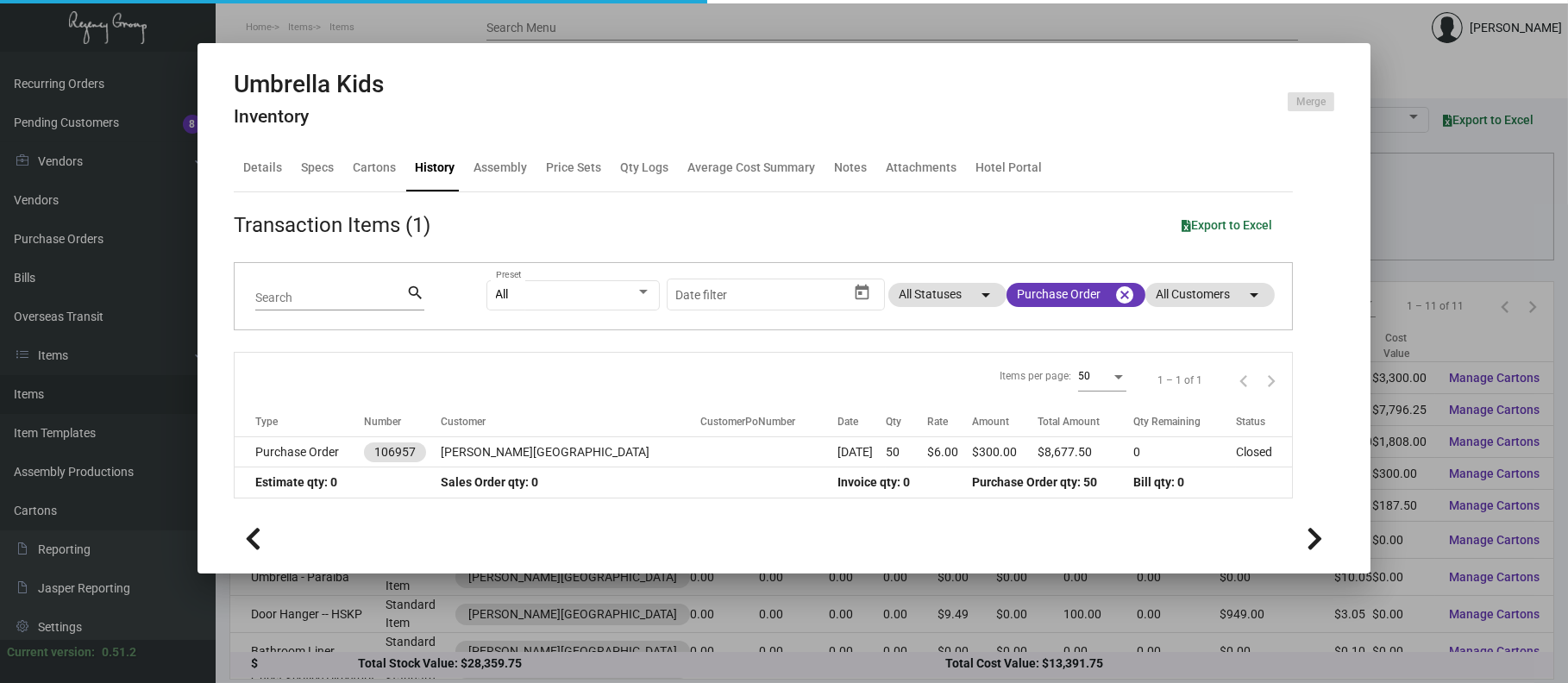
click at [598, 10] on div at bounding box center [784, 341] width 1568 height 683
